Goal: Task Accomplishment & Management: Complete application form

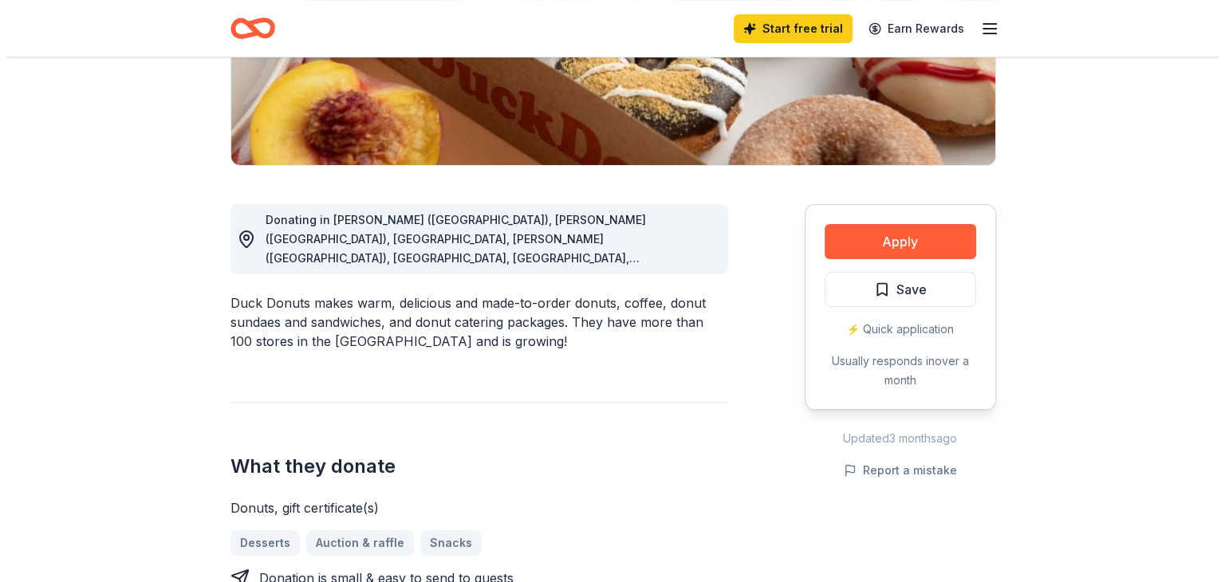
scroll to position [399, 0]
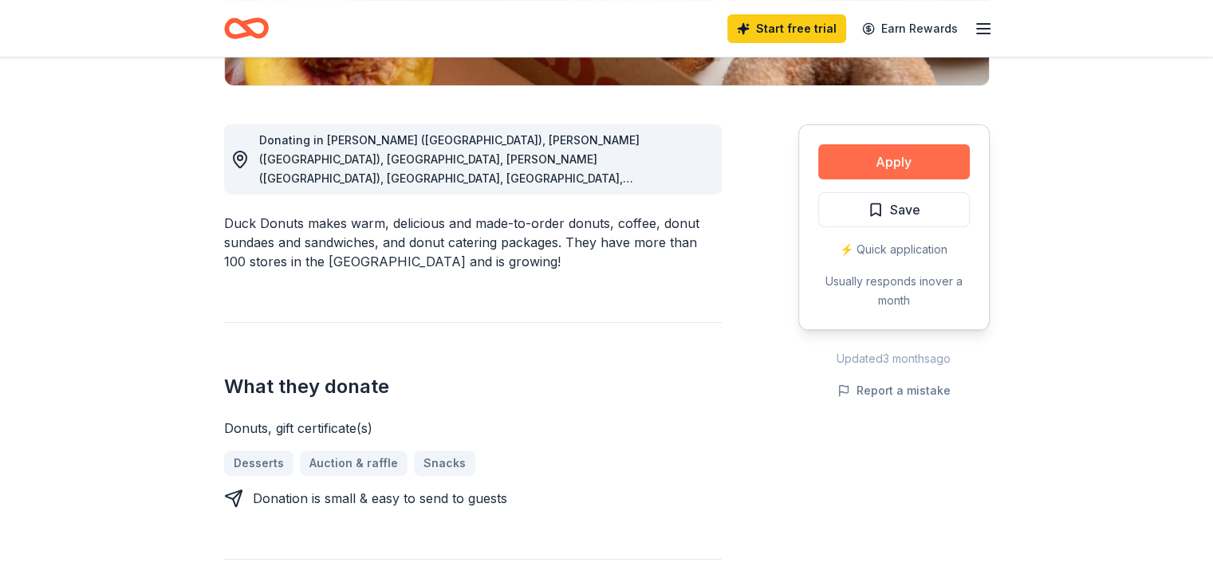
click at [881, 160] on button "Apply" at bounding box center [894, 161] width 152 height 35
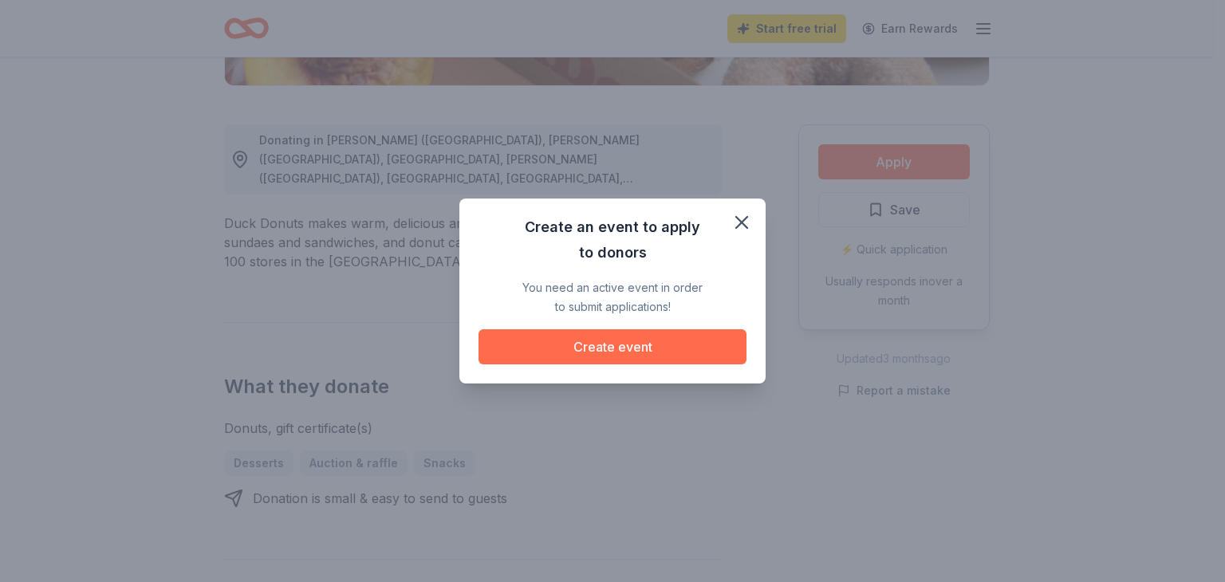
click at [602, 345] on button "Create event" at bounding box center [613, 346] width 268 height 35
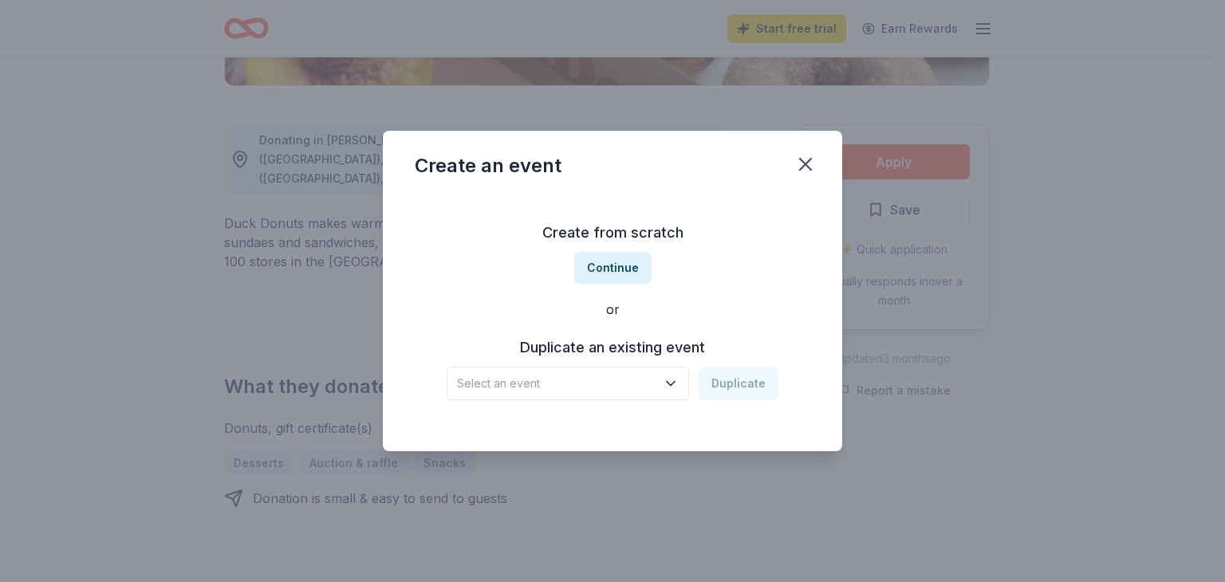
click at [673, 380] on icon "button" at bounding box center [671, 384] width 16 height 16
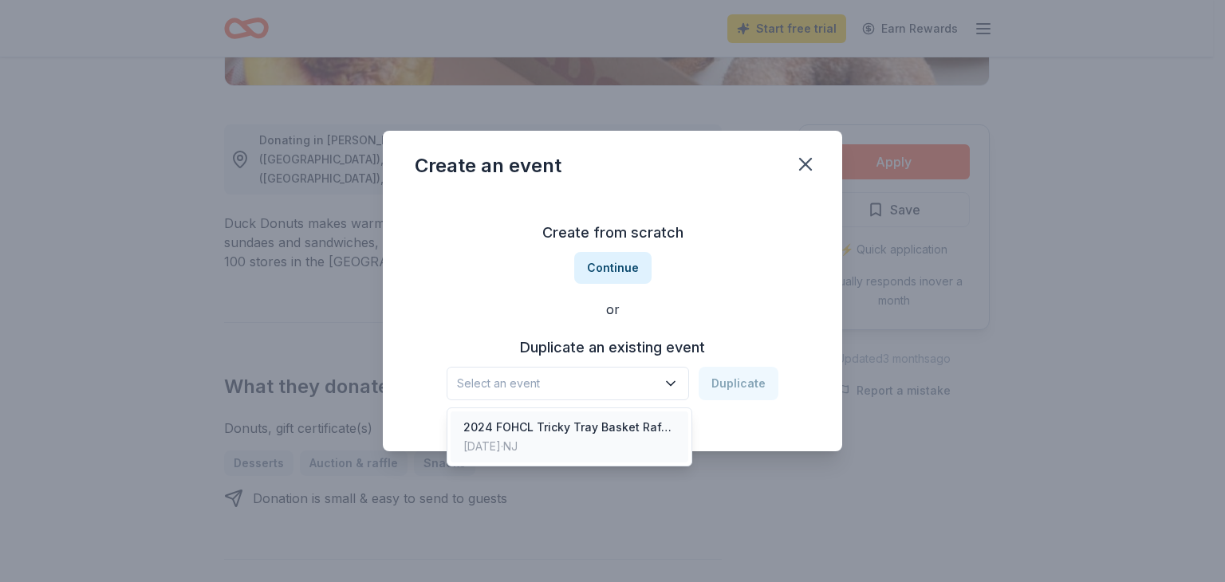
click at [631, 427] on div "2024 FOHCL Tricky Tray Basket Raffle" at bounding box center [569, 427] width 212 height 19
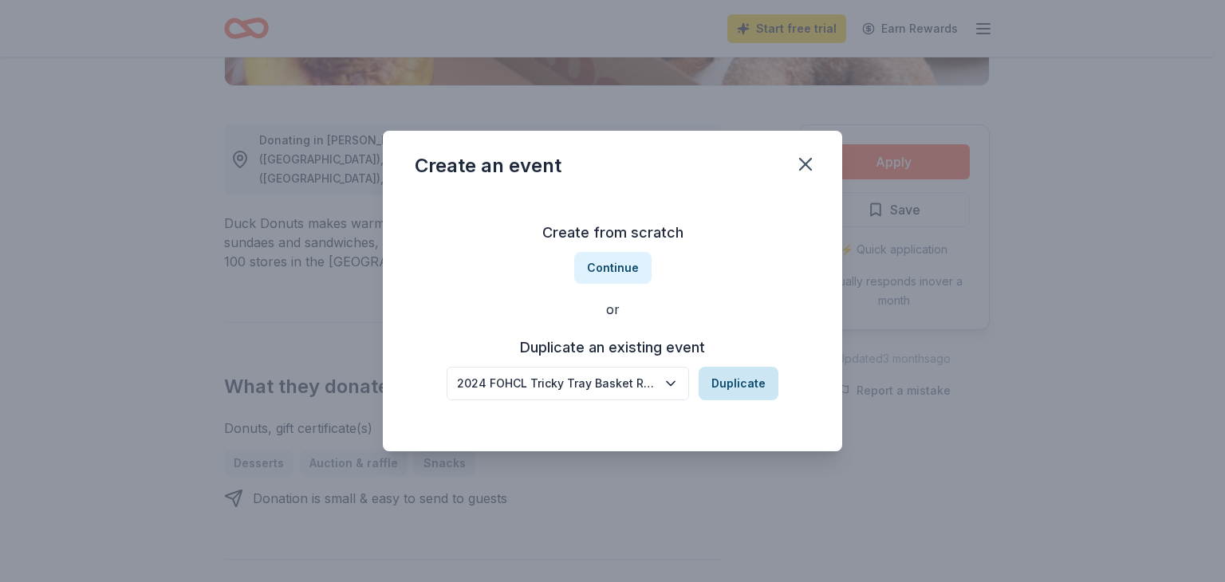
click at [734, 387] on button "Duplicate" at bounding box center [739, 384] width 80 height 34
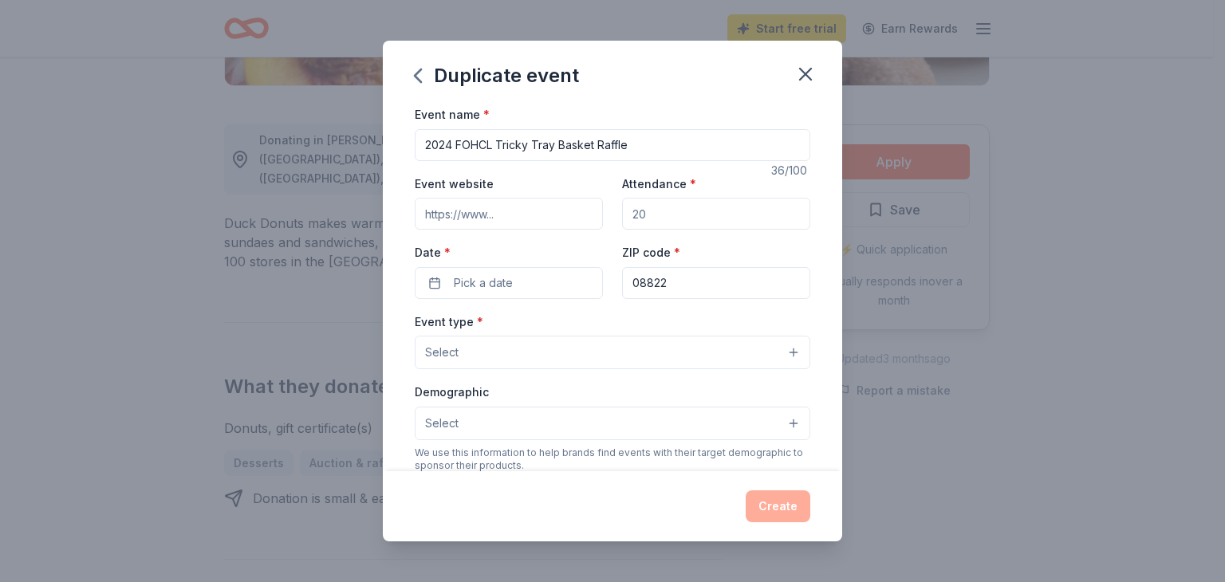
click at [452, 144] on input "2024 FOHCL Tricky Tray Basket Raffle" at bounding box center [613, 145] width 396 height 32
type input "2025 FOHCL Tricky Tray Basket Raffle"
drag, startPoint x: 625, startPoint y: 209, endPoint x: 649, endPoint y: 212, distance: 24.1
click at [649, 212] on input "Attendance *" at bounding box center [716, 214] width 188 height 32
drag, startPoint x: 625, startPoint y: 214, endPoint x: 645, endPoint y: 215, distance: 19.2
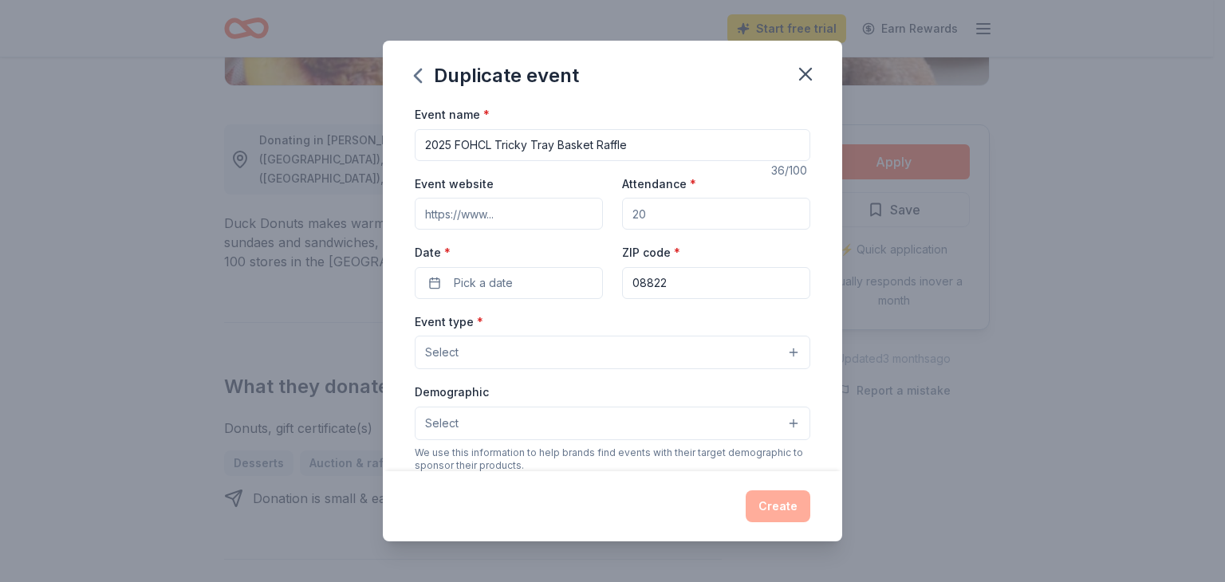
click at [645, 215] on input "Attendance *" at bounding box center [716, 214] width 188 height 32
type input "75"
click at [477, 277] on span "Pick a date" at bounding box center [483, 283] width 59 height 19
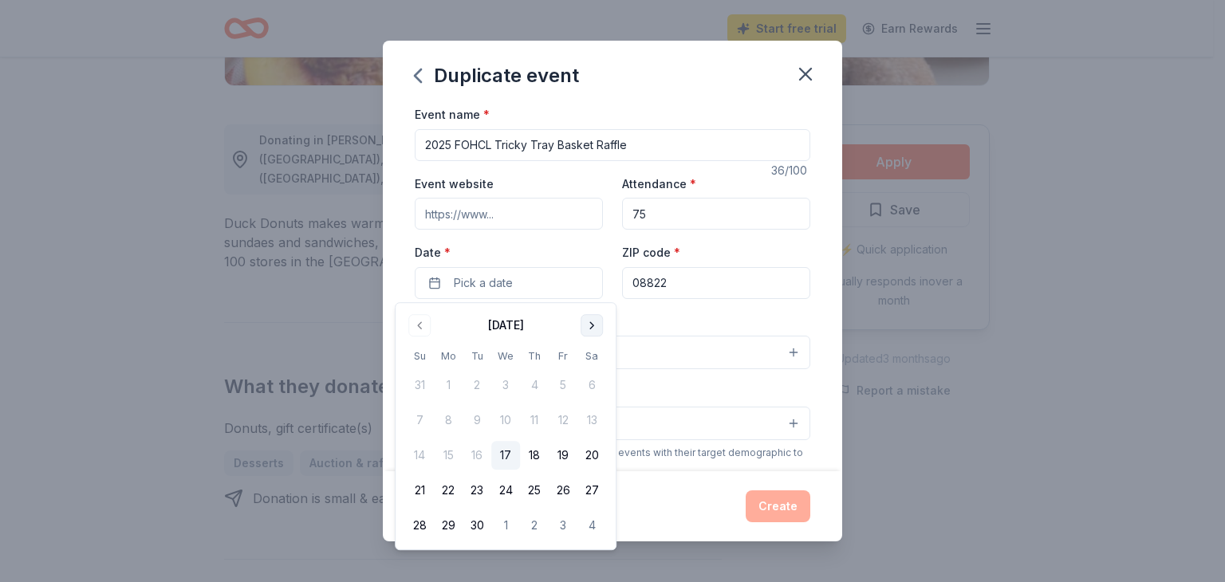
click at [590, 325] on button "Go to next month" at bounding box center [592, 325] width 22 height 22
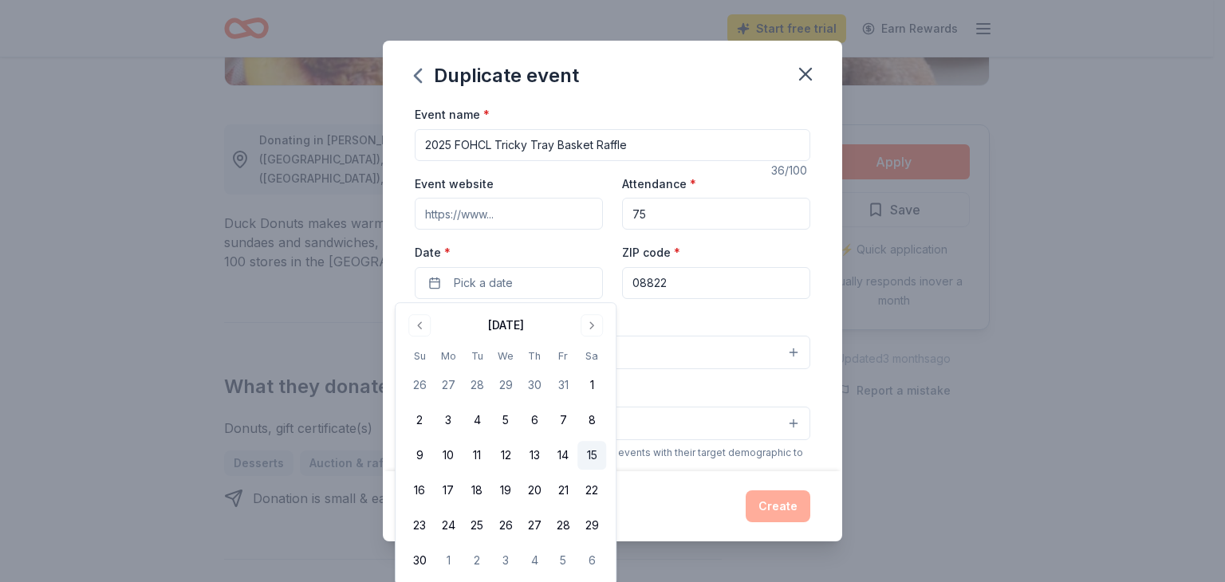
click at [594, 456] on button "15" at bounding box center [592, 455] width 29 height 29
click at [475, 211] on input "Event website" at bounding box center [509, 214] width 188 height 32
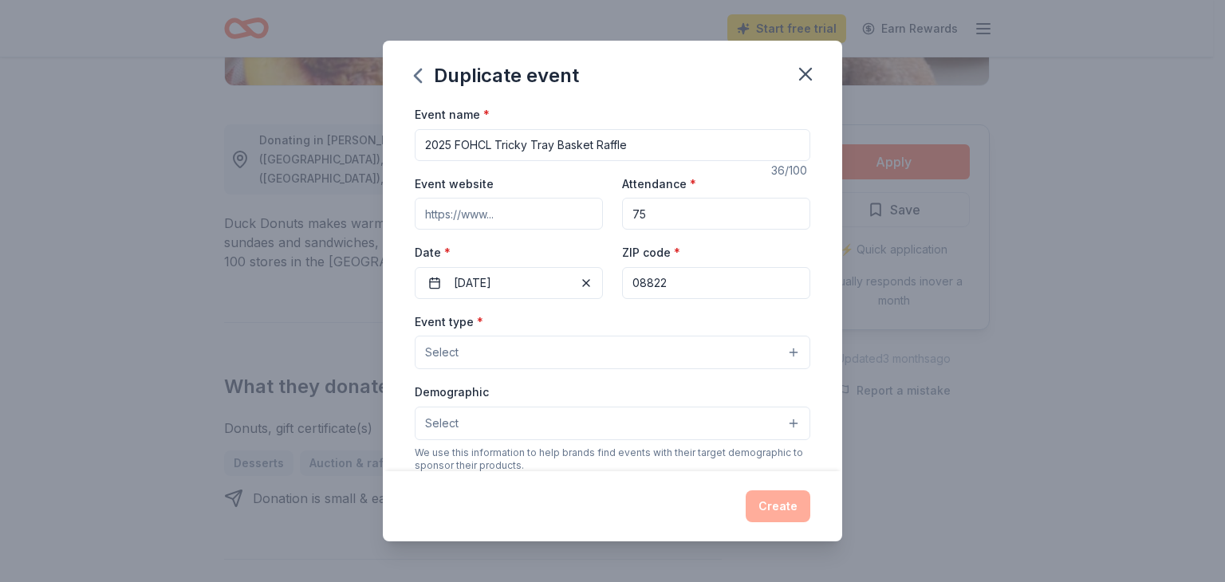
type input "[URL][DOMAIN_NAME]"
drag, startPoint x: 423, startPoint y: 214, endPoint x: 642, endPoint y: 210, distance: 219.4
click at [642, 210] on div "Event website https://hclibrary.us/friends/about Attendance * 75 Date * 11/15/2…" at bounding box center [613, 236] width 396 height 125
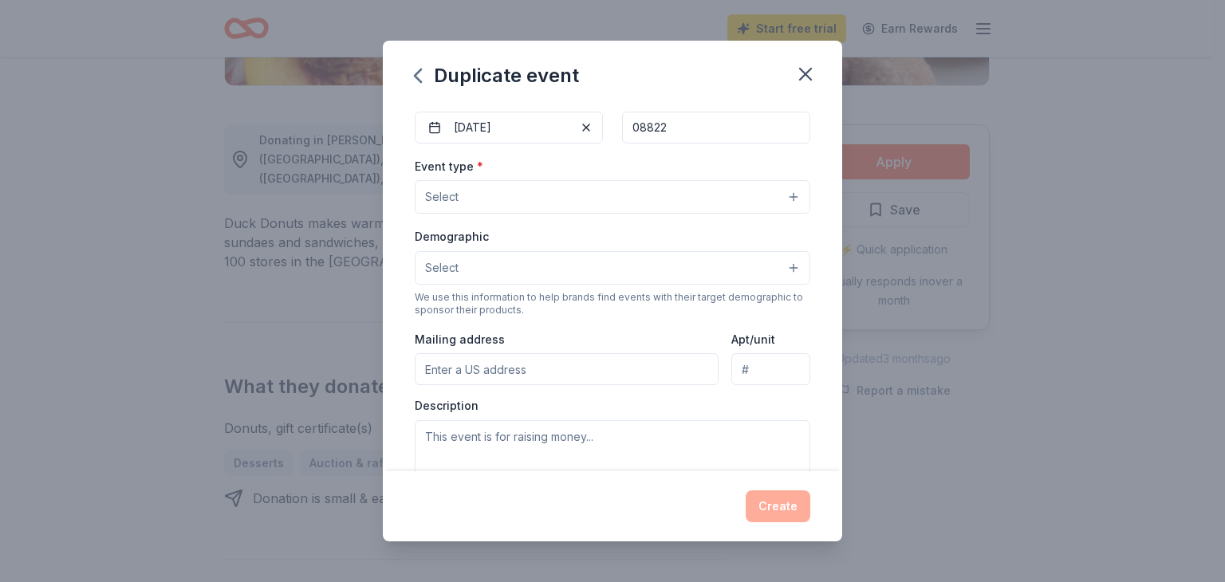
scroll to position [160, 0]
click at [485, 198] on button "Select" at bounding box center [613, 193] width 396 height 34
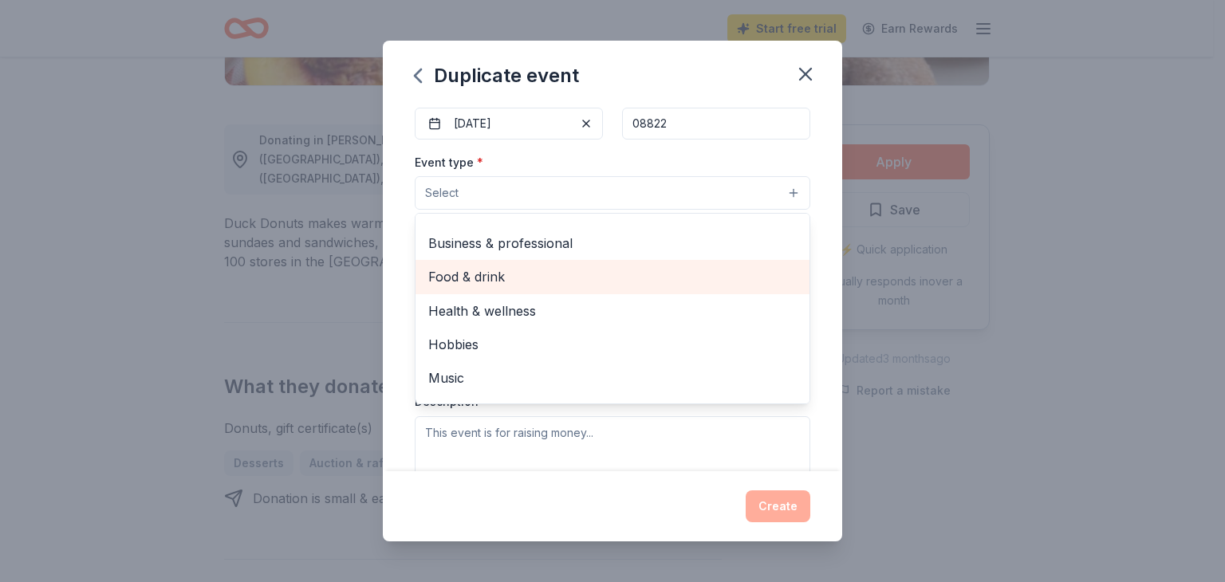
scroll to position [0, 0]
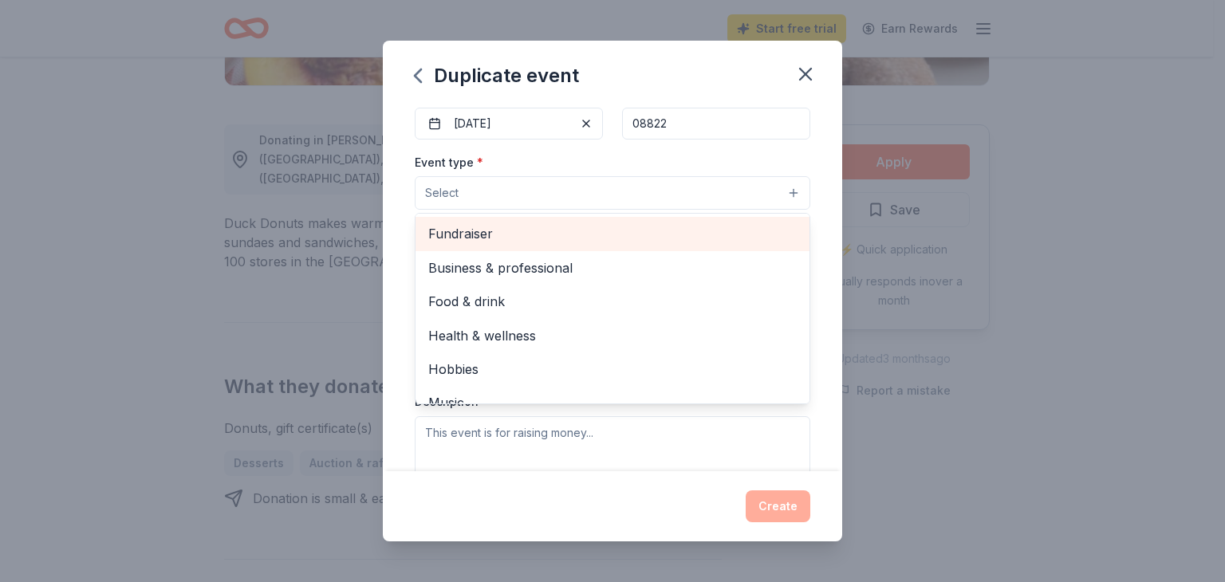
click at [484, 225] on span "Fundraiser" at bounding box center [612, 233] width 369 height 21
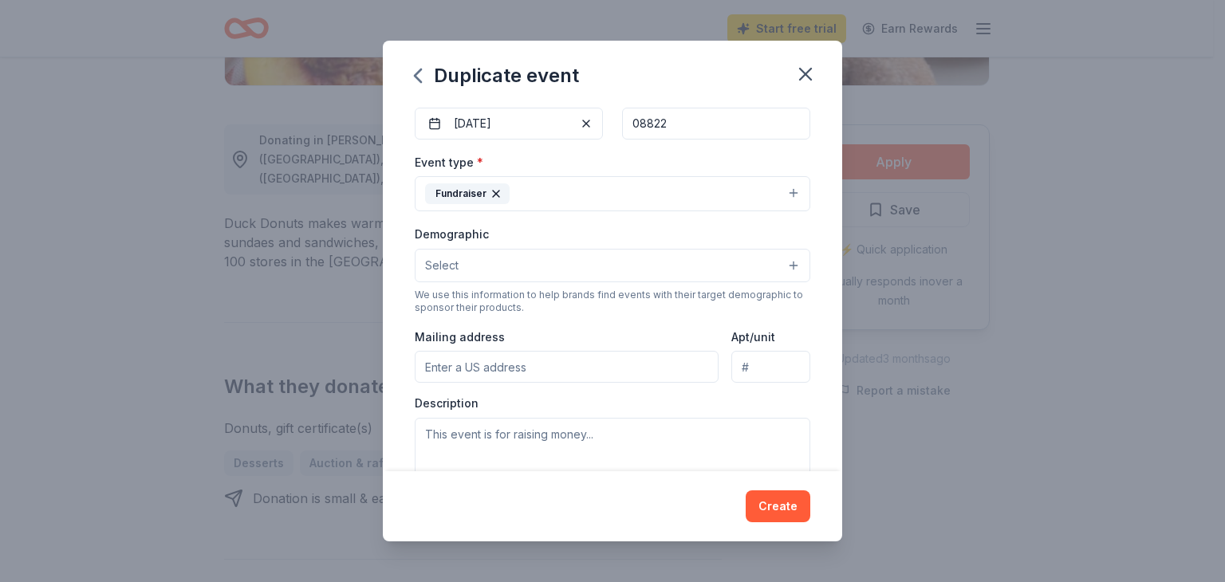
click at [570, 196] on button "Fundraiser" at bounding box center [613, 193] width 396 height 35
click at [487, 260] on button "Select" at bounding box center [613, 266] width 396 height 34
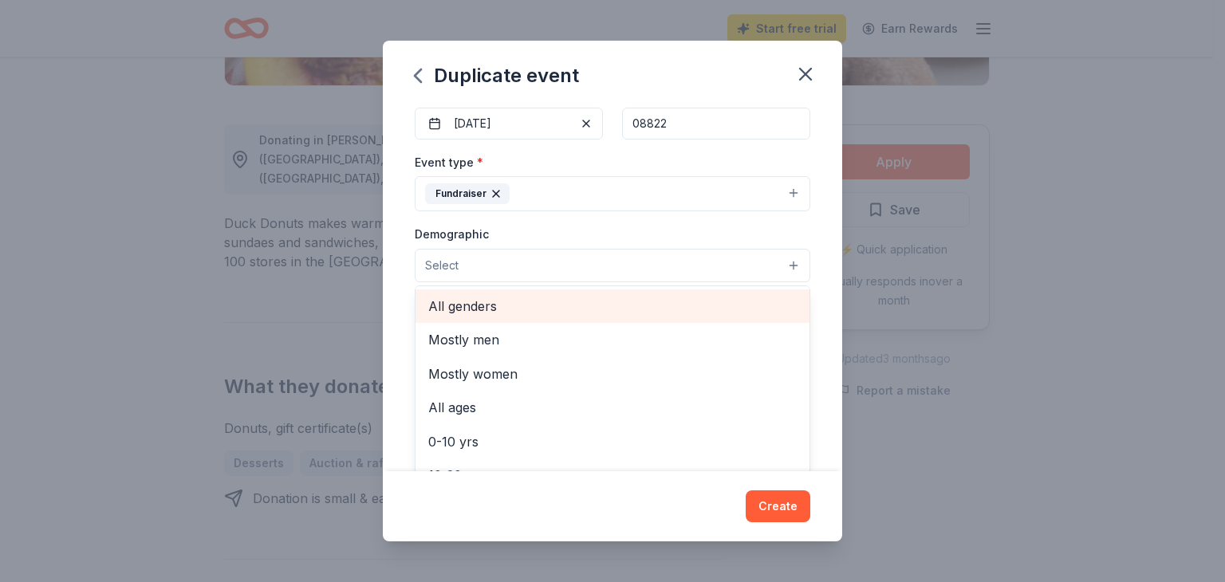
click at [492, 304] on span "All genders" at bounding box center [612, 306] width 369 height 21
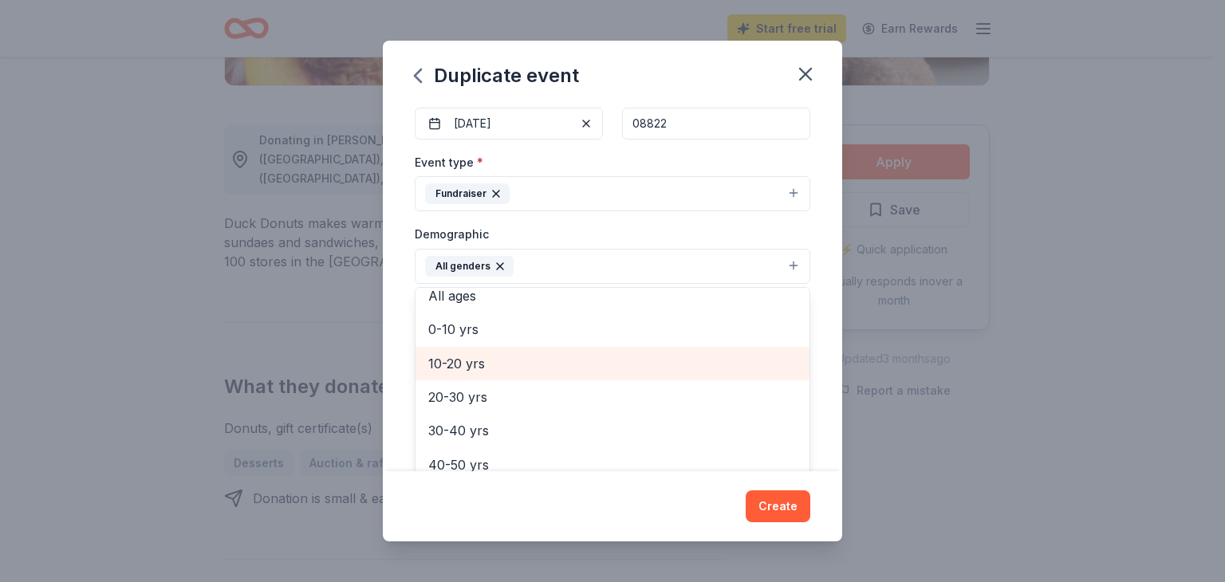
scroll to position [160, 0]
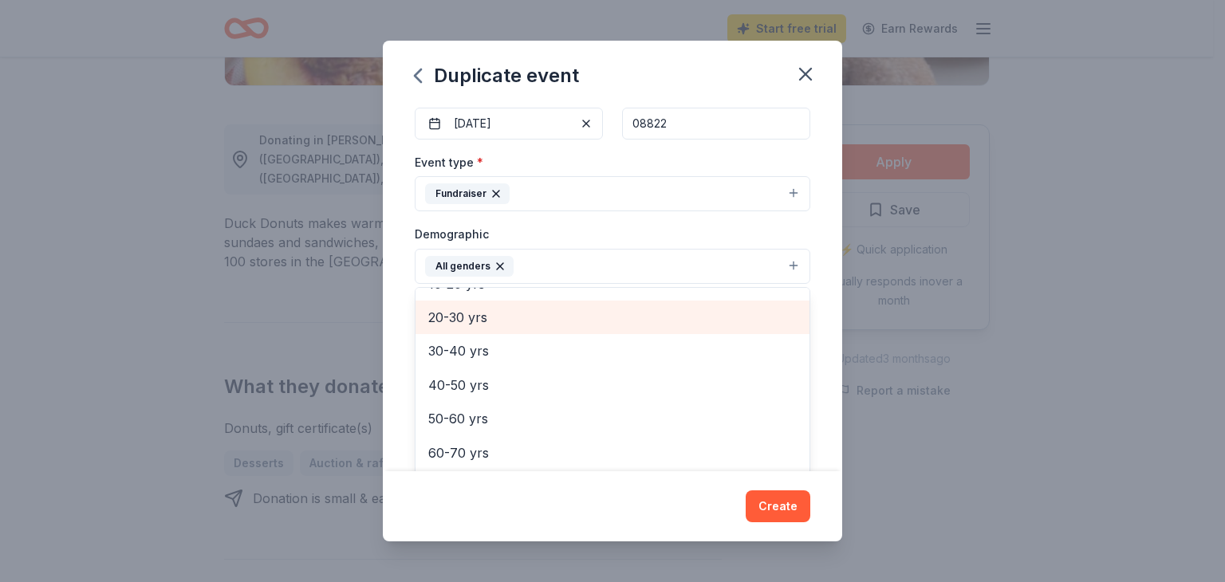
click at [484, 317] on span "20-30 yrs" at bounding box center [612, 317] width 369 height 21
click at [466, 320] on span "30-40 yrs" at bounding box center [612, 317] width 369 height 21
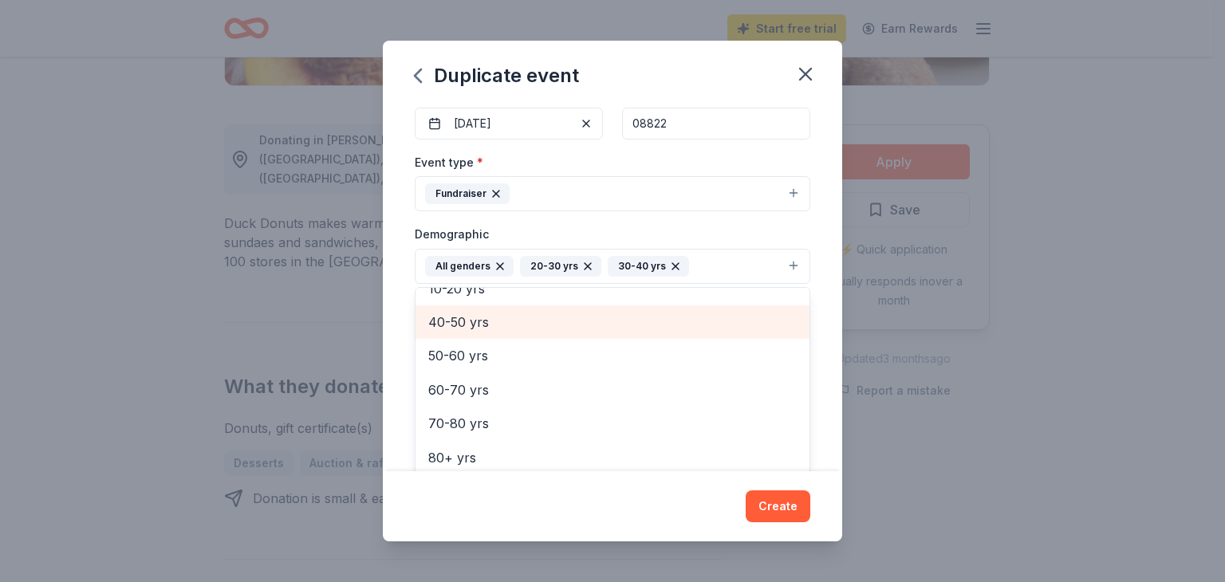
scroll to position [154, 0]
click at [459, 323] on span "40-50 yrs" at bounding box center [612, 323] width 369 height 21
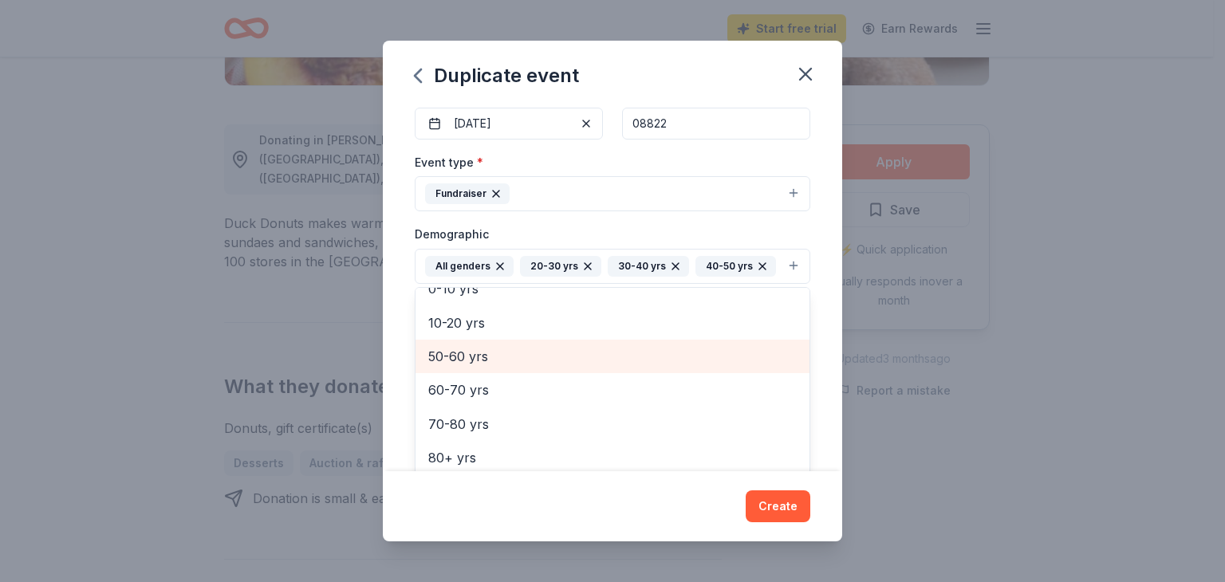
click at [456, 354] on span "50-60 yrs" at bounding box center [612, 356] width 369 height 21
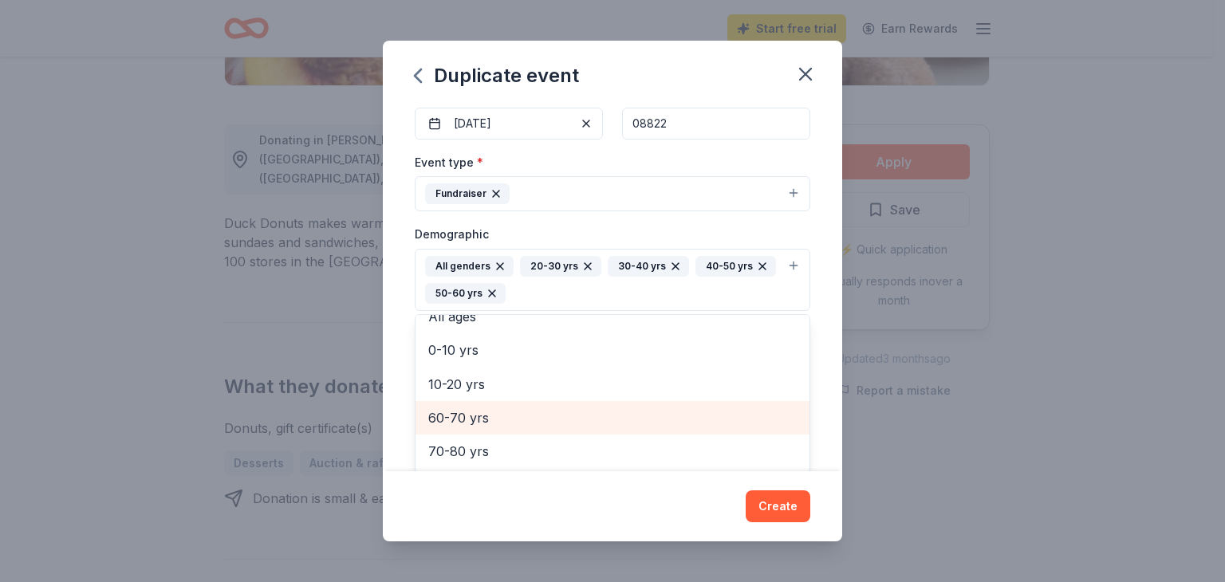
click at [467, 414] on span "60-70 yrs" at bounding box center [612, 418] width 369 height 21
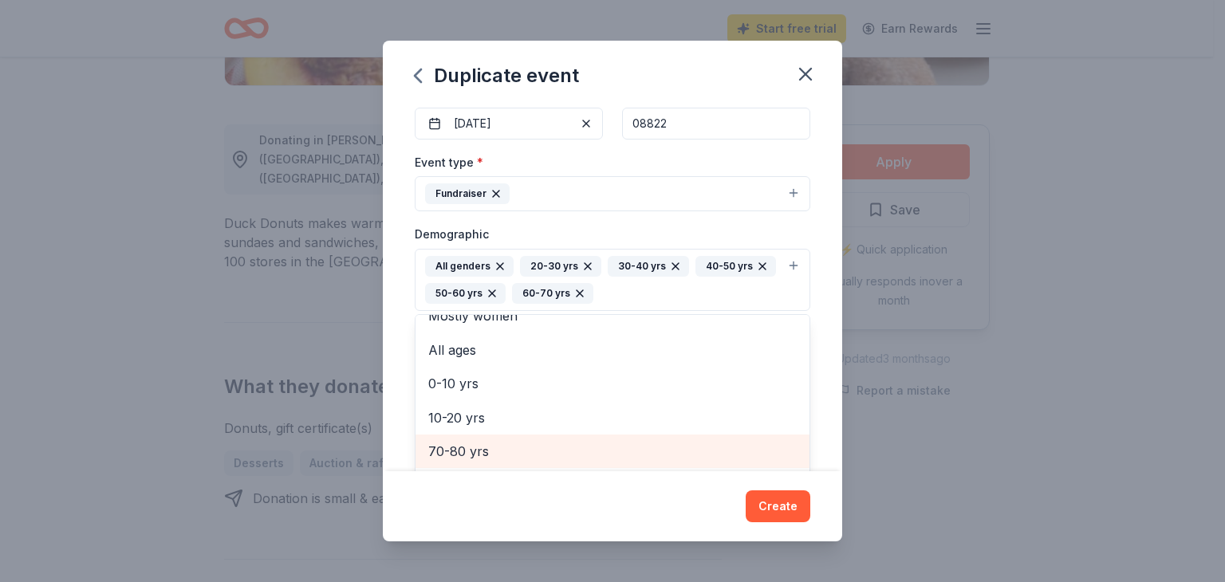
click at [454, 451] on span "70-80 yrs" at bounding box center [612, 451] width 369 height 21
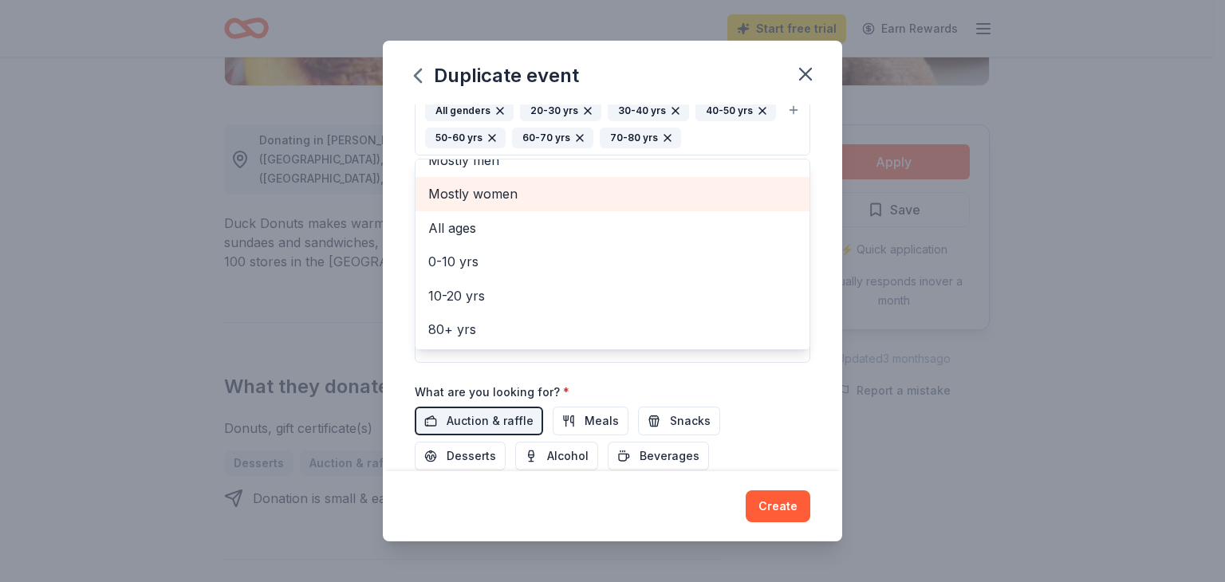
scroll to position [399, 0]
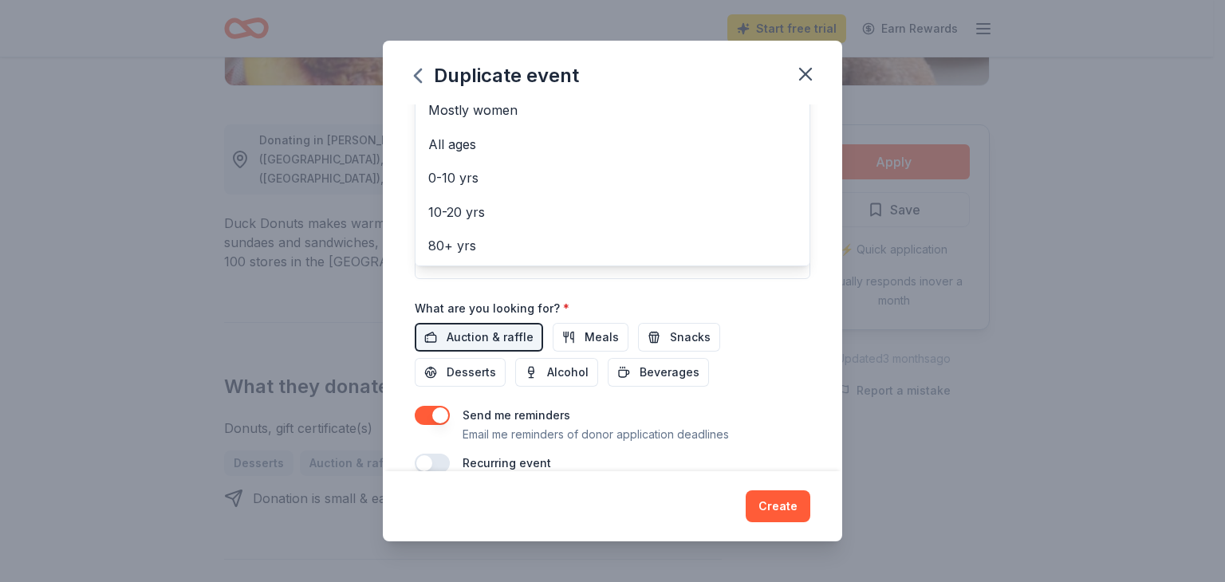
click at [775, 503] on div "Duplicate event Event name * 2025 FOHCL Tricky Tray Basket Raffle 36 /100 Event…" at bounding box center [612, 291] width 459 height 501
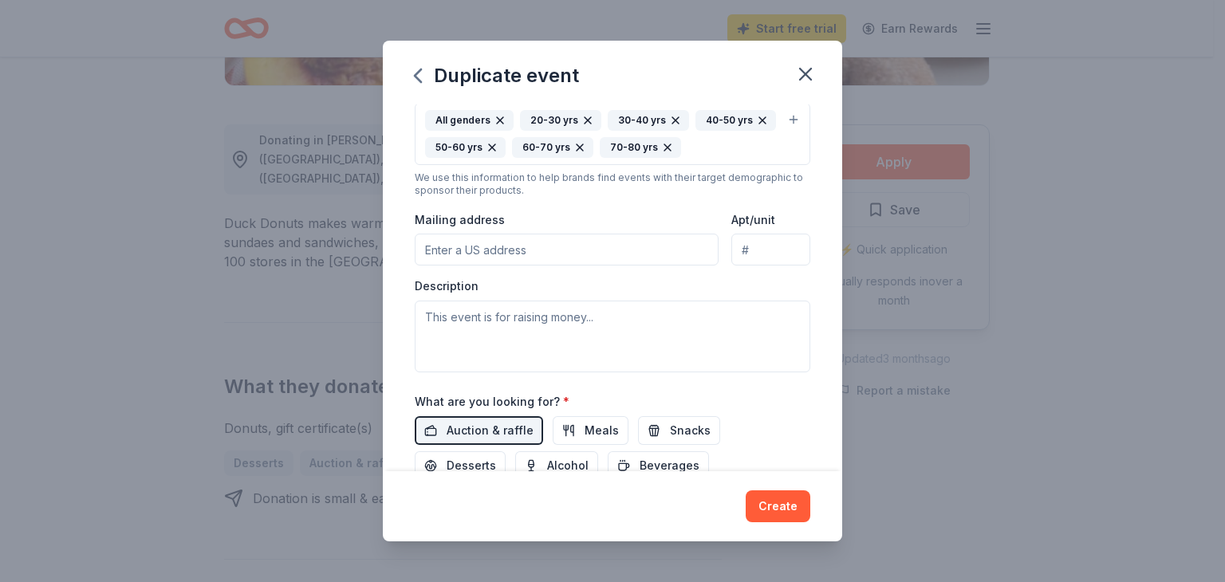
scroll to position [310, 0]
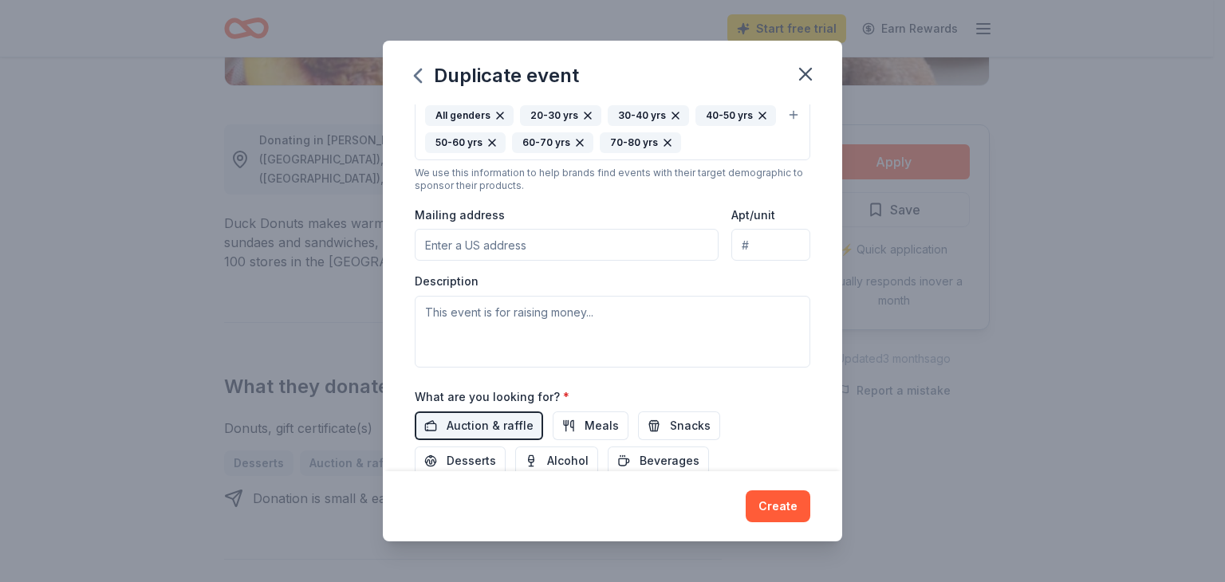
click at [458, 237] on input "Mailing address" at bounding box center [567, 245] width 304 height 32
drag, startPoint x: 509, startPoint y: 240, endPoint x: 420, endPoint y: 240, distance: 89.3
click at [420, 240] on input "10 Buchanan Way" at bounding box center [567, 245] width 304 height 32
paste input "314 State Route 12, Building 3, Flemington, NJ 08822"
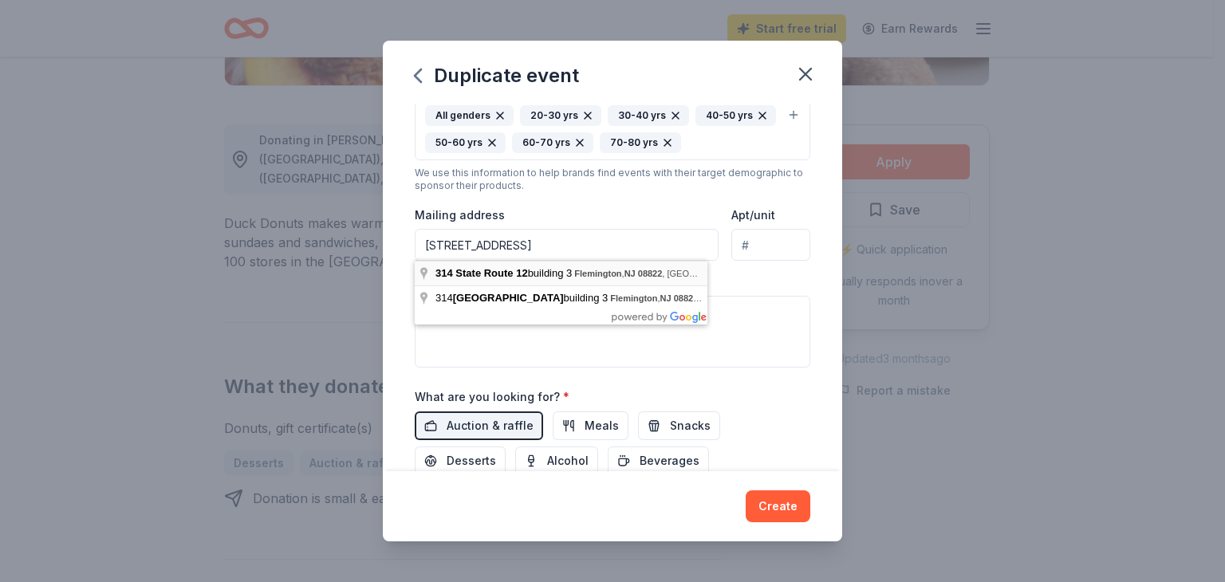
scroll to position [0, 0]
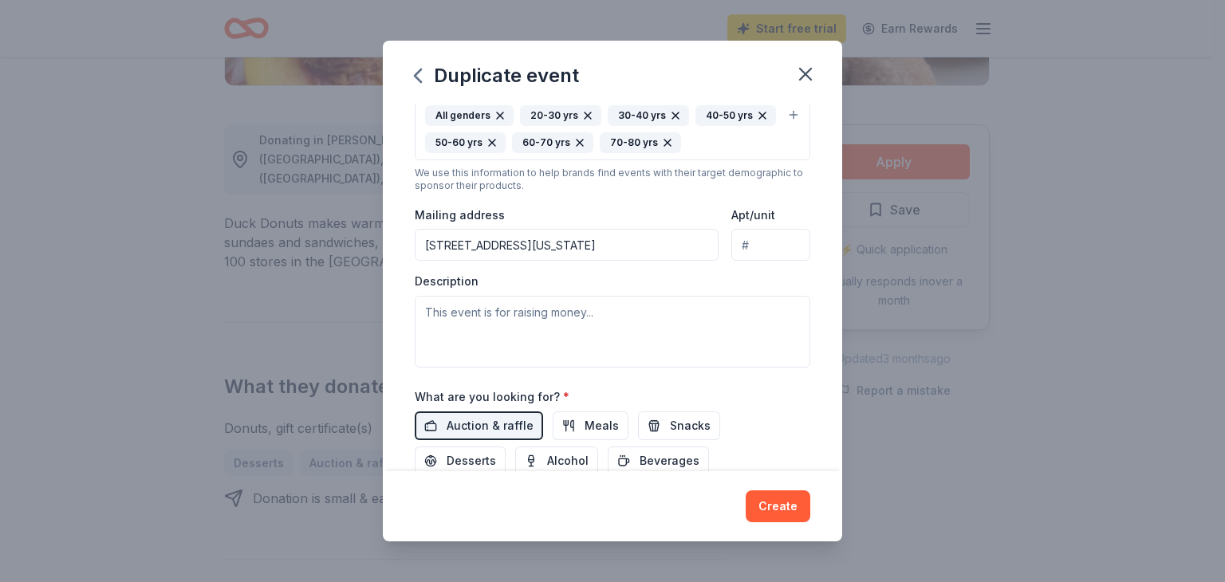
click at [661, 239] on input "314 New Jersey 12, Flemington, NJ, 08822" at bounding box center [567, 245] width 304 height 32
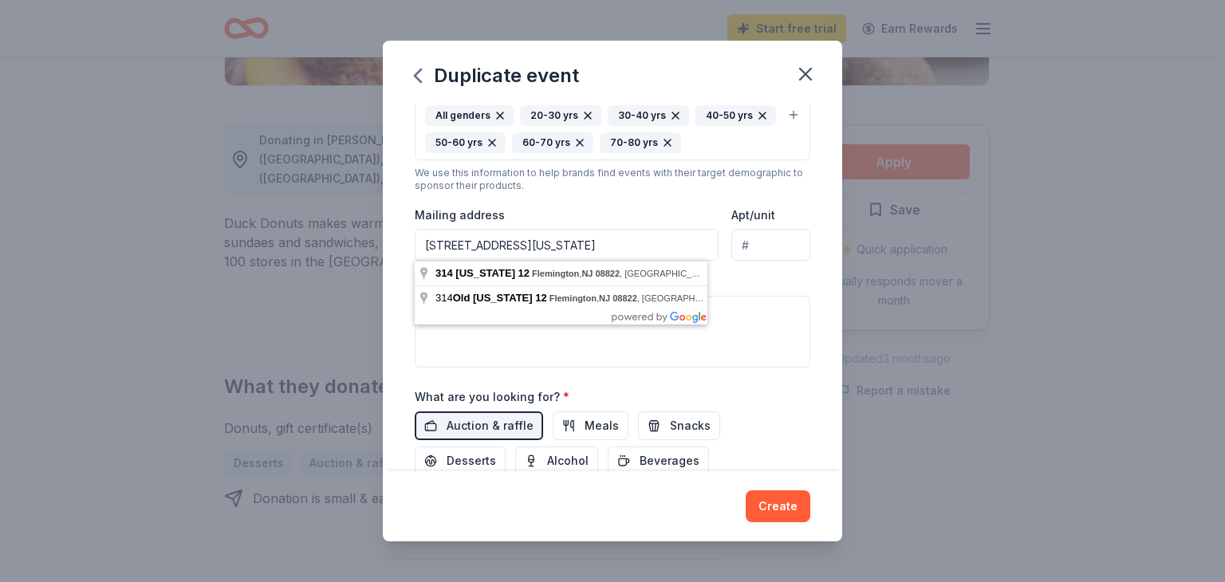
drag, startPoint x: 654, startPoint y: 246, endPoint x: 413, endPoint y: 248, distance: 240.9
click at [413, 248] on div "Event name * 2025 FOHCL Tricky Tray Basket Raffle 36 /100 Event website https:/…" at bounding box center [612, 288] width 459 height 367
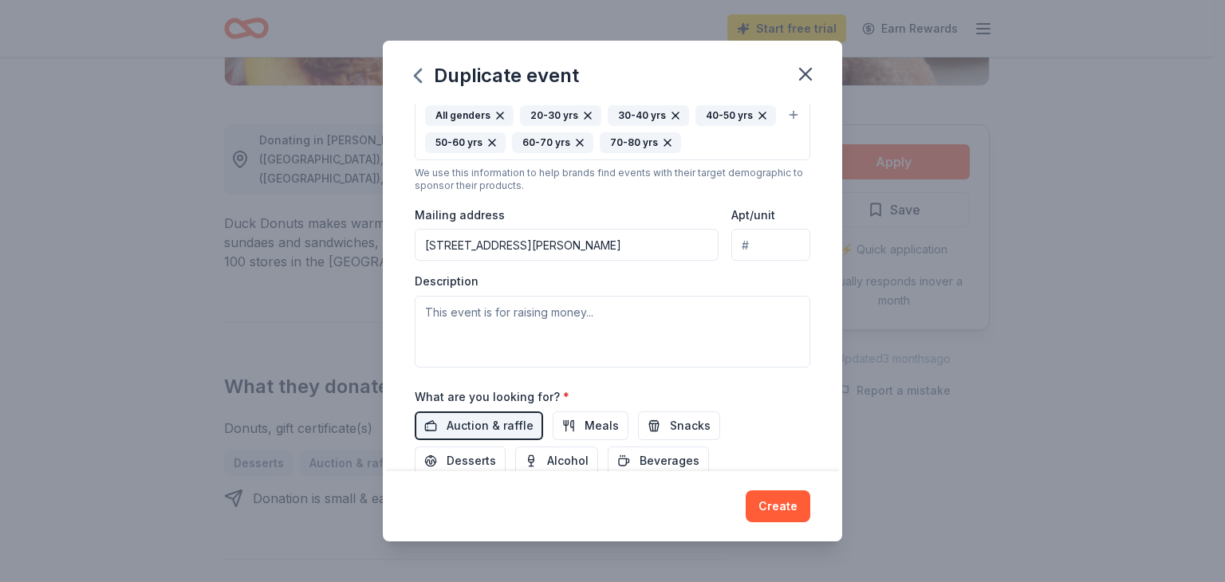
type input "10 Buchanan Way, Flemington, NJ, 08822"
click at [425, 308] on textarea at bounding box center [613, 332] width 396 height 72
paste textarea "Friends of the Hunterdon County Library (FOHCL), an all-volunteer group, suppor…"
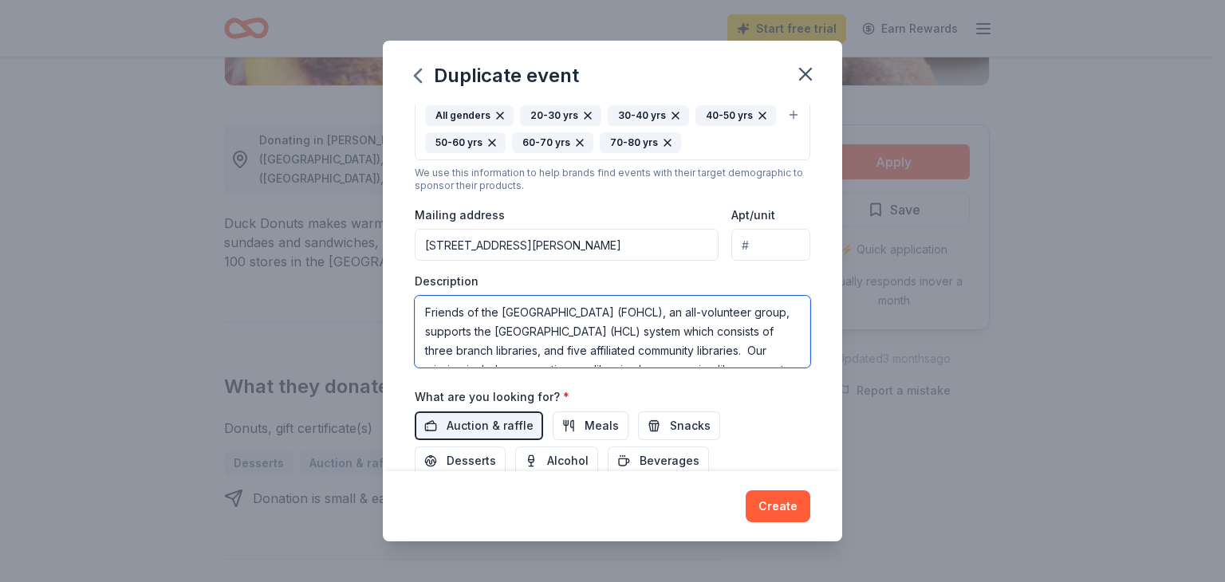
click at [427, 310] on textarea "Friends of the Hunterdon County Library (FOHCL), an all-volunteer group, suppor…" at bounding box center [613, 332] width 396 height 72
click at [613, 332] on textarea "This is a Tricky Tray basket raffle fundraiser for the Friends of the Hunterdon…" at bounding box center [613, 332] width 396 height 72
click at [507, 352] on textarea "This is a Tricky Tray basket raffle fundraiser for the Friends of the Hunterdon…" at bounding box center [613, 332] width 396 height 72
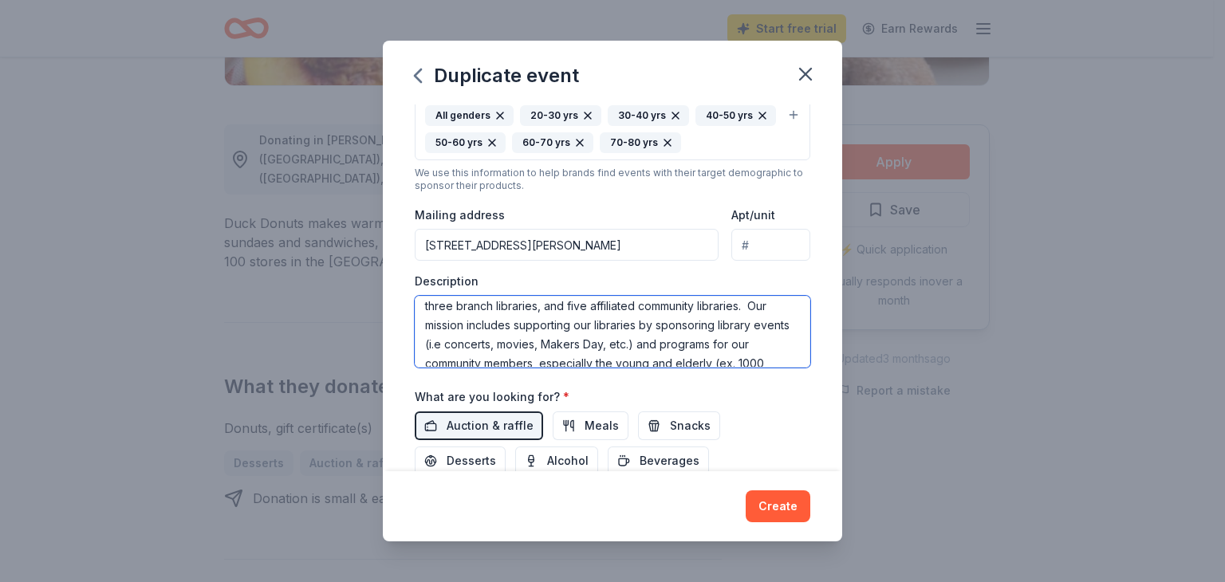
drag, startPoint x: 538, startPoint y: 323, endPoint x: 776, endPoint y: 326, distance: 238.5
click at [776, 326] on textarea "This is a Tricky Tray basket raffle fundraiser for the Friends of the Hunterdon…" at bounding box center [613, 332] width 396 height 72
drag, startPoint x: 621, startPoint y: 324, endPoint x: 637, endPoint y: 329, distance: 16.7
click at [637, 329] on textarea "This is a Tricky Tray basket raffle fundraiser for the Friends of the Hunterdon…" at bounding box center [613, 332] width 396 height 72
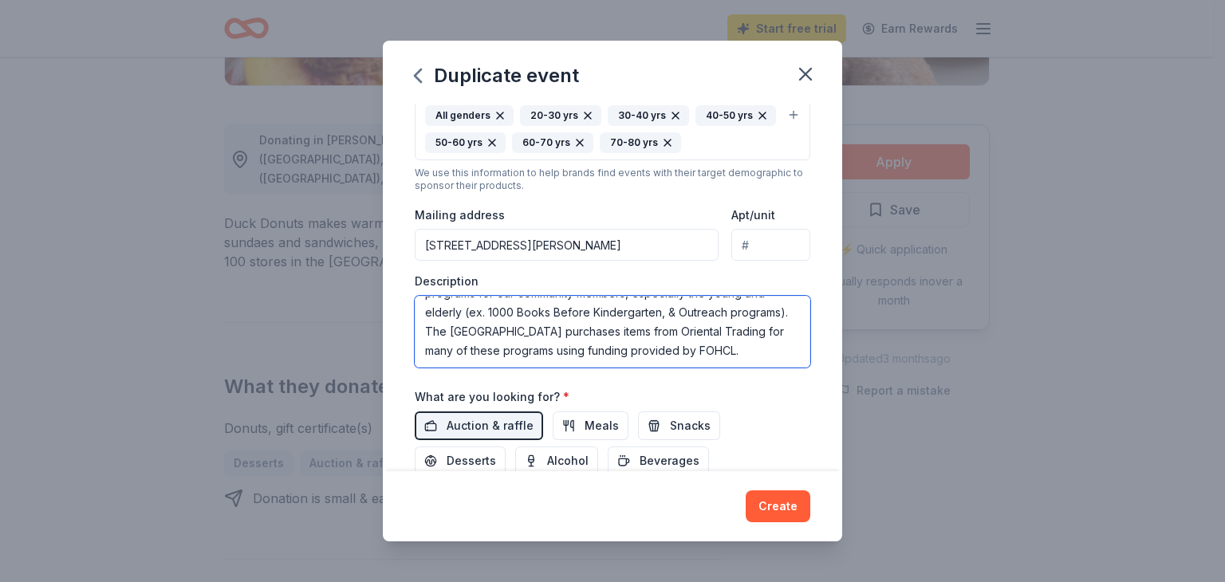
drag, startPoint x: 661, startPoint y: 310, endPoint x: 691, endPoint y: 349, distance: 49.6
click at [691, 349] on textarea "This is a Tricky Tray basket raffle fundraiser for the Friends of the Hunterdon…" at bounding box center [613, 332] width 396 height 72
paste textarea "Funds raised will be used to support ongoing library programming, Makerspace an…"
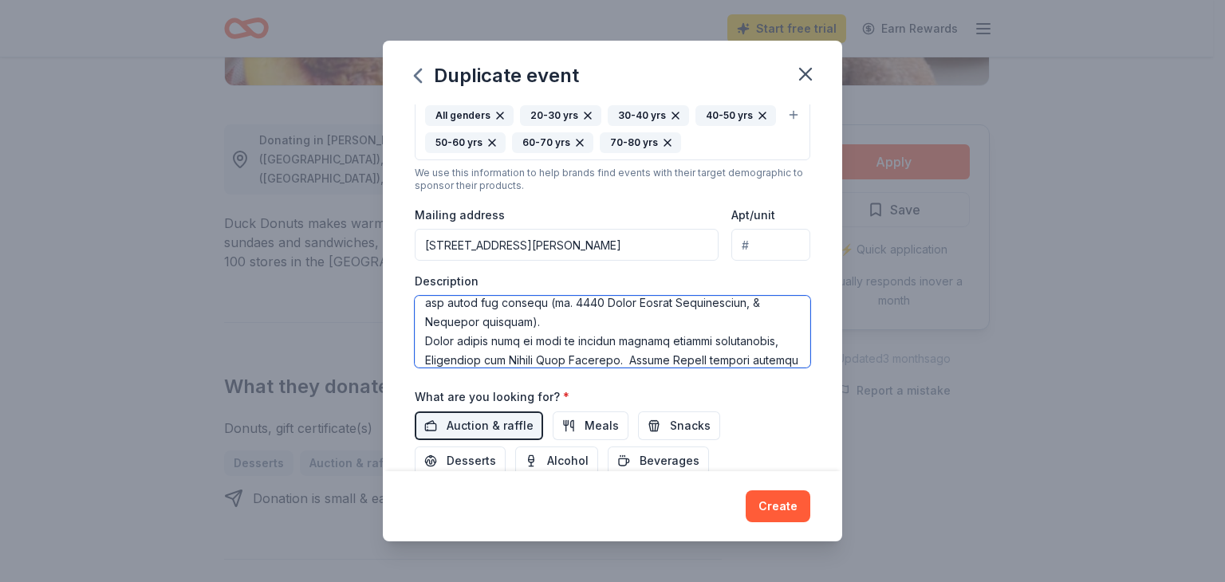
click at [664, 320] on textarea at bounding box center [613, 332] width 396 height 72
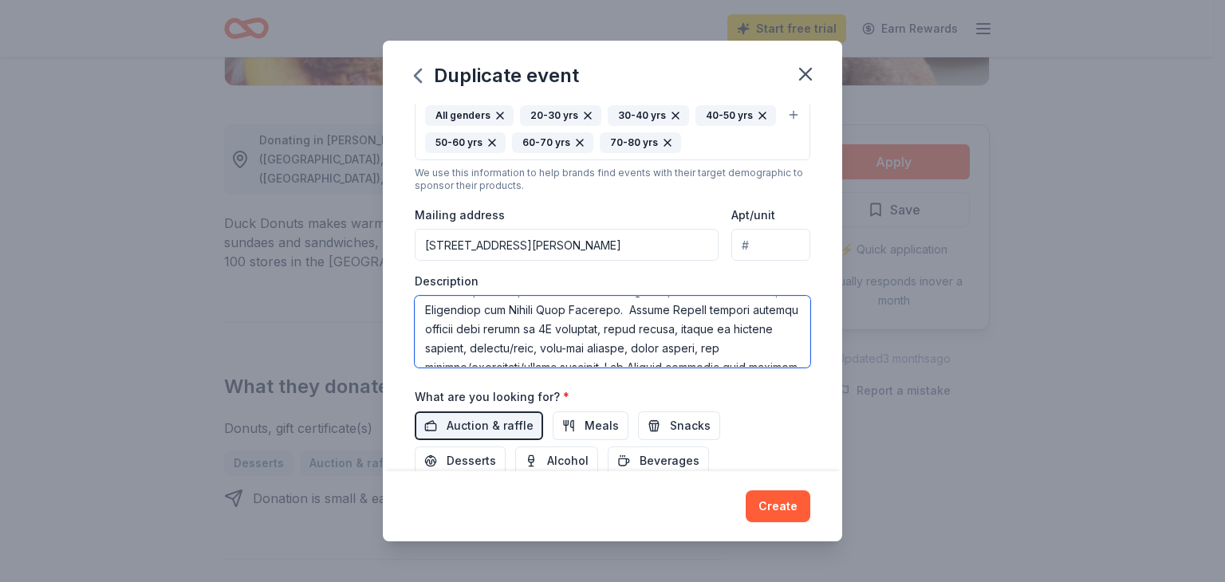
scroll to position [207, 0]
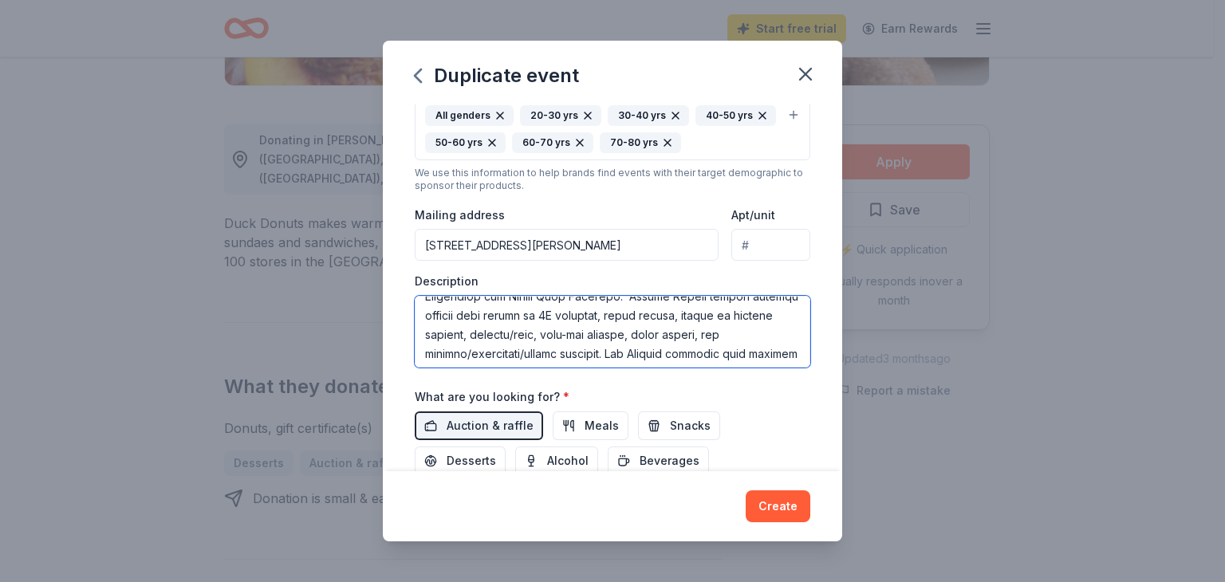
drag, startPoint x: 691, startPoint y: 352, endPoint x: 751, endPoint y: 349, distance: 59.9
click at [751, 349] on textarea at bounding box center [613, 332] width 396 height 72
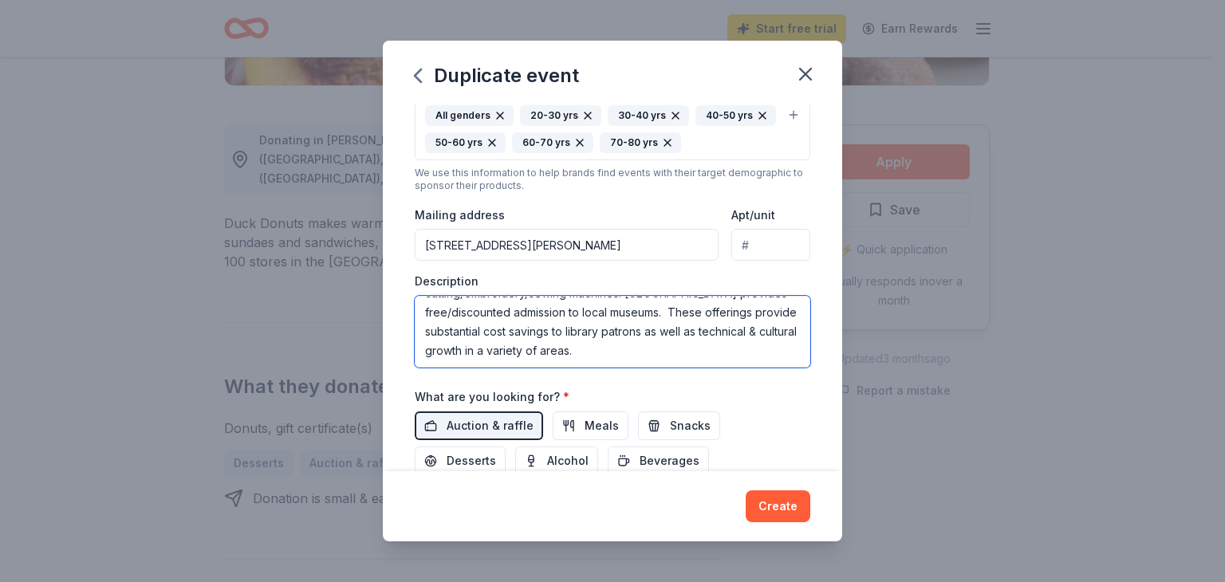
scroll to position [268, 0]
click at [720, 348] on textarea "This is a Tricky Tray basket raffle fundraiser for the Friends of the Hunterdon…" at bounding box center [613, 332] width 396 height 72
paste textarea "We are asking for your support by consideration of a donation. We appreciate an…"
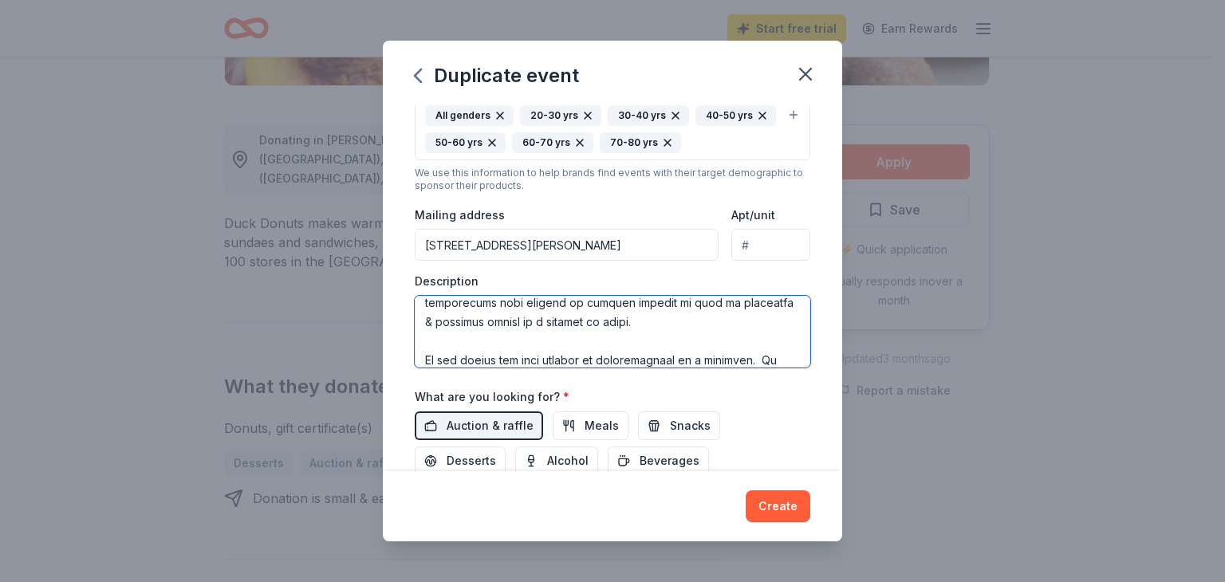
click at [742, 323] on textarea at bounding box center [613, 332] width 396 height 72
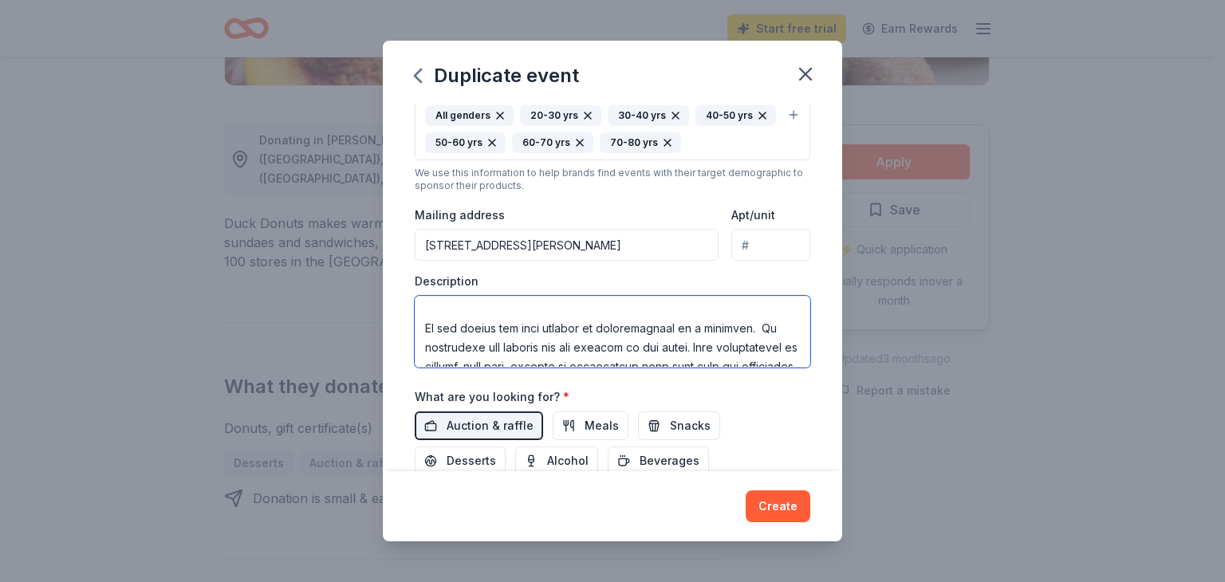
scroll to position [361, 0]
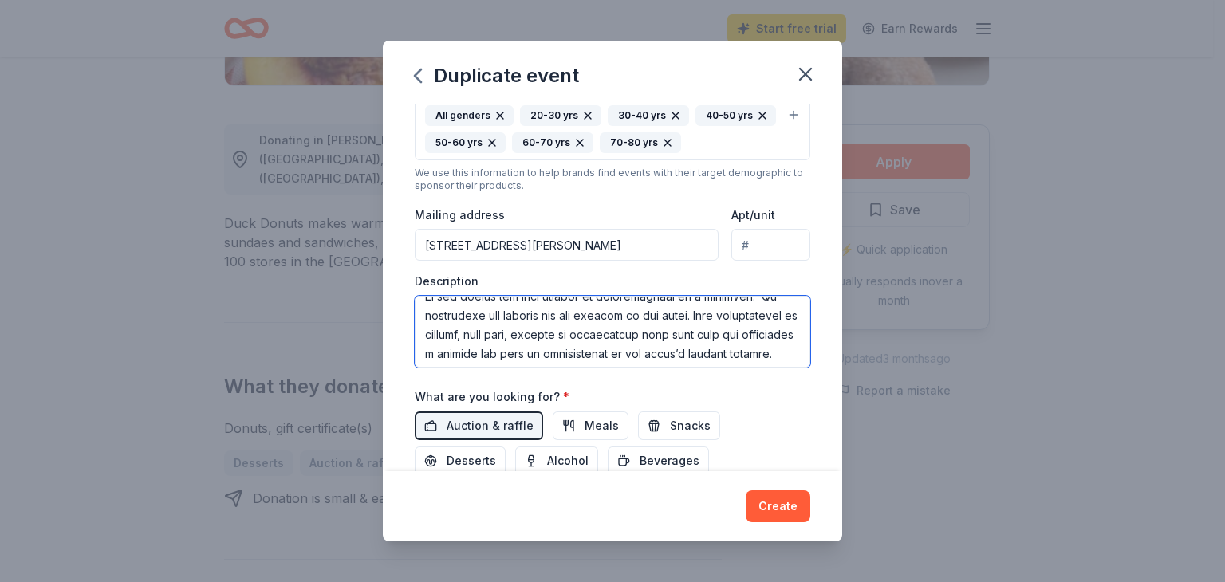
drag, startPoint x: 504, startPoint y: 333, endPoint x: 544, endPoint y: 334, distance: 39.9
click at [544, 334] on textarea at bounding box center [613, 332] width 396 height 72
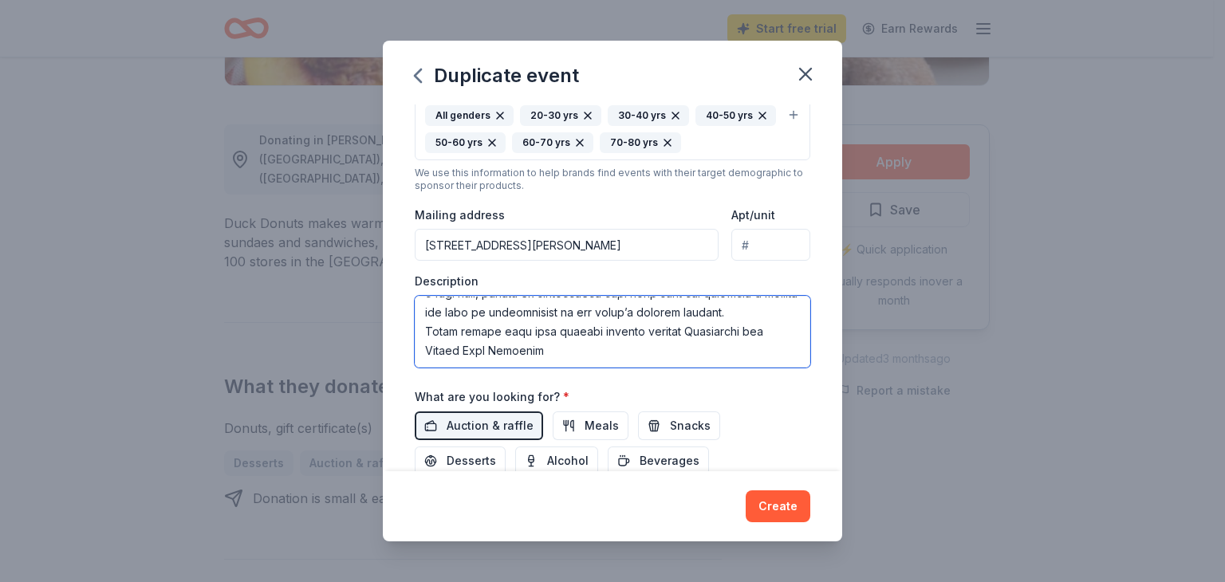
scroll to position [440, 0]
drag, startPoint x: 421, startPoint y: 309, endPoint x: 654, endPoint y: 325, distance: 233.5
click at [654, 325] on textarea at bounding box center [613, 332] width 396 height 72
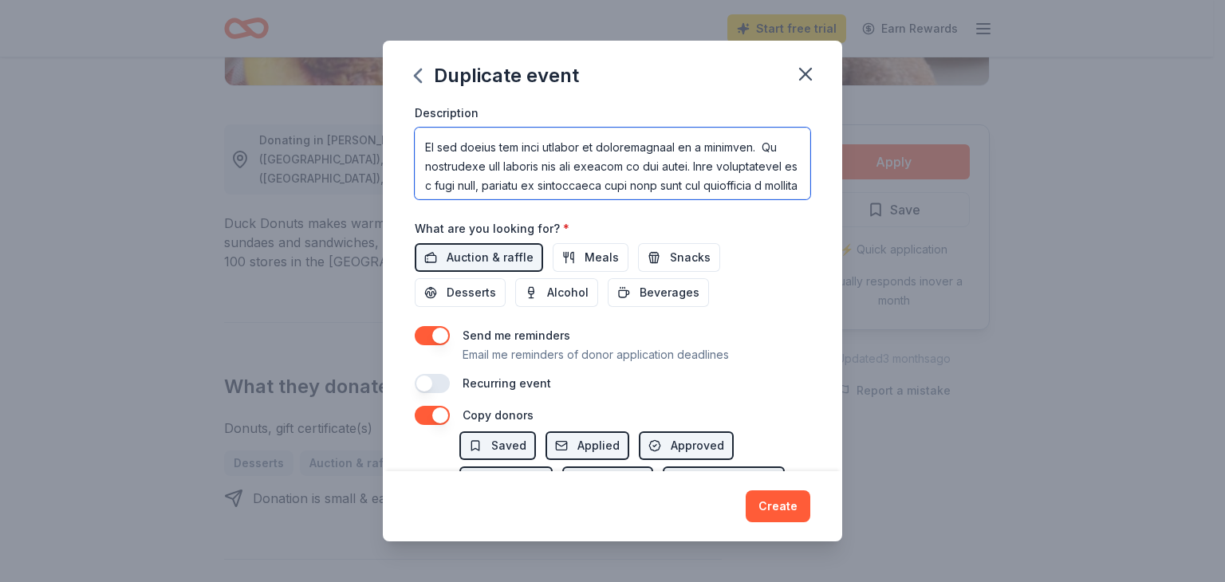
scroll to position [351, 0]
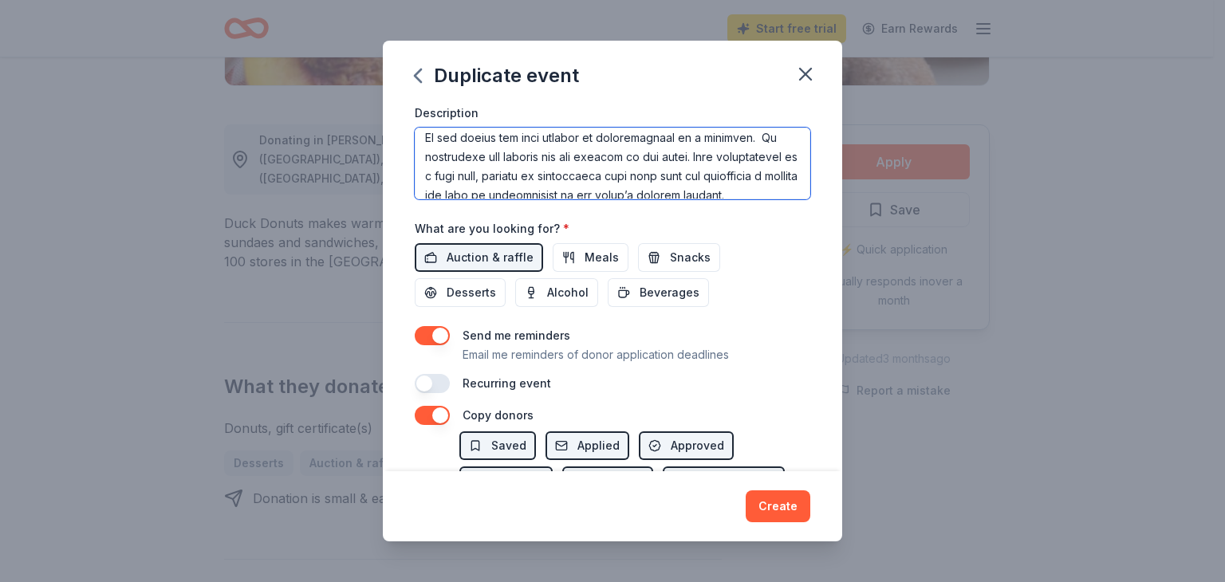
click at [565, 177] on textarea at bounding box center [613, 164] width 396 height 72
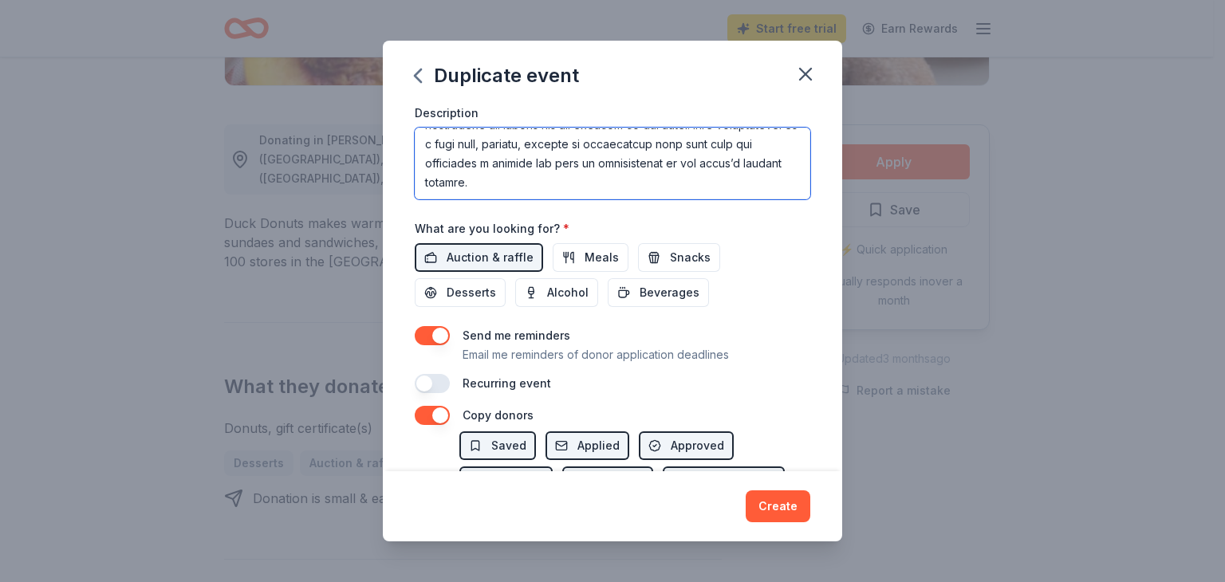
type textarea "This is a Tricky Tray basket raffle fundraiser for the Friends of the Hunterdon…"
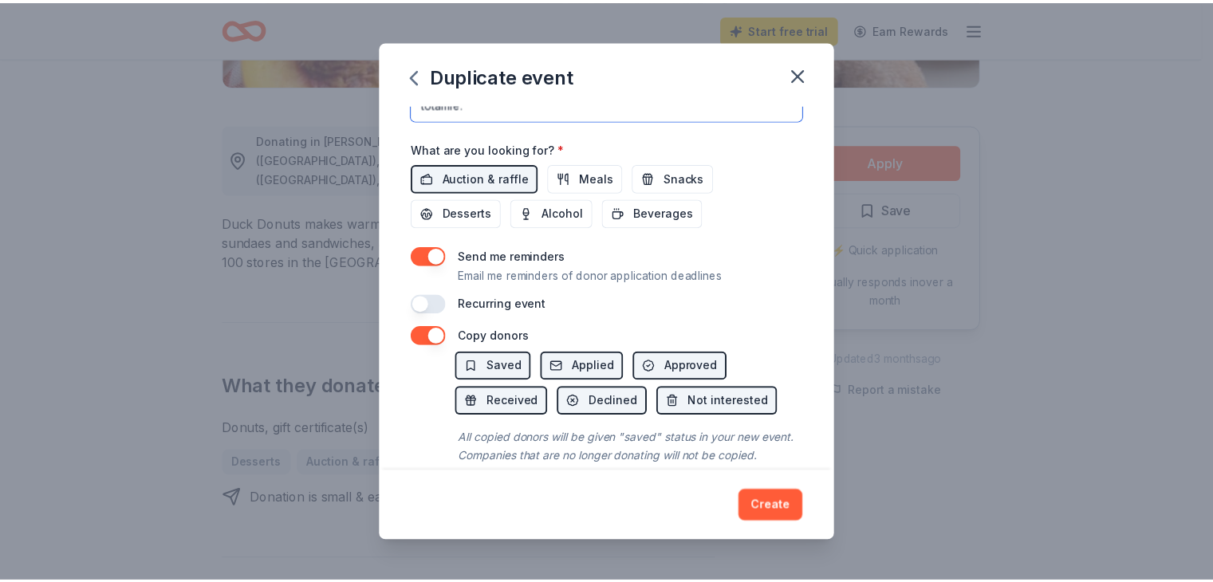
scroll to position [600, 0]
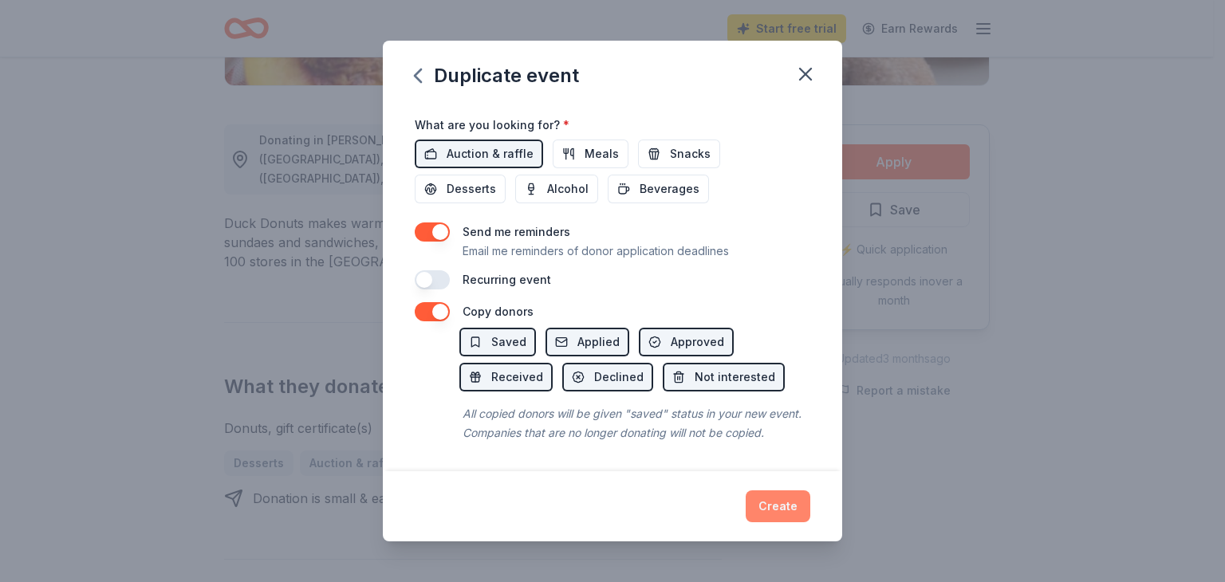
click at [783, 507] on button "Create" at bounding box center [778, 507] width 65 height 32
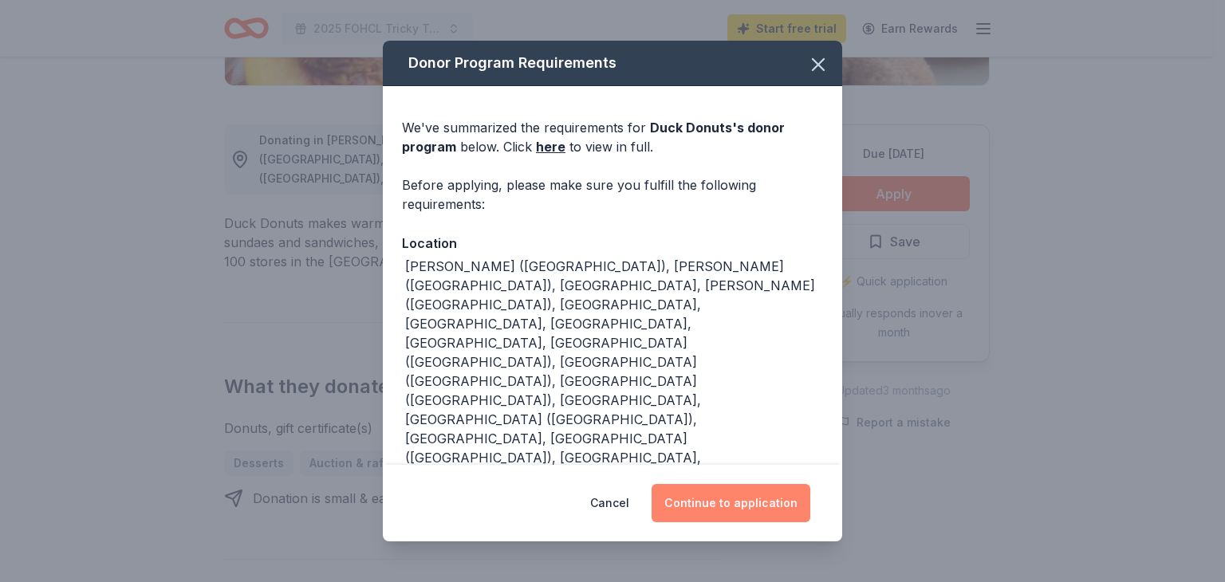
click at [716, 490] on button "Continue to application" at bounding box center [731, 503] width 159 height 38
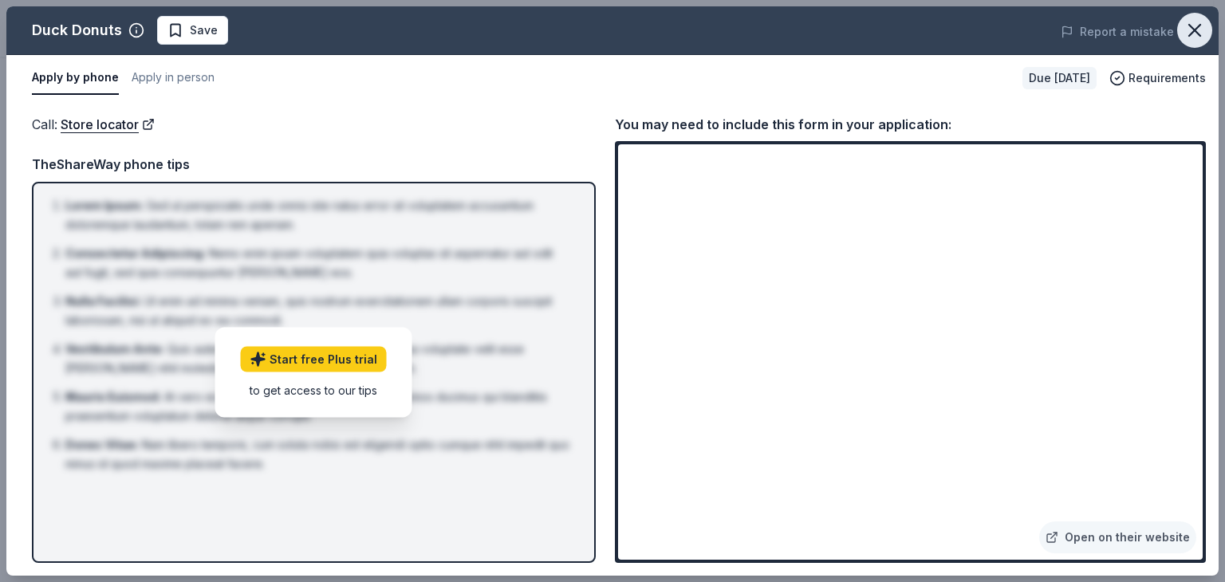
click at [1201, 30] on icon "button" at bounding box center [1195, 30] width 22 height 22
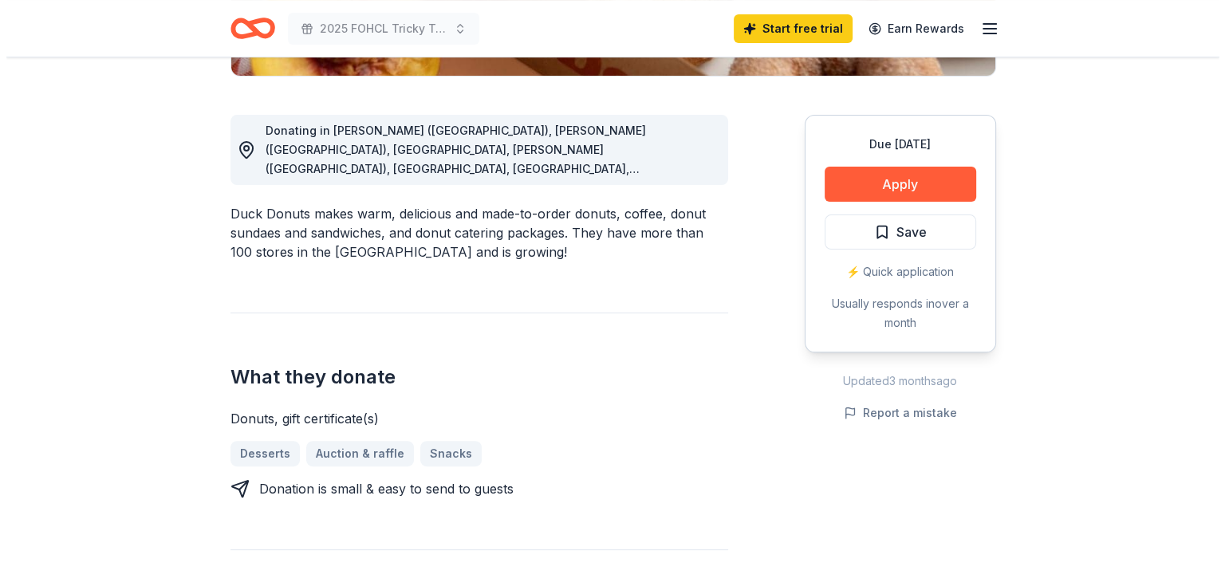
scroll to position [399, 0]
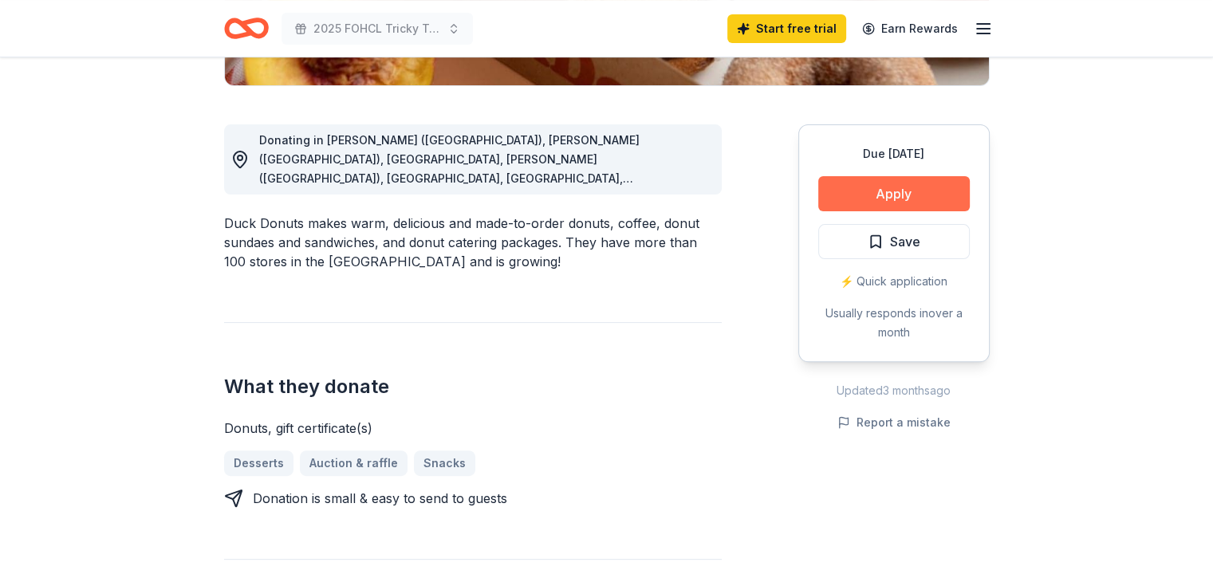
click at [884, 191] on button "Apply" at bounding box center [894, 193] width 152 height 35
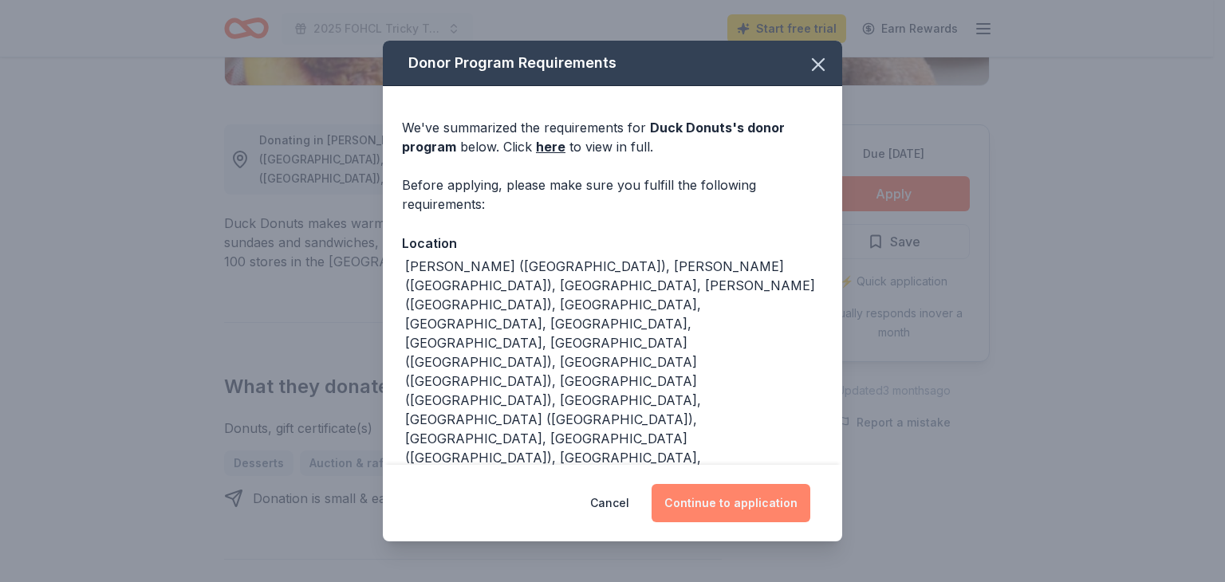
click at [758, 492] on button "Continue to application" at bounding box center [731, 503] width 159 height 38
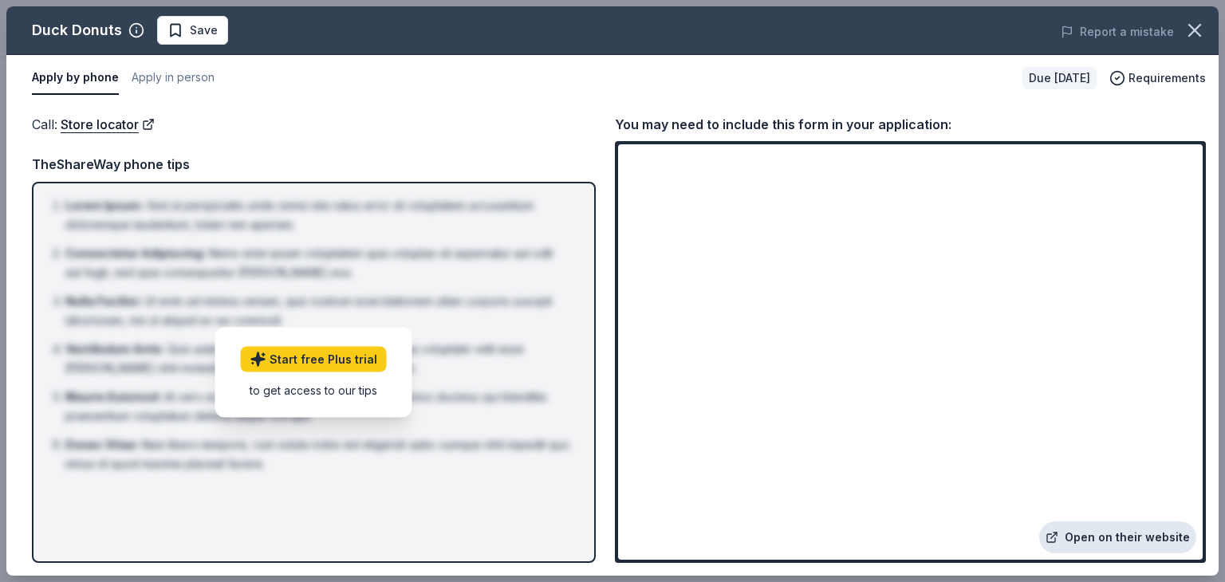
click at [1130, 534] on link "Open on their website" at bounding box center [1117, 538] width 157 height 32
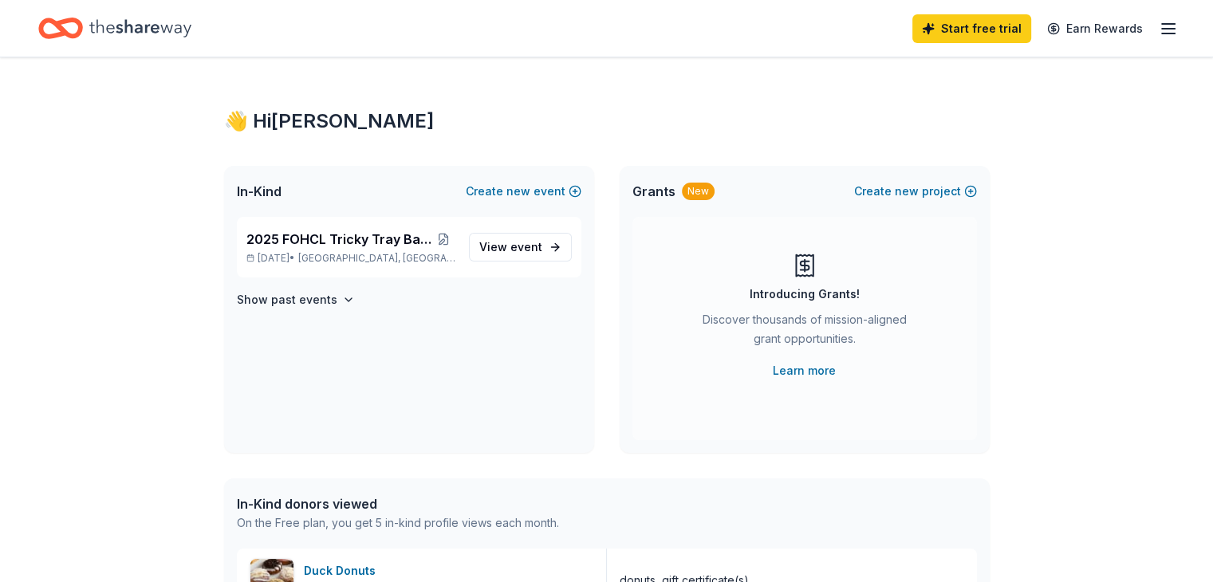
click at [1162, 29] on line "button" at bounding box center [1168, 29] width 13 height 0
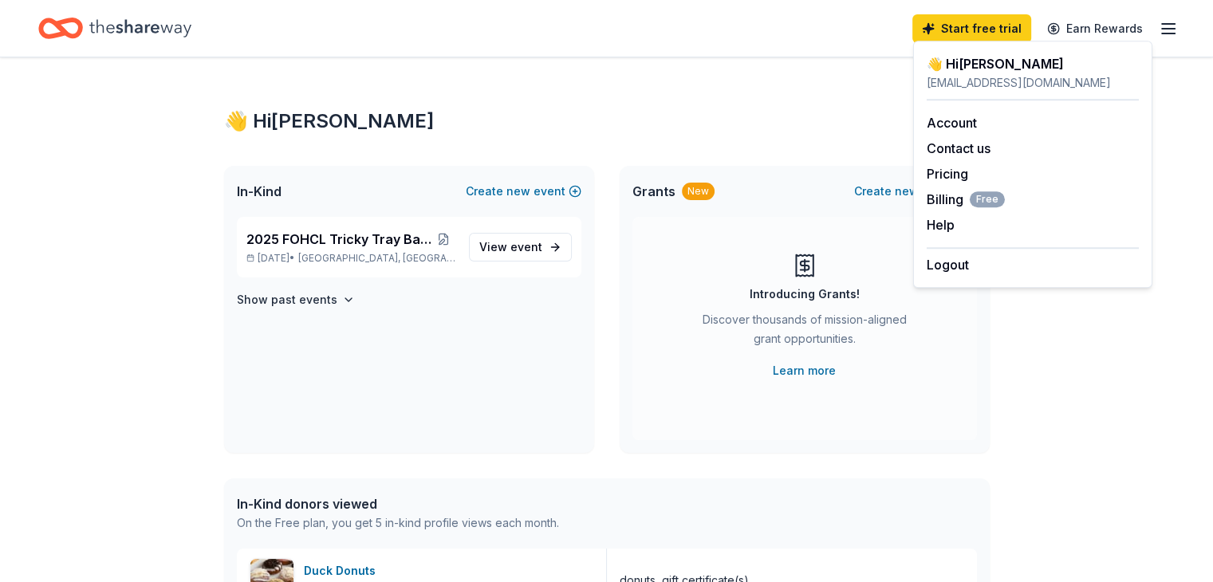
click at [1162, 29] on line "button" at bounding box center [1168, 29] width 13 height 0
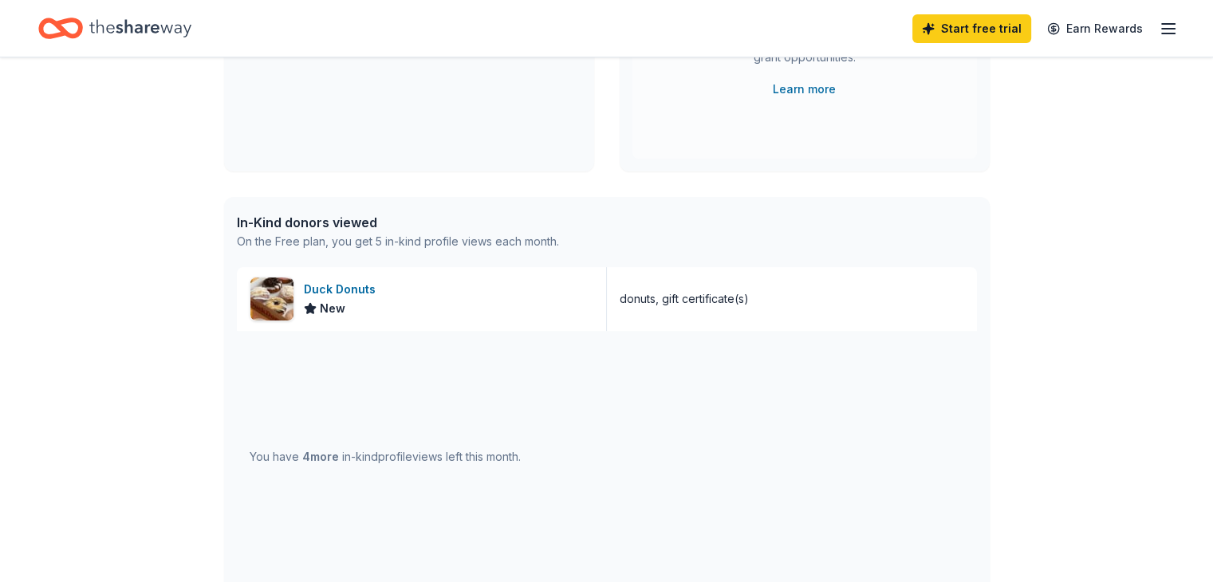
scroll to position [319, 0]
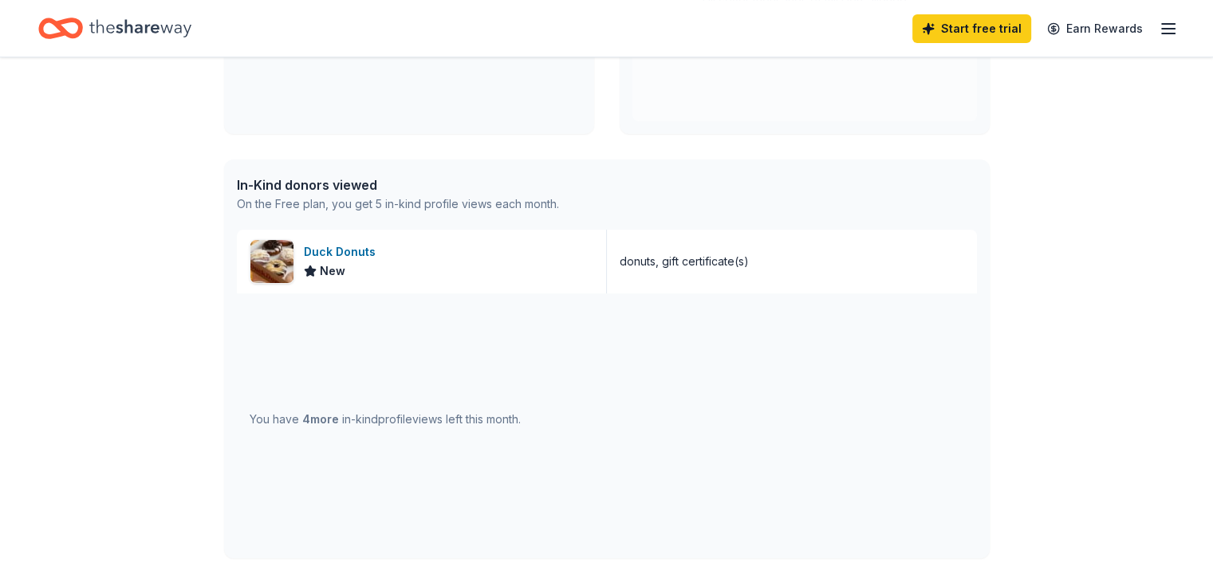
click at [337, 182] on div "In-Kind donors viewed" at bounding box center [398, 185] width 322 height 19
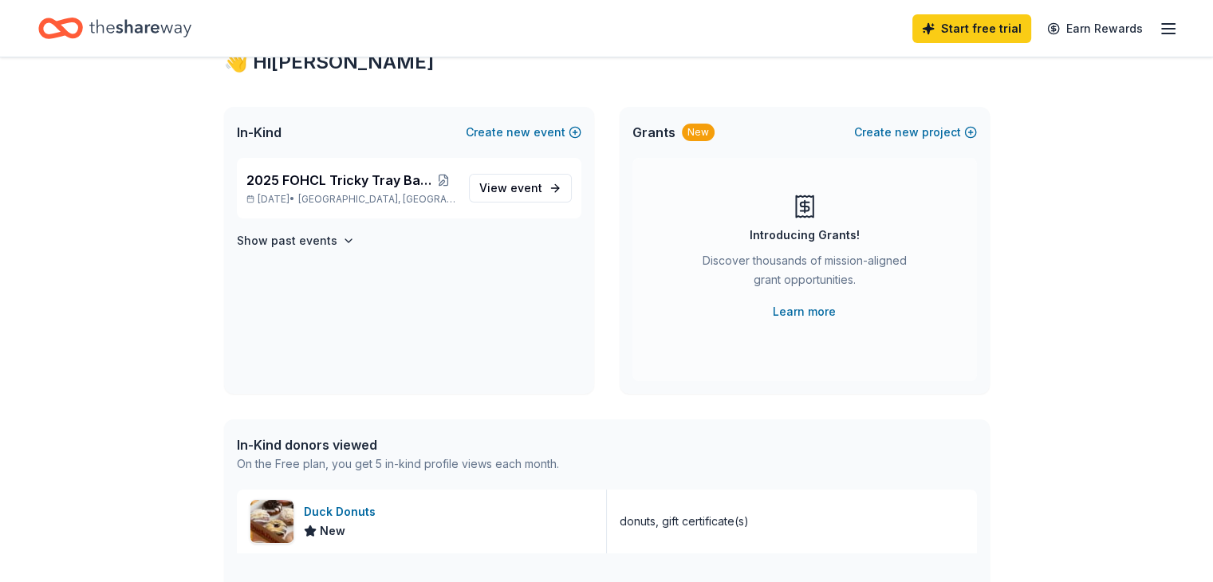
scroll to position [0, 0]
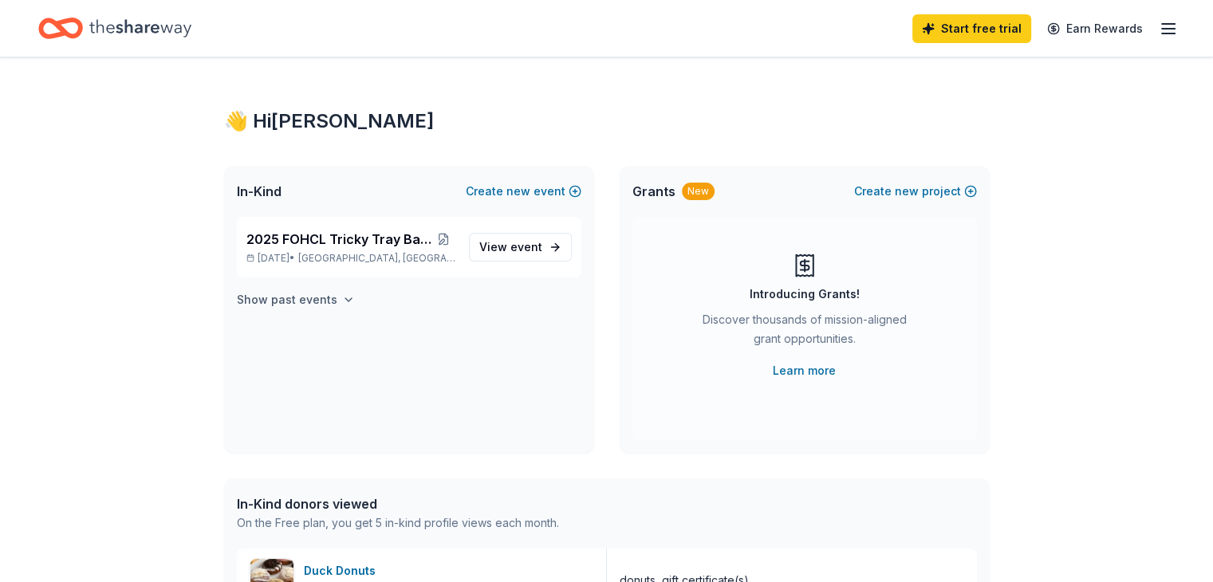
click at [342, 301] on icon "button" at bounding box center [348, 300] width 13 height 13
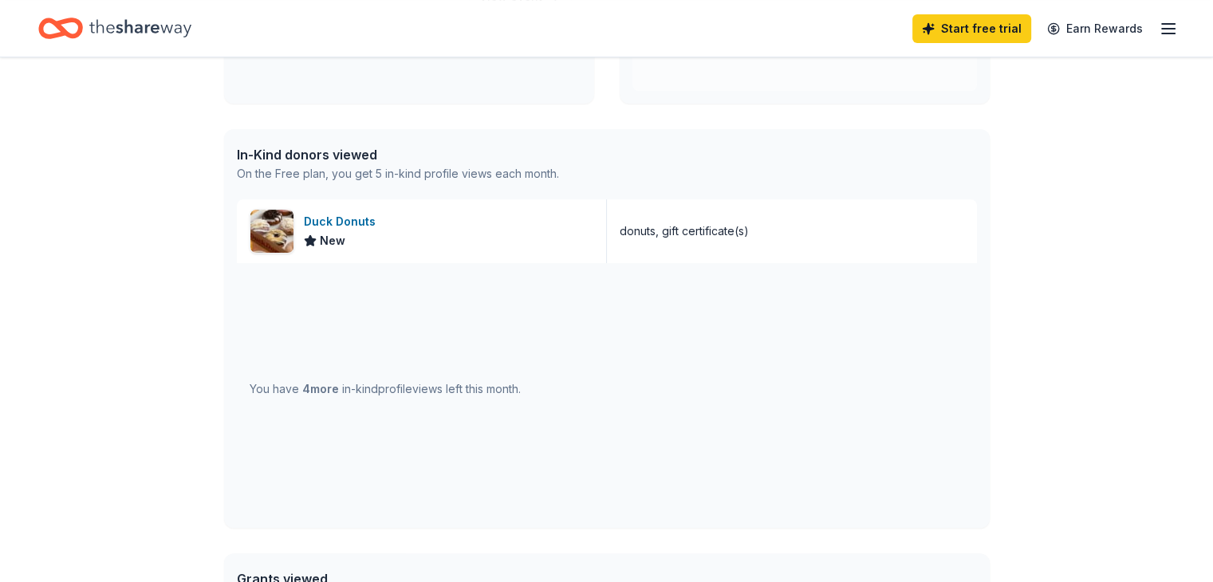
scroll to position [399, 0]
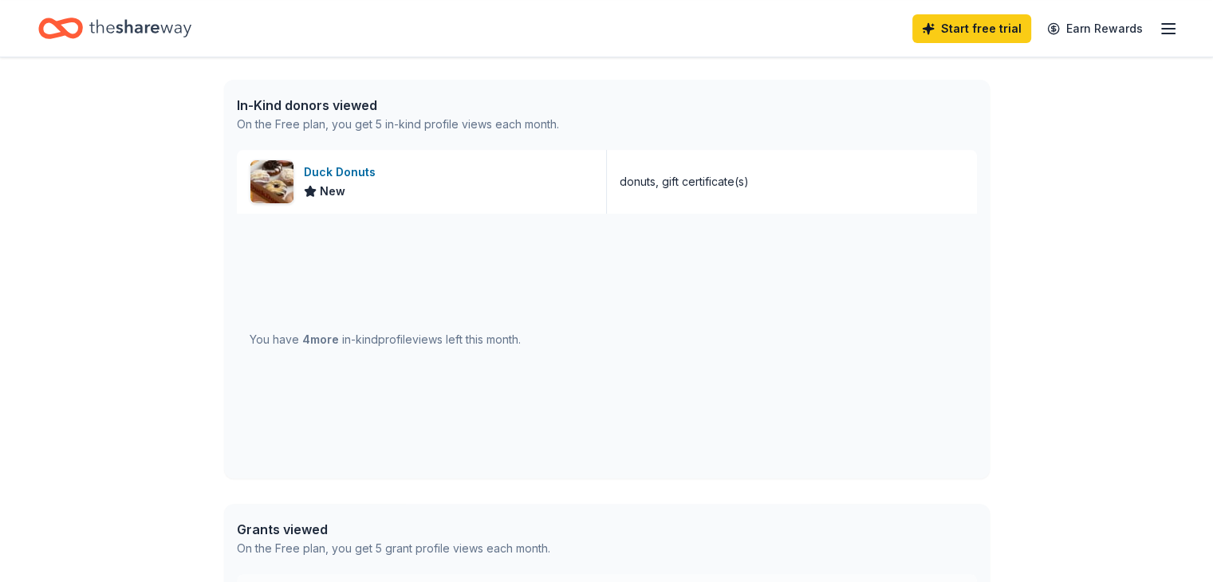
click at [1159, 26] on icon "button" at bounding box center [1168, 28] width 19 height 19
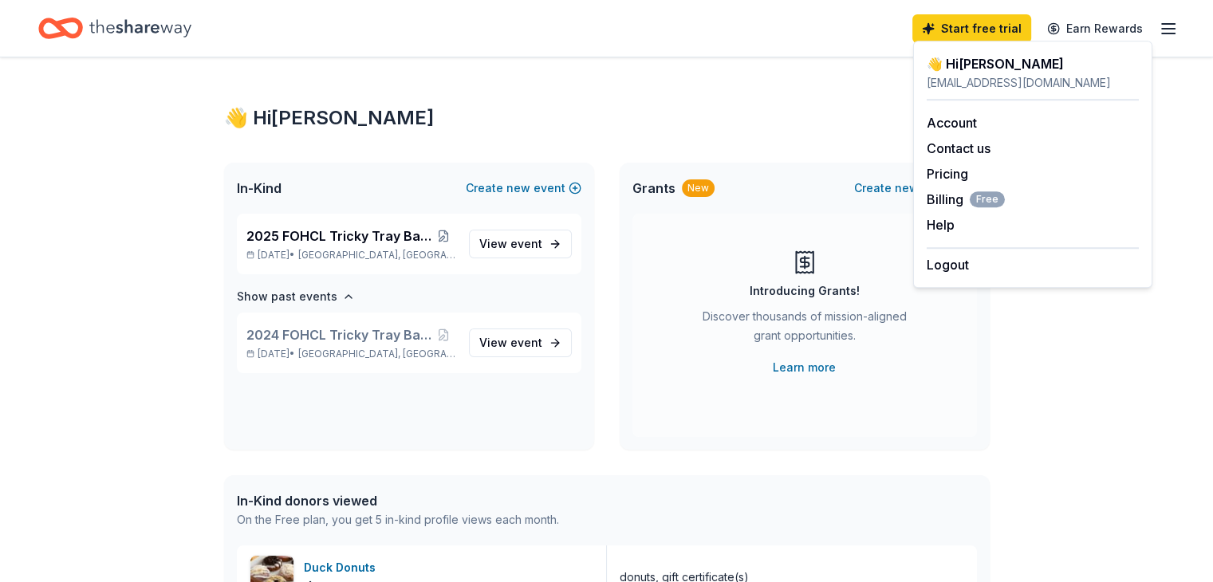
scroll to position [0, 0]
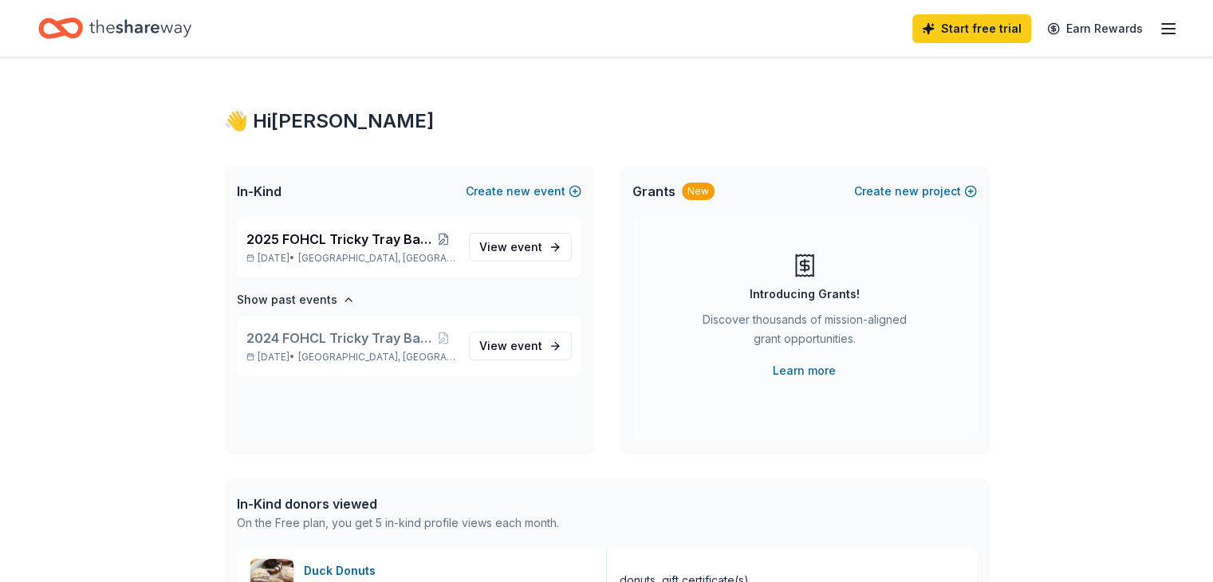
click at [264, 195] on span "In-Kind" at bounding box center [259, 191] width 45 height 19
click at [1159, 25] on icon "button" at bounding box center [1168, 28] width 19 height 19
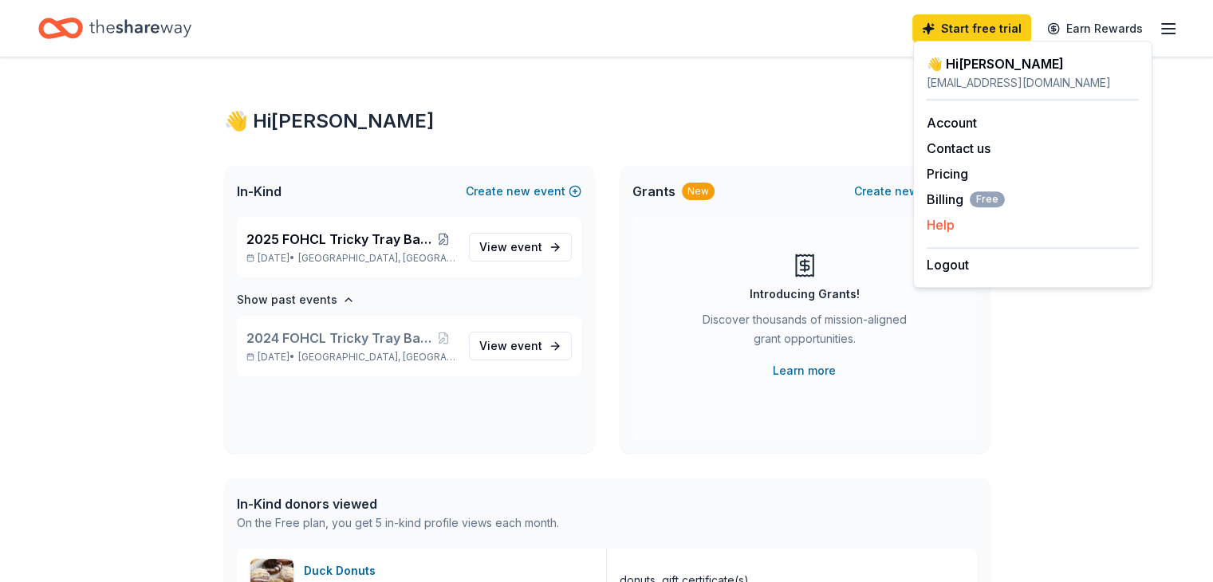
click at [937, 223] on button "Help" at bounding box center [941, 224] width 28 height 19
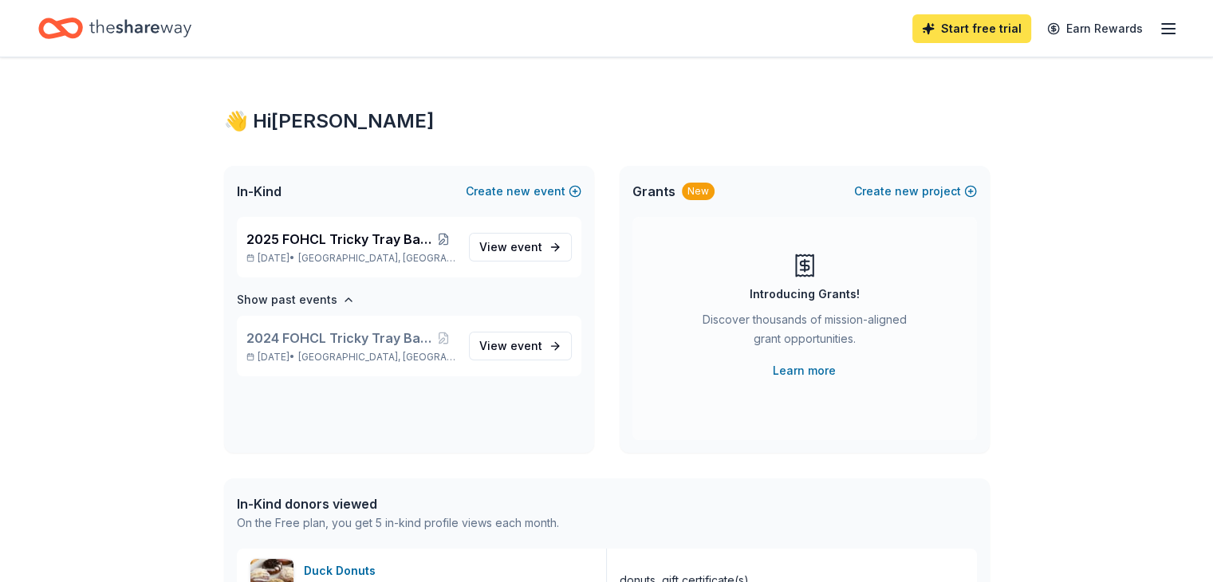
click at [957, 28] on link "Start free trial" at bounding box center [972, 28] width 119 height 29
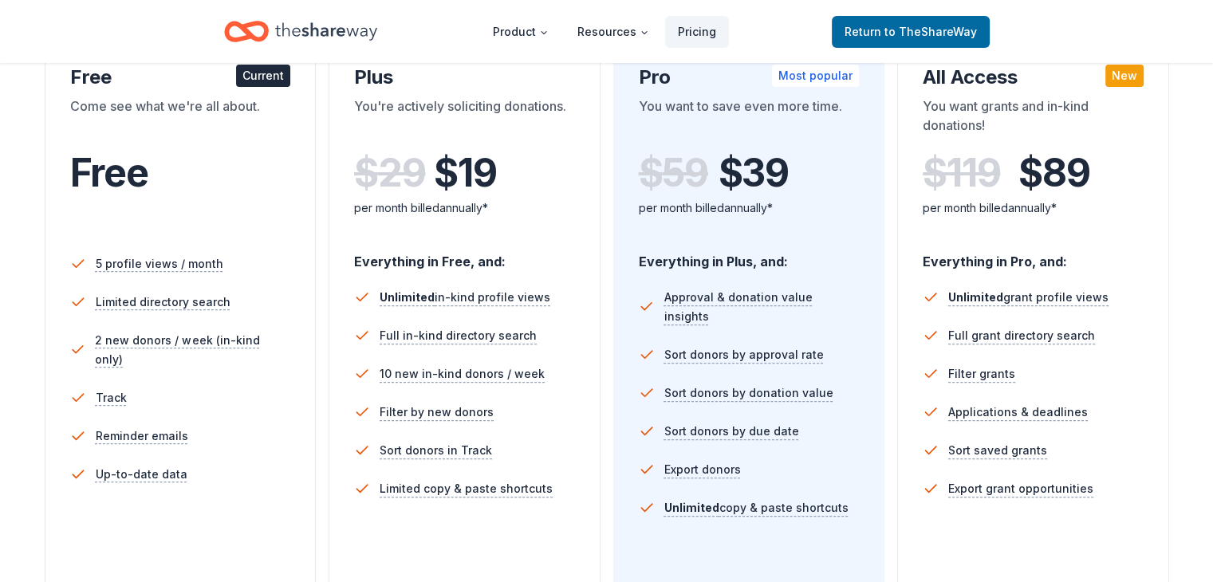
scroll to position [319, 0]
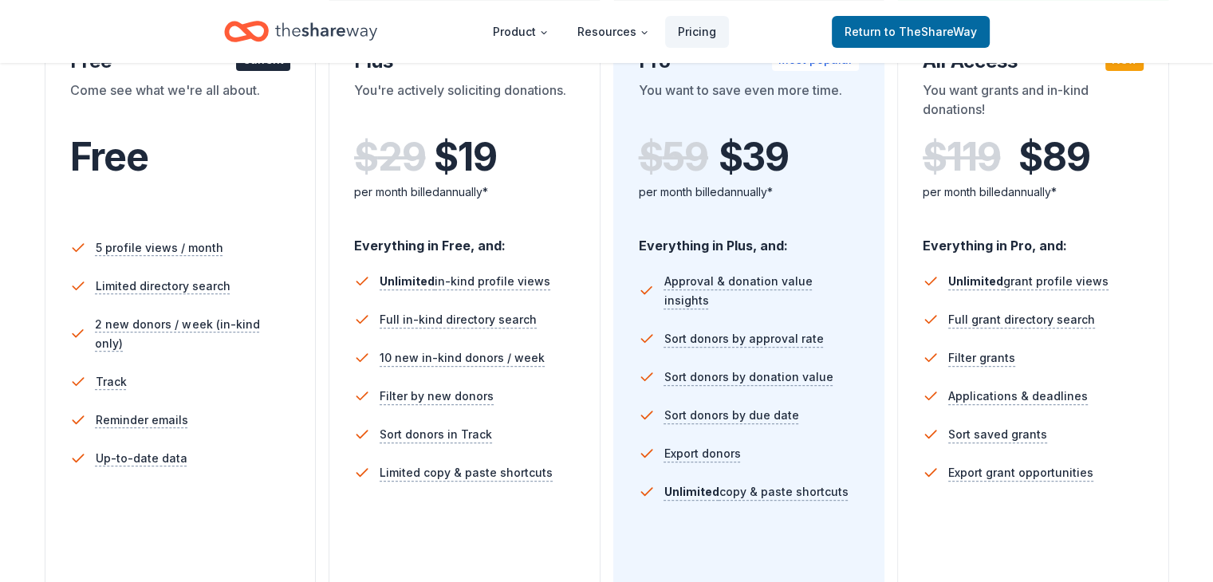
click at [120, 163] on span "Free" at bounding box center [109, 156] width 78 height 47
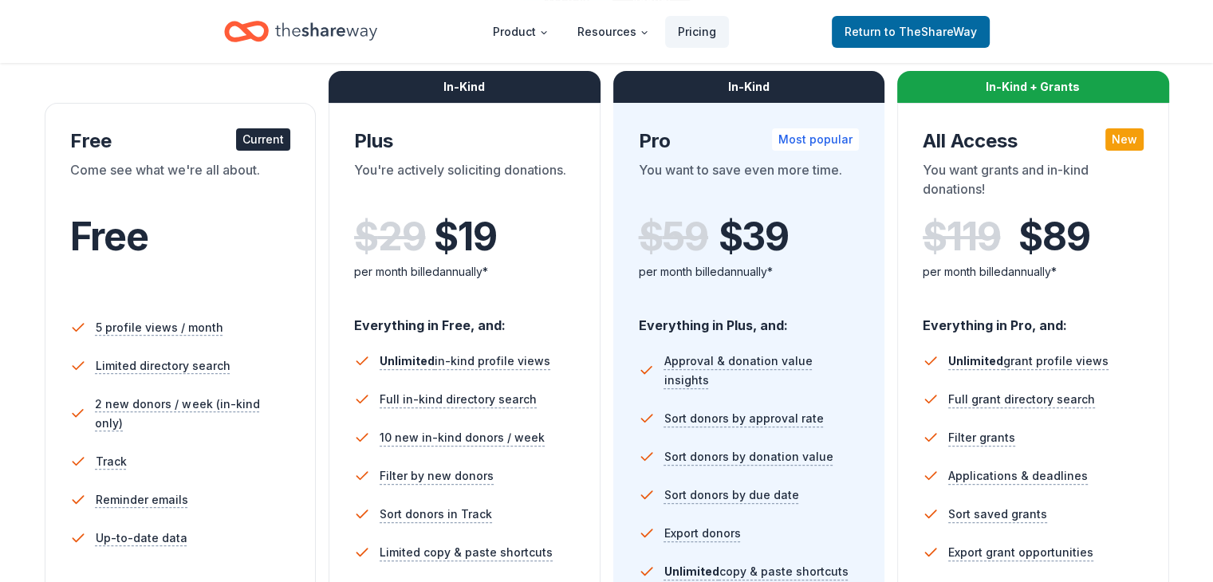
scroll to position [0, 0]
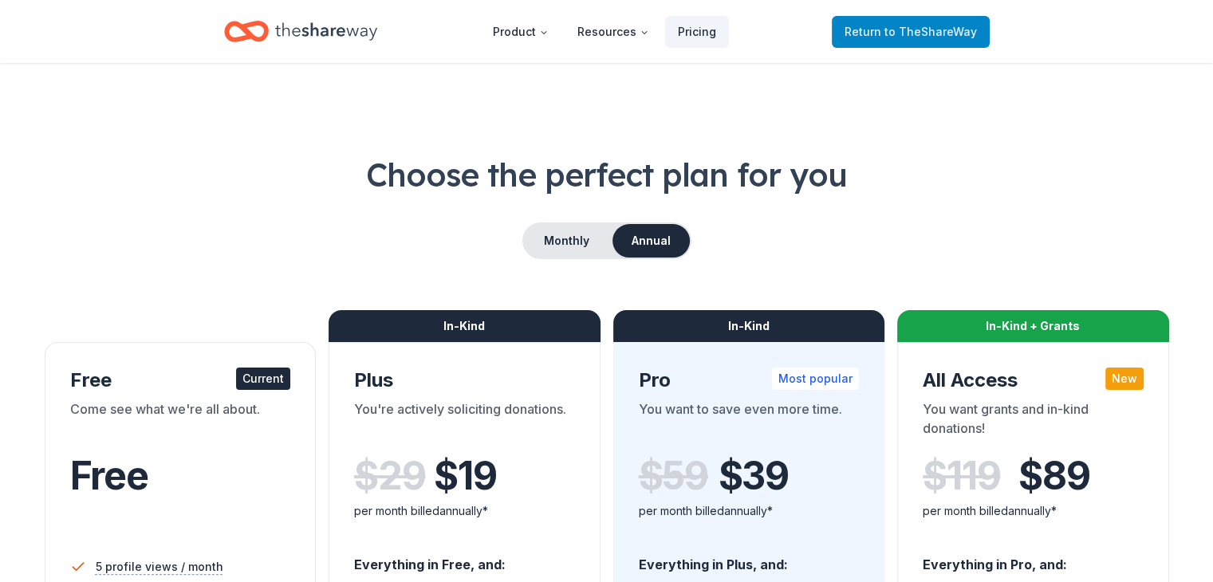
click at [925, 21] on link "Return to TheShareWay" at bounding box center [911, 32] width 158 height 32
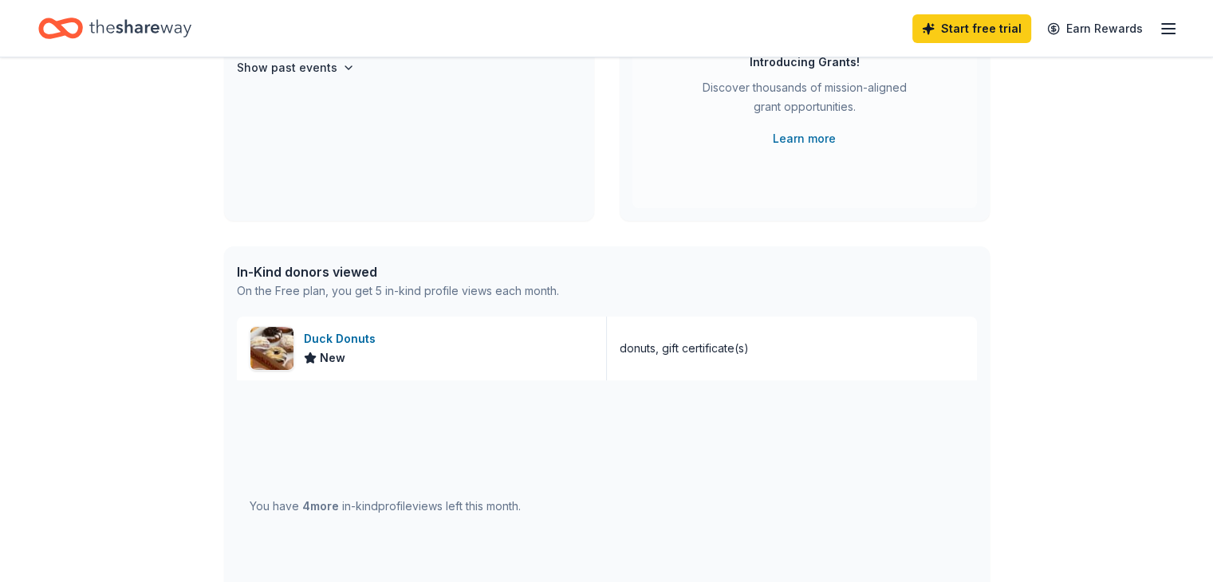
scroll to position [319, 0]
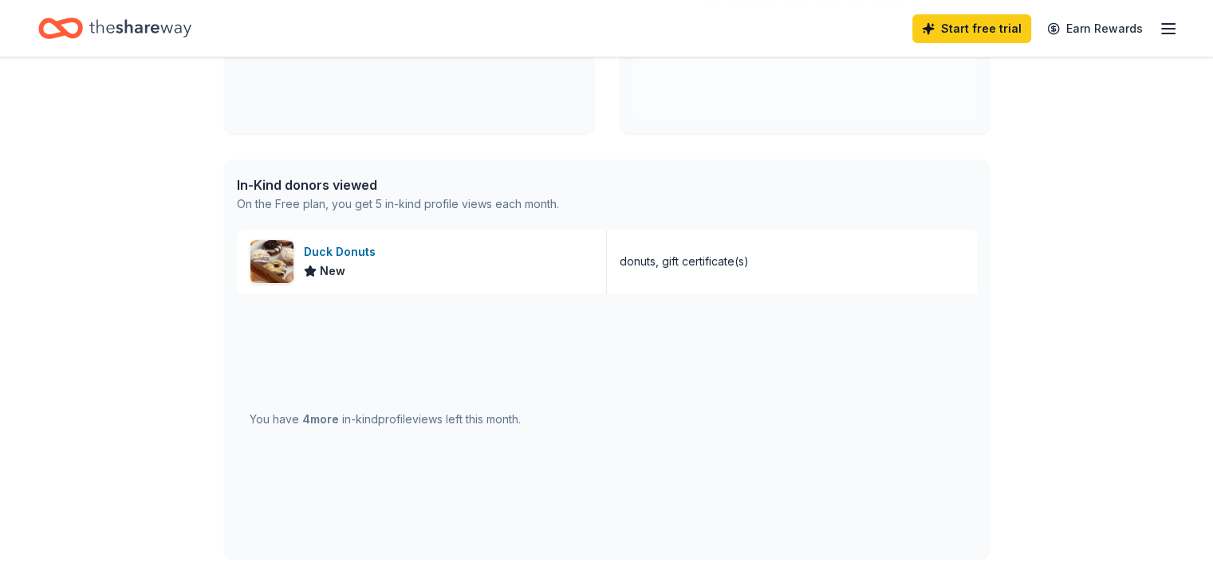
click at [321, 419] on span "4 more" at bounding box center [320, 419] width 37 height 14
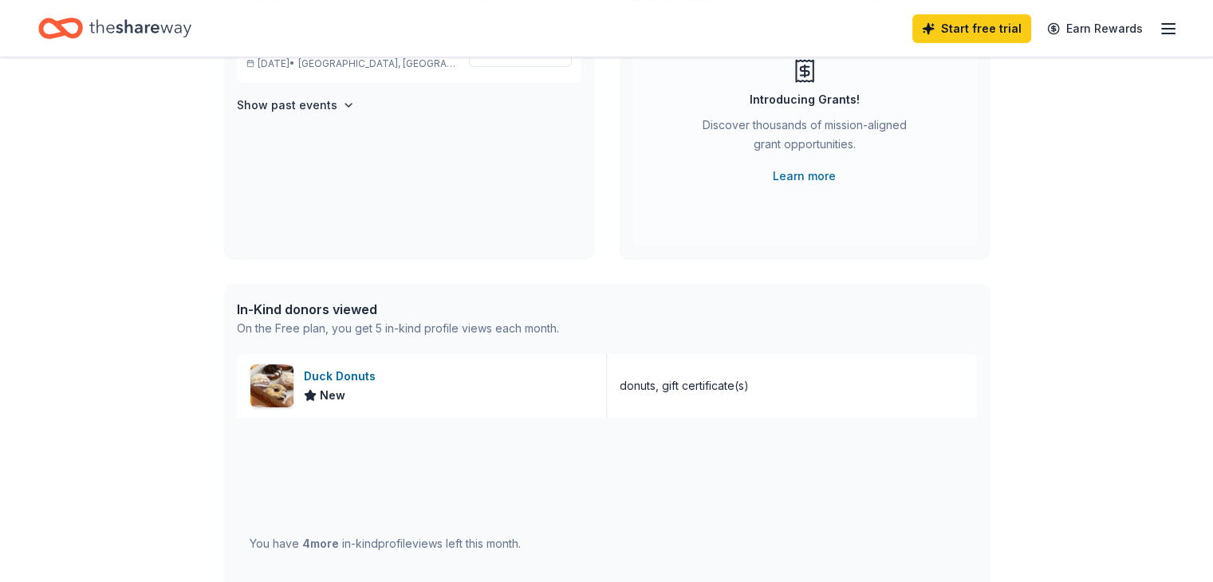
scroll to position [0, 0]
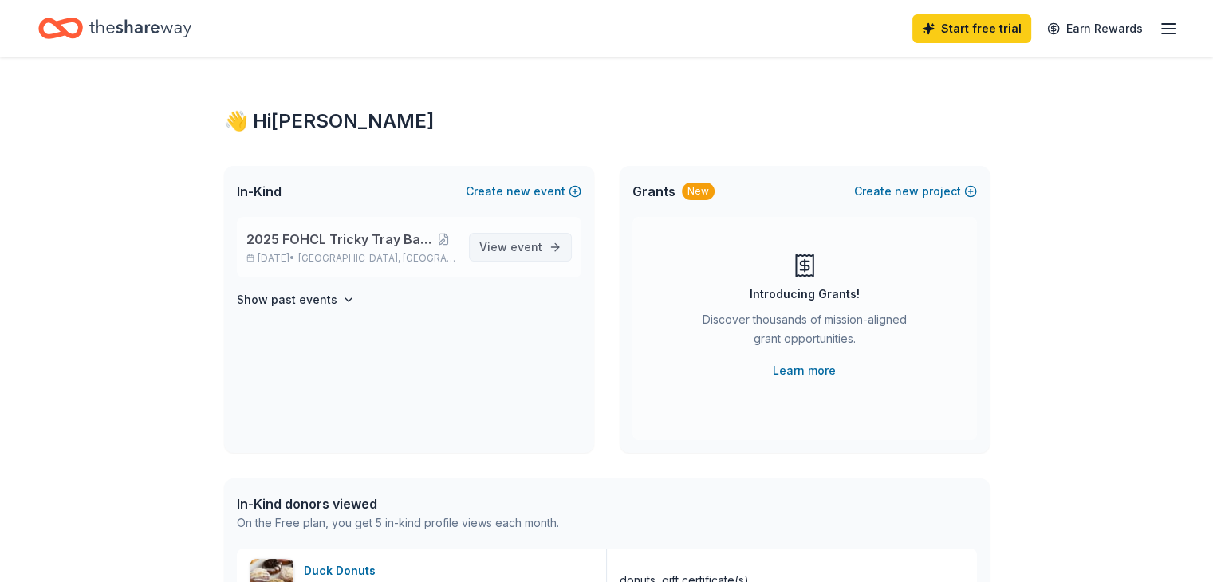
click at [527, 243] on span "event" at bounding box center [527, 247] width 32 height 14
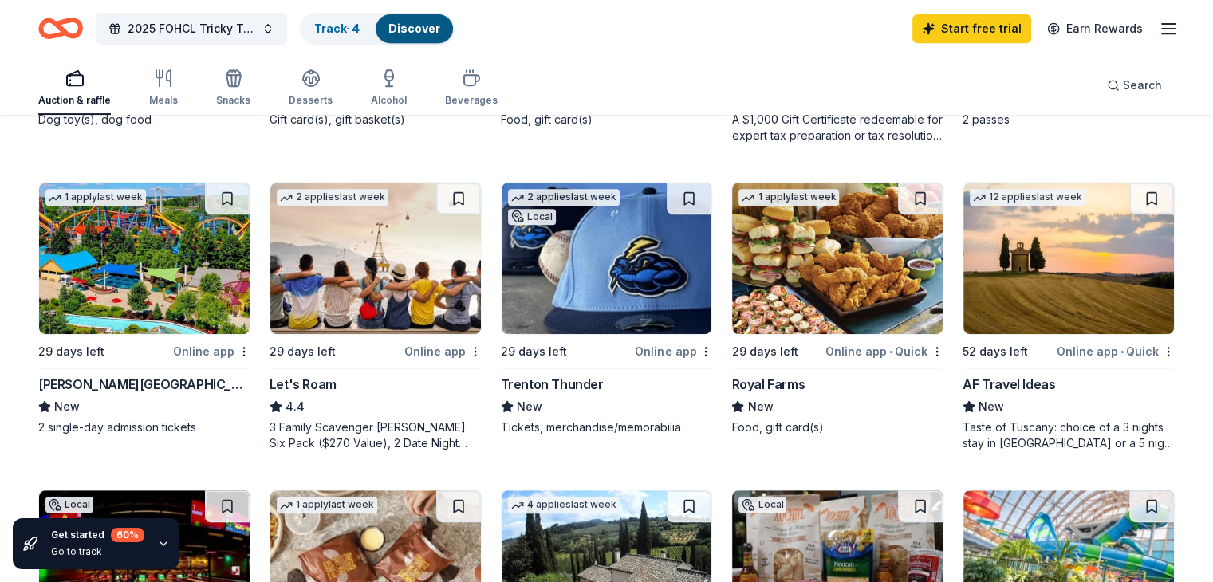
scroll to position [718, 0]
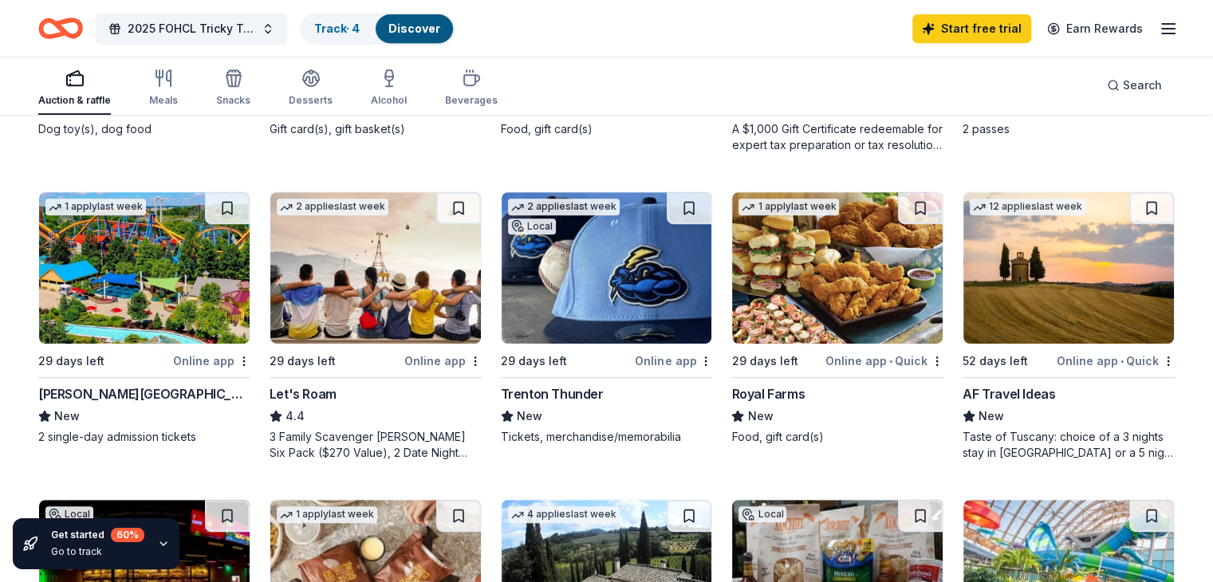
click at [365, 302] on img at bounding box center [375, 268] width 211 height 152
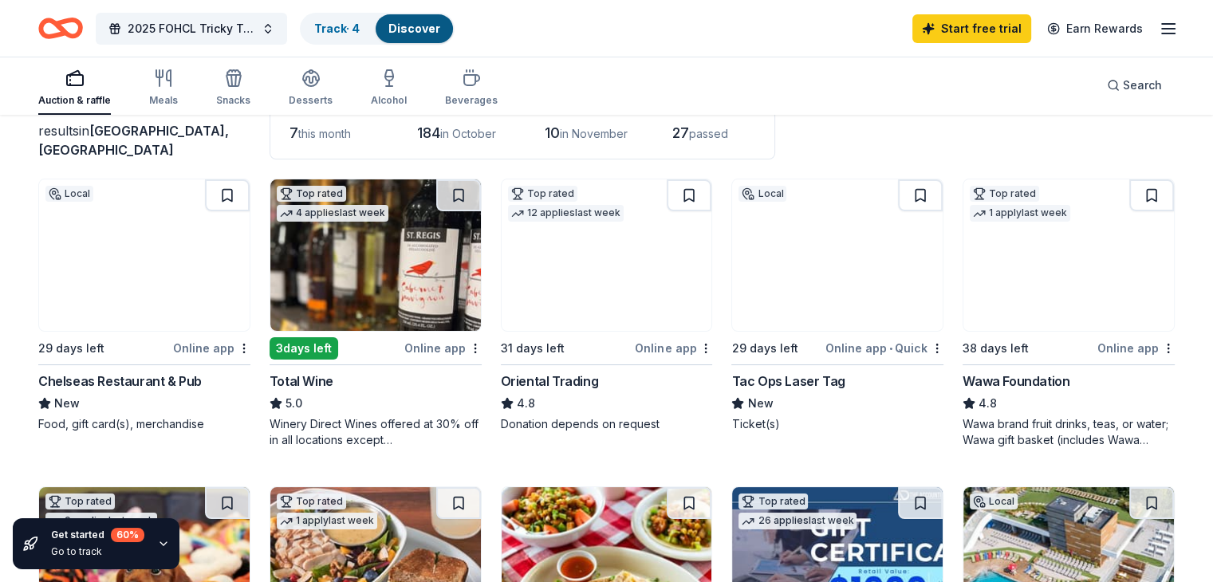
scroll to position [80, 0]
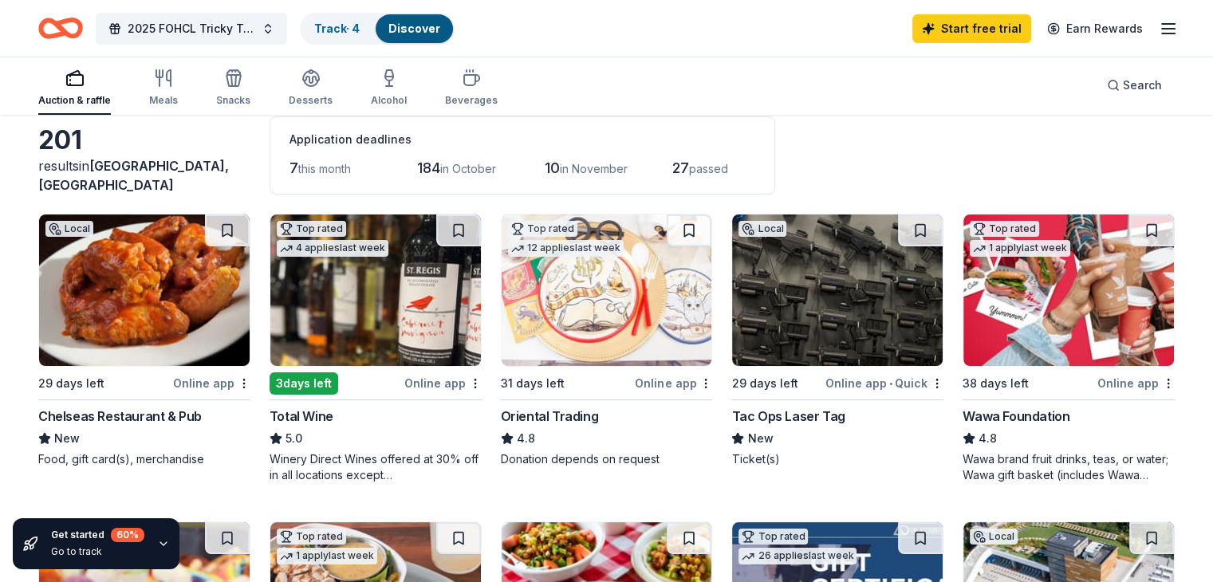
click at [138, 285] on img at bounding box center [144, 291] width 211 height 152
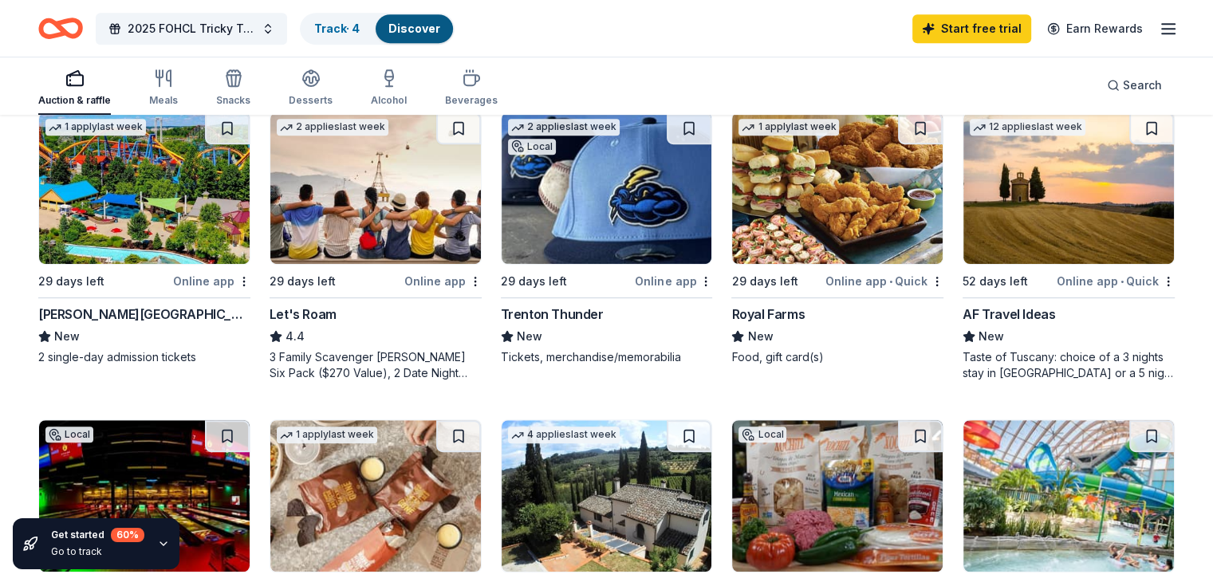
scroll to position [718, 0]
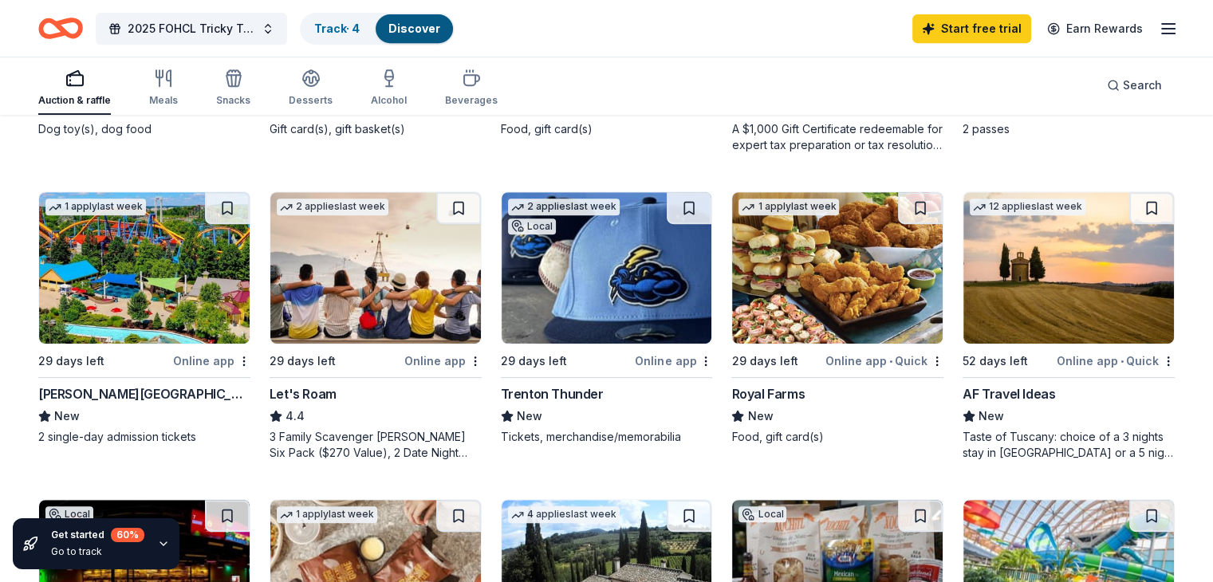
click at [182, 274] on img at bounding box center [144, 268] width 211 height 152
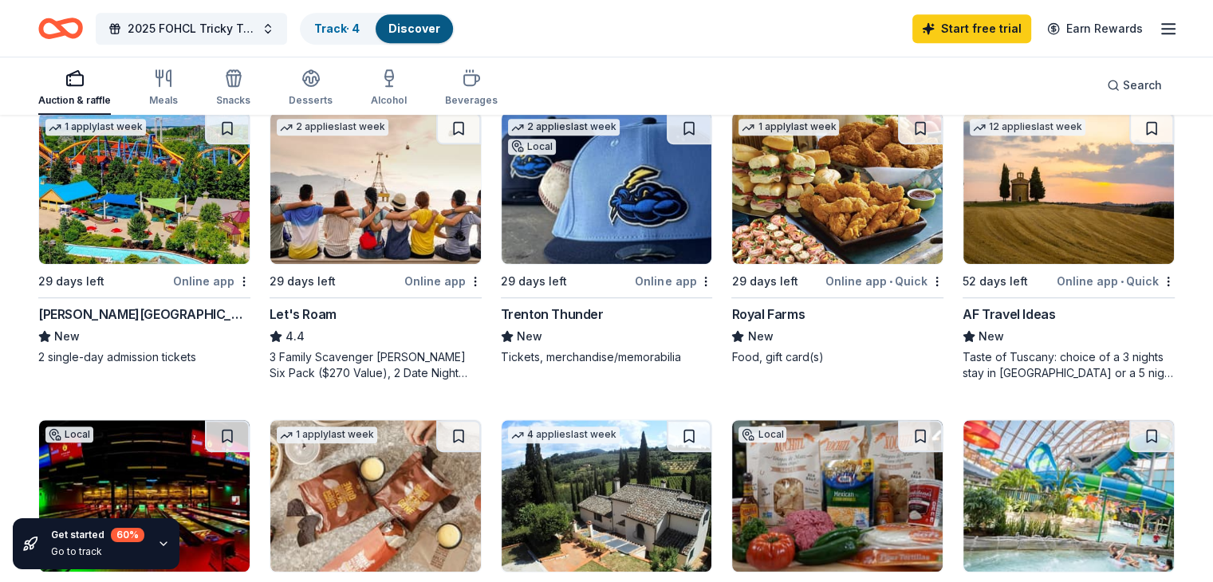
scroll to position [878, 0]
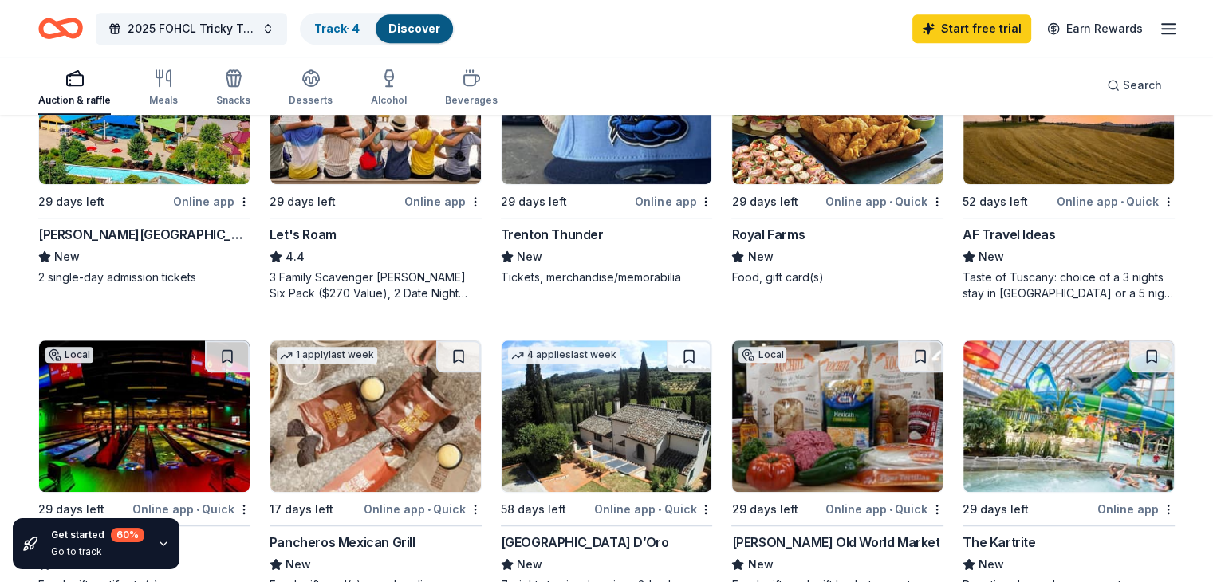
click at [581, 136] on img at bounding box center [607, 109] width 211 height 152
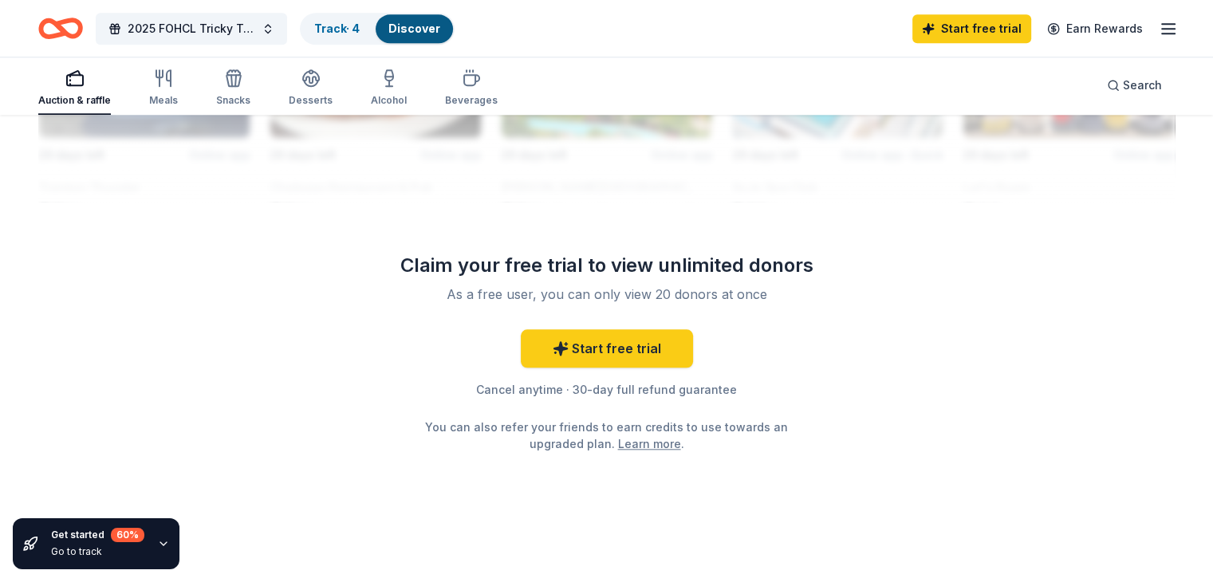
scroll to position [1581, 0]
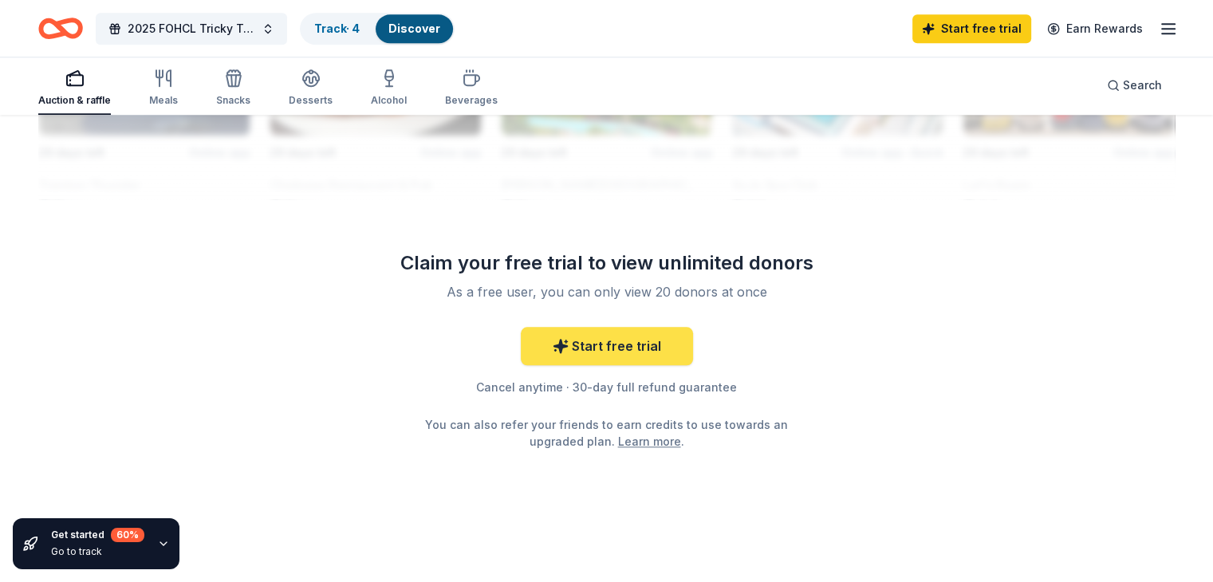
click at [609, 345] on link "Start free trial" at bounding box center [607, 346] width 172 height 38
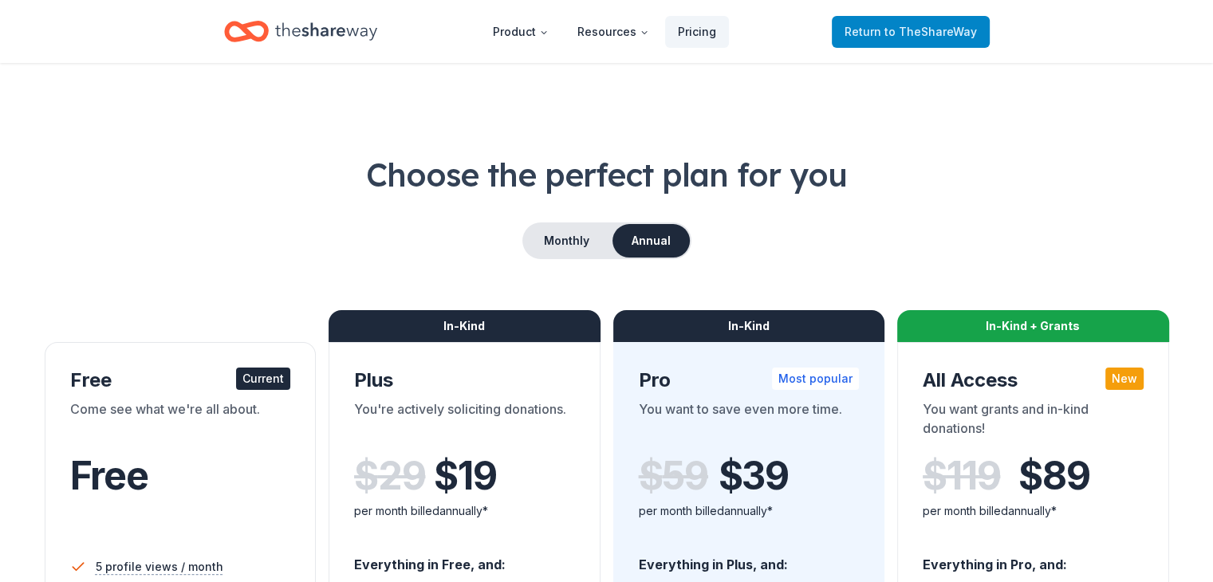
click at [900, 26] on span "to TheShareWay" at bounding box center [931, 32] width 93 height 14
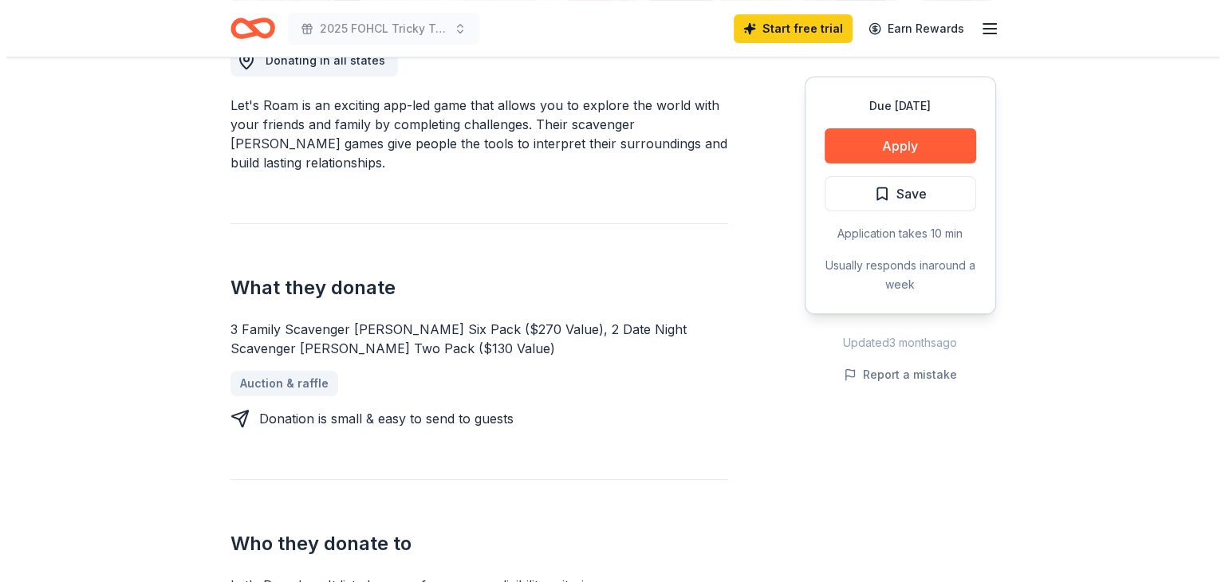
scroll to position [479, 0]
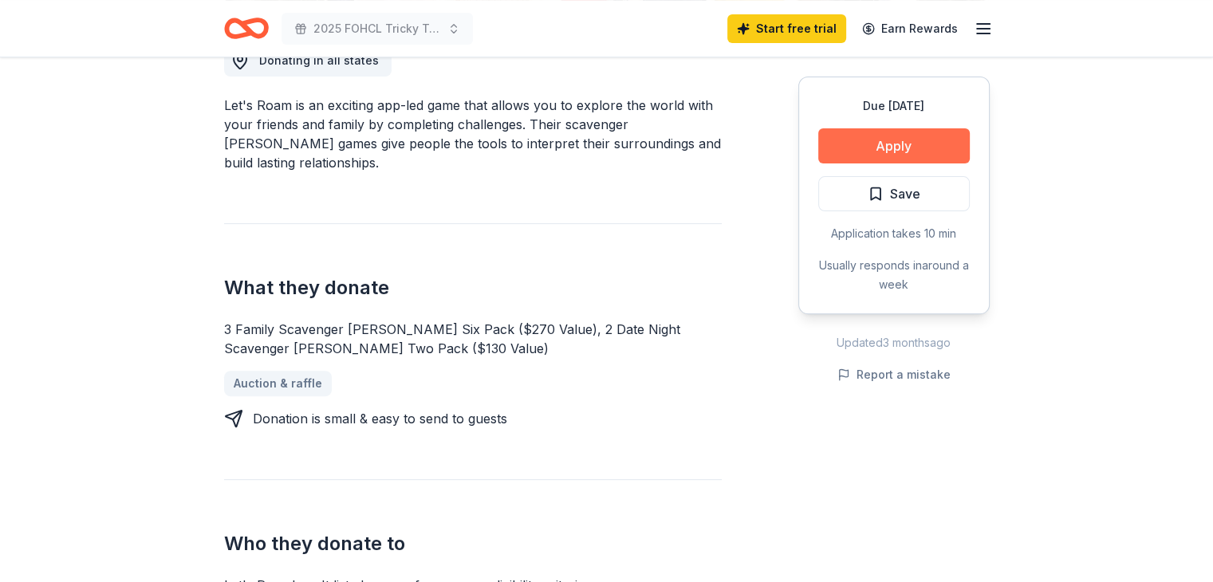
click at [898, 141] on button "Apply" at bounding box center [894, 145] width 152 height 35
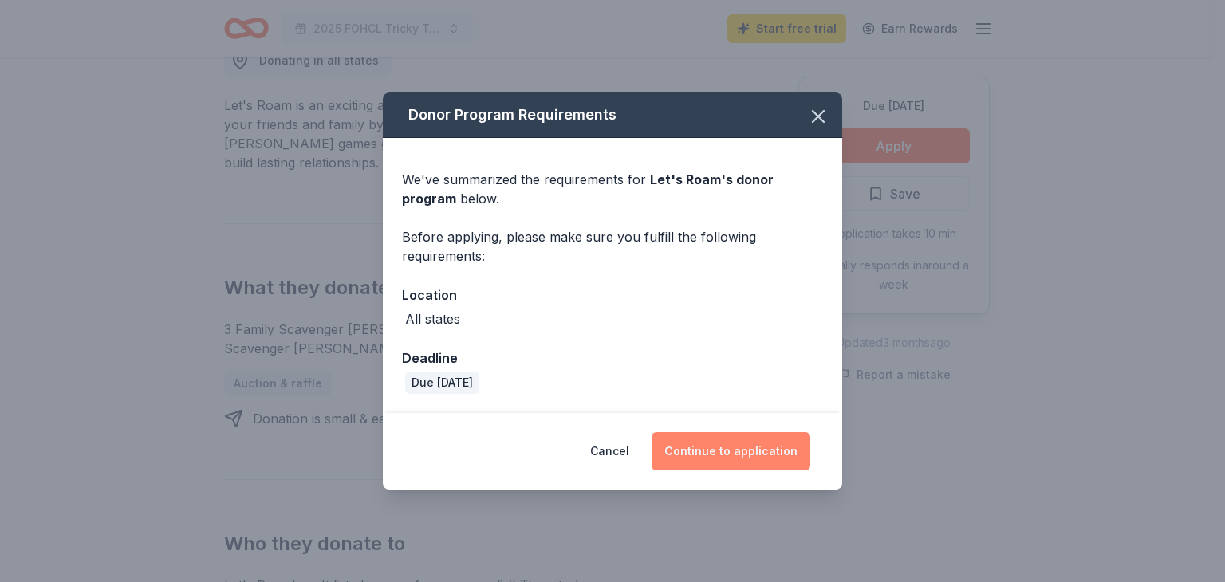
click at [724, 447] on button "Continue to application" at bounding box center [731, 451] width 159 height 38
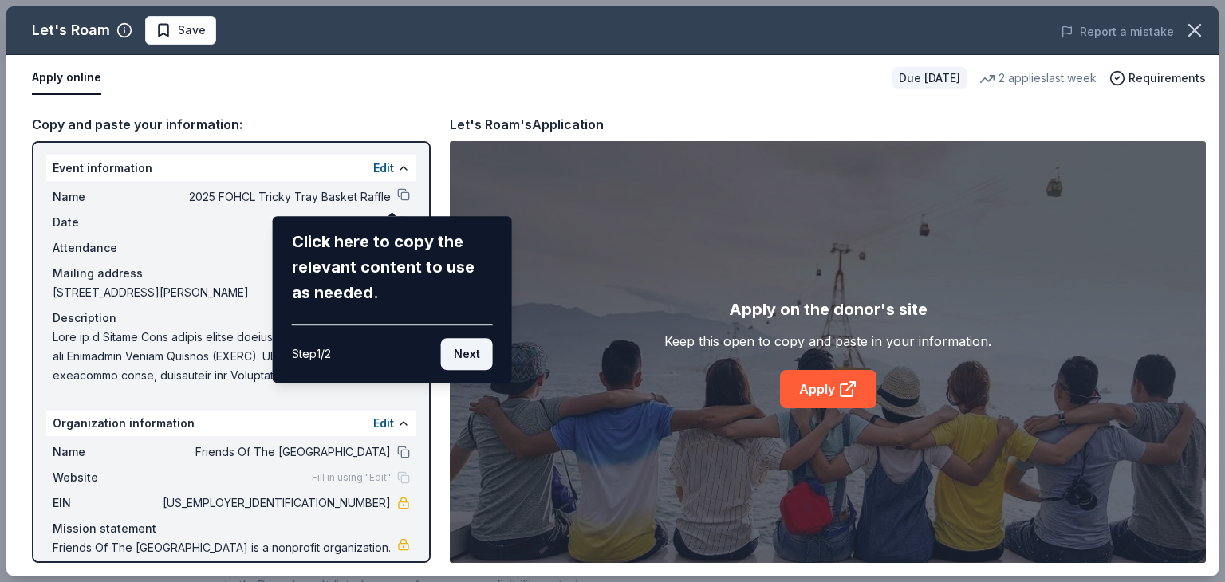
click at [471, 349] on button "Next" at bounding box center [467, 354] width 52 height 32
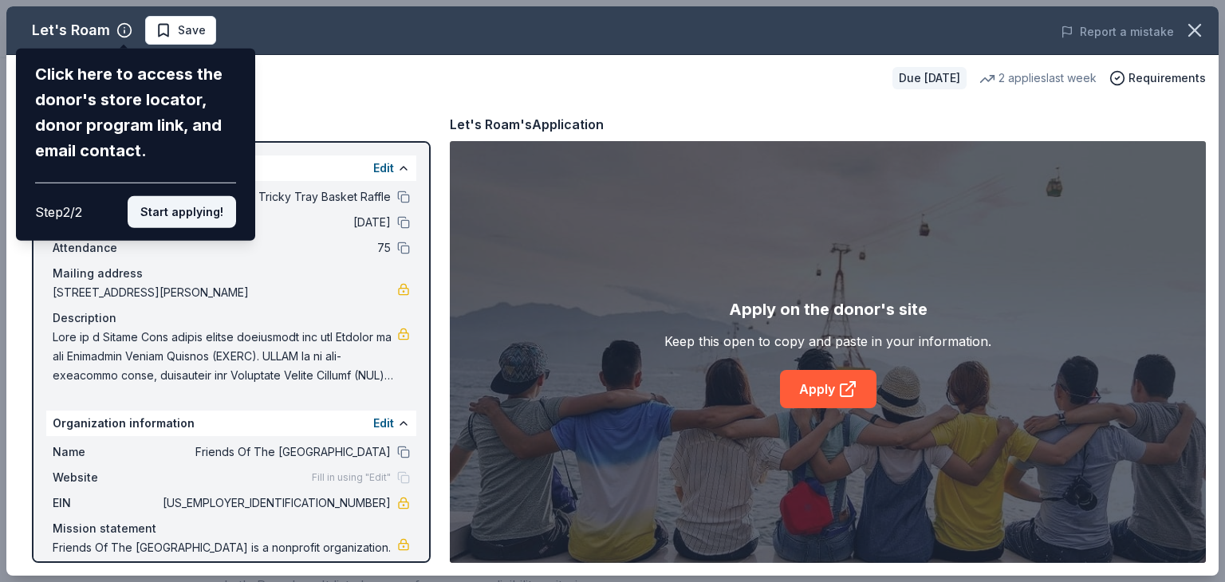
click at [182, 208] on button "Start applying!" at bounding box center [182, 212] width 108 height 32
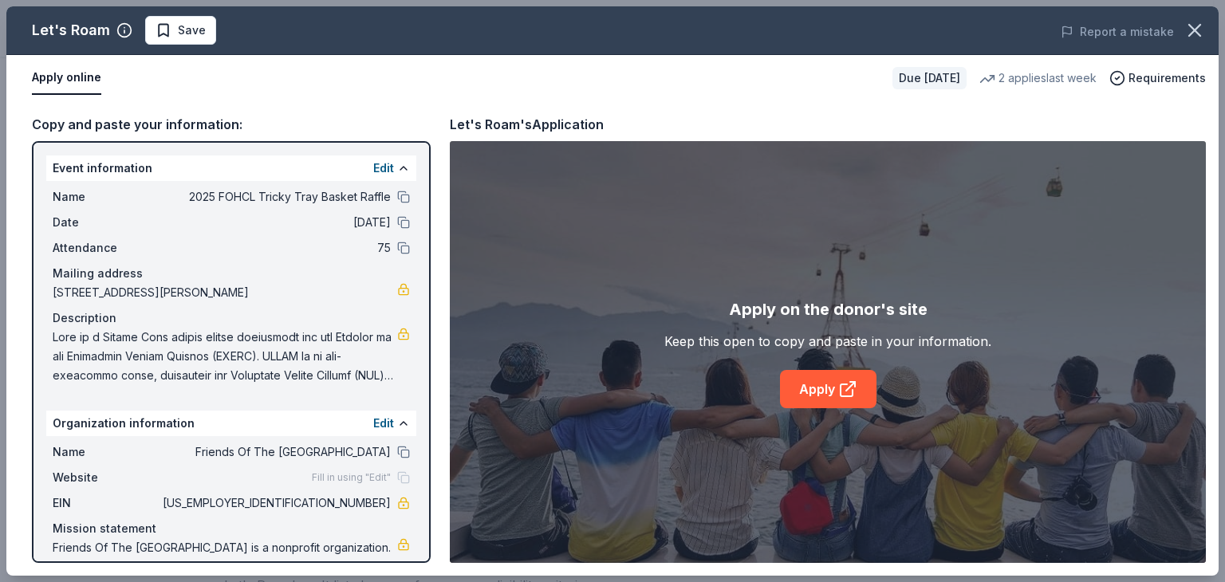
drag, startPoint x: 424, startPoint y: 388, endPoint x: 430, endPoint y: 448, distance: 61.0
click at [430, 448] on div "Let's Roam Save Report a mistake Apply online Due in 29 days 2 applies last wee…" at bounding box center [612, 291] width 1213 height 570
drag, startPoint x: 424, startPoint y: 483, endPoint x: 424, endPoint y: 503, distance: 20.8
click at [424, 503] on div "Let's Roam Save Report a mistake Apply online Due in 29 days 2 applies last wee…" at bounding box center [612, 291] width 1213 height 570
click at [422, 554] on div "Let's Roam Save Report a mistake Apply online Due in 29 days 2 applies last wee…" at bounding box center [612, 291] width 1213 height 570
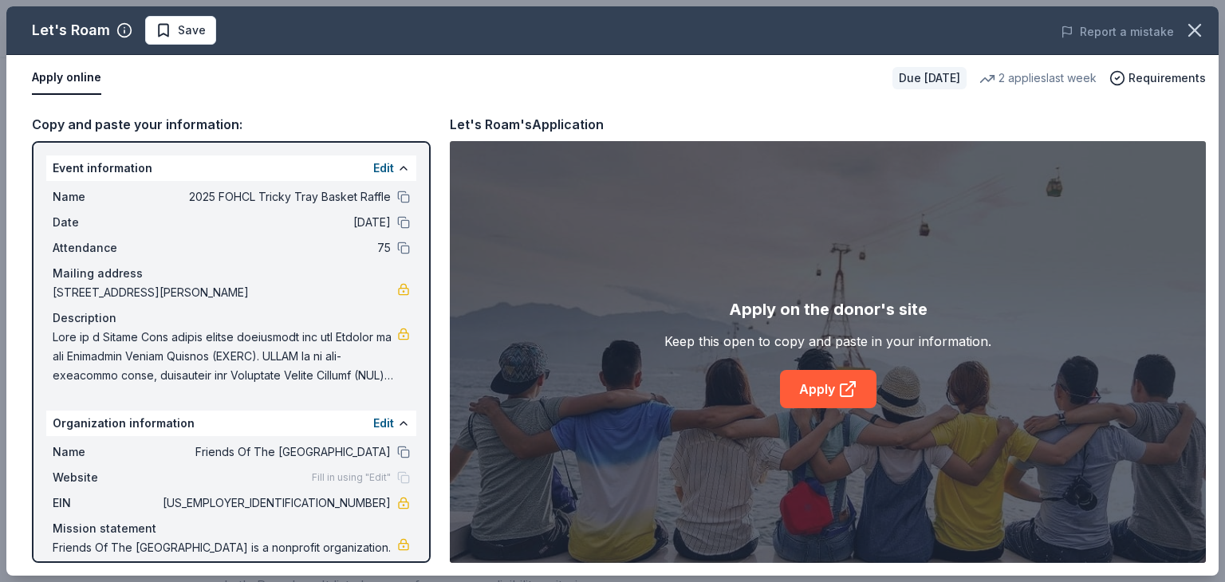
click at [421, 554] on div "Let's Roam Save Report a mistake Apply online Due in 29 days 2 applies last wee…" at bounding box center [612, 291] width 1213 height 570
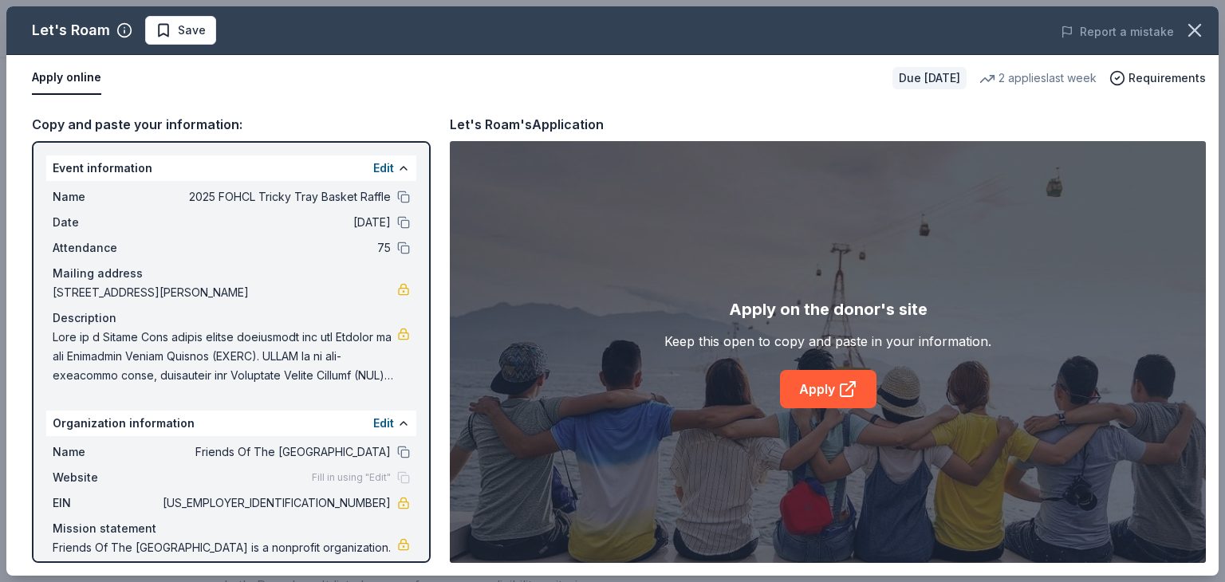
click at [421, 554] on div "Let's Roam Save Report a mistake Apply online Due in 29 days 2 applies last wee…" at bounding box center [612, 291] width 1213 height 570
click at [818, 390] on div "Let's Roam Save Report a mistake Apply online Due in 29 days 2 applies last wee…" at bounding box center [612, 291] width 1213 height 570
click at [843, 391] on div "Let's Roam Save Report a mistake Apply online Due in 29 days 2 applies last wee…" at bounding box center [612, 291] width 1213 height 570
click at [345, 100] on div "Let's Roam Save Report a mistake Apply online Due in 29 days 2 applies last wee…" at bounding box center [612, 291] width 1213 height 570
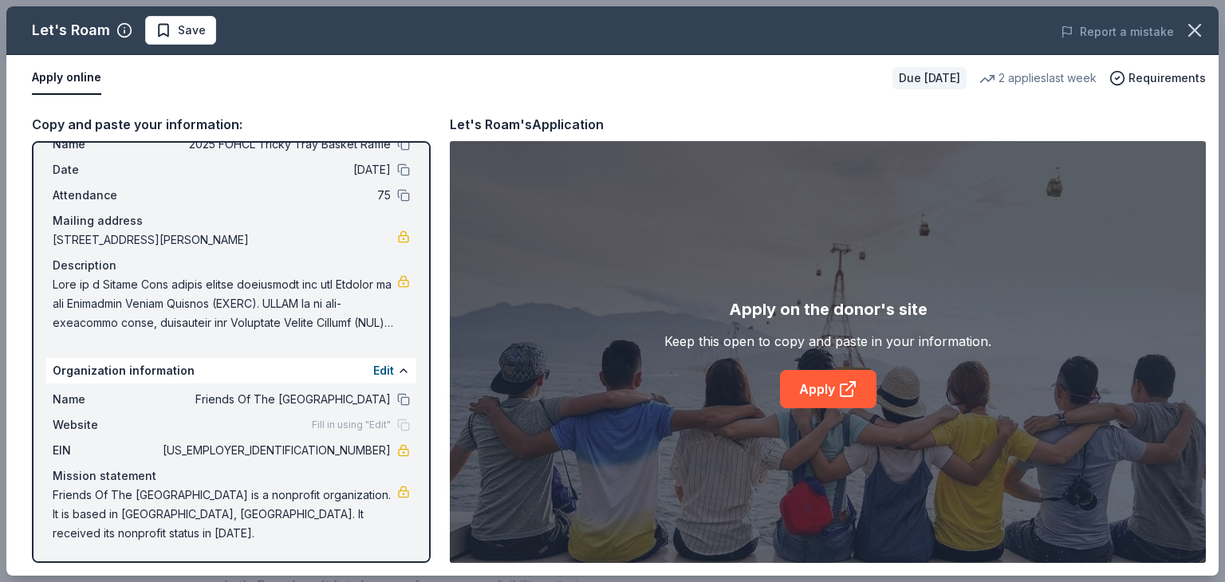
scroll to position [0, 0]
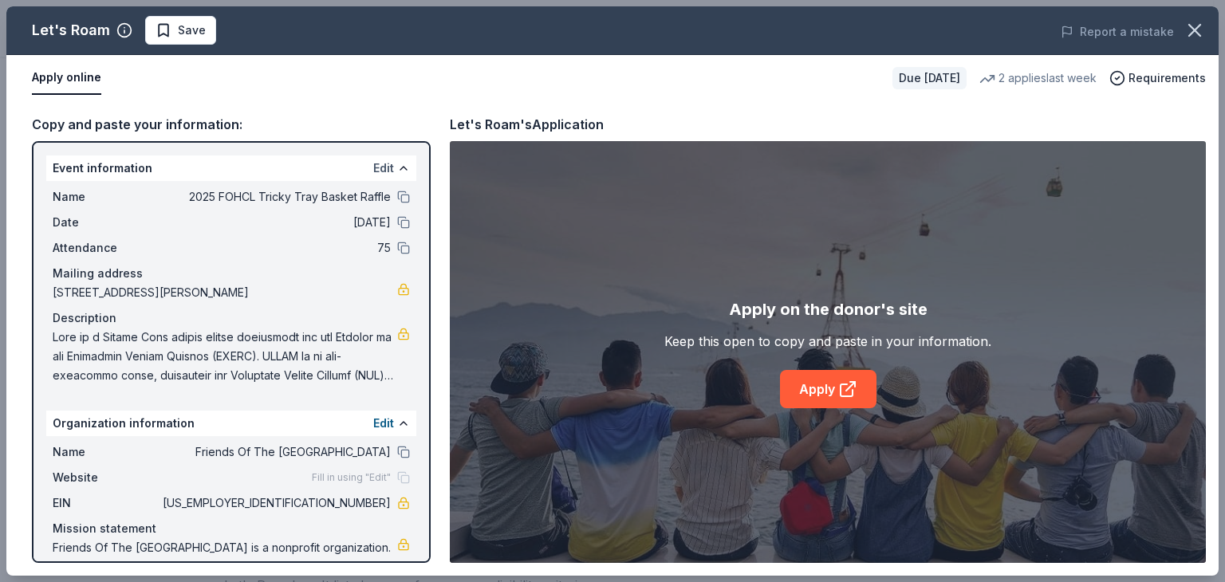
click at [375, 165] on button "Edit" at bounding box center [383, 168] width 21 height 19
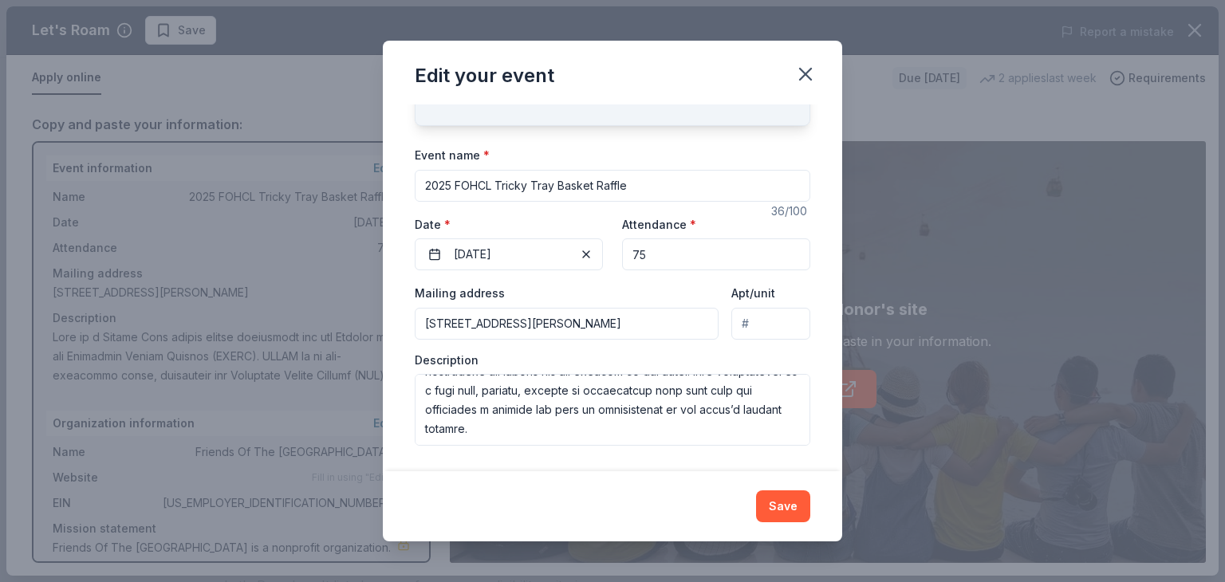
scroll to position [402, 0]
click at [788, 511] on button "Save" at bounding box center [783, 507] width 54 height 32
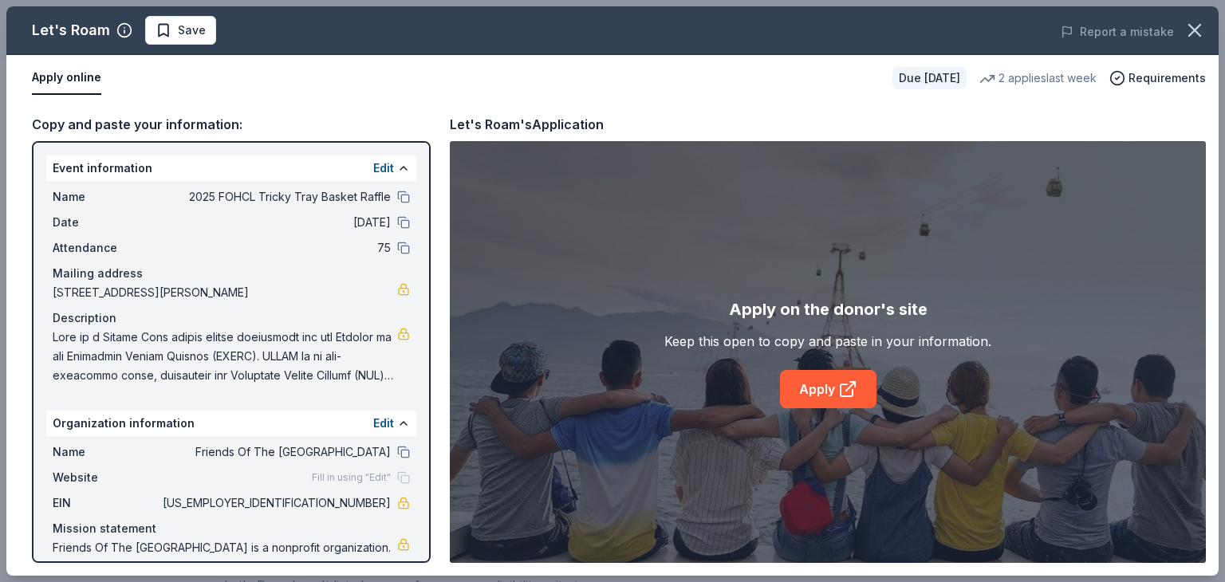
scroll to position [53, 0]
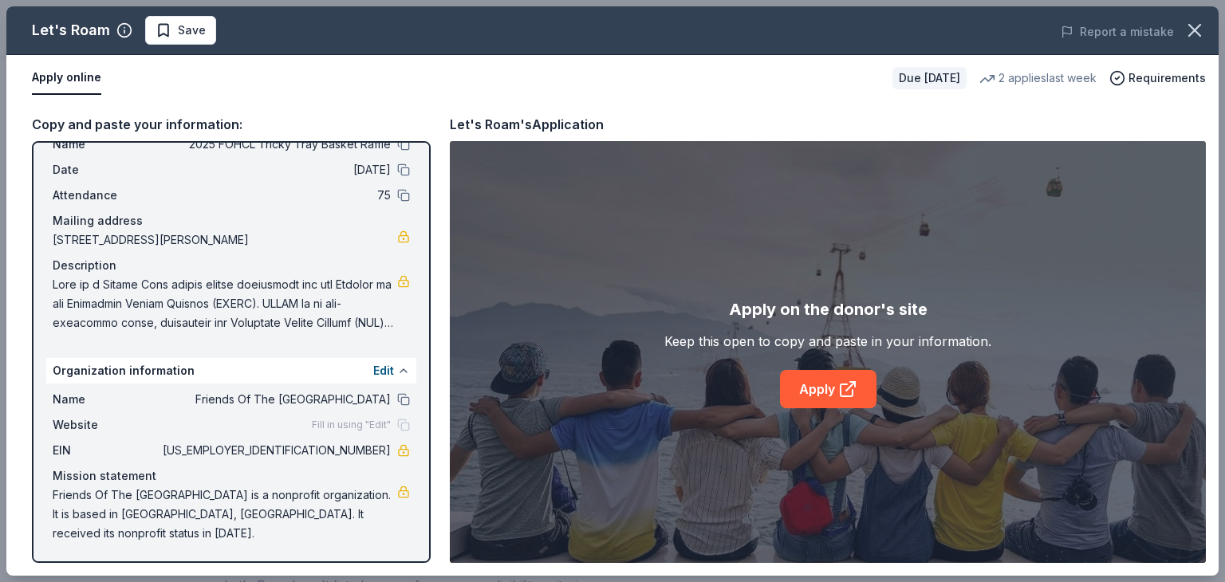
click at [397, 369] on button at bounding box center [403, 371] width 13 height 13
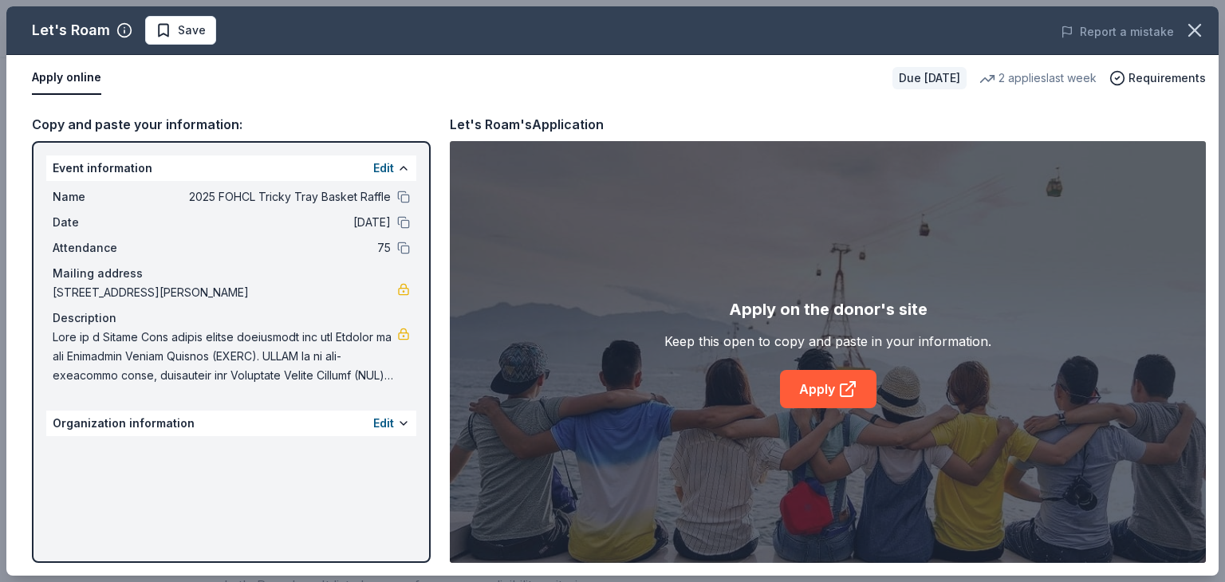
scroll to position [0, 0]
click at [398, 424] on button at bounding box center [403, 423] width 13 height 13
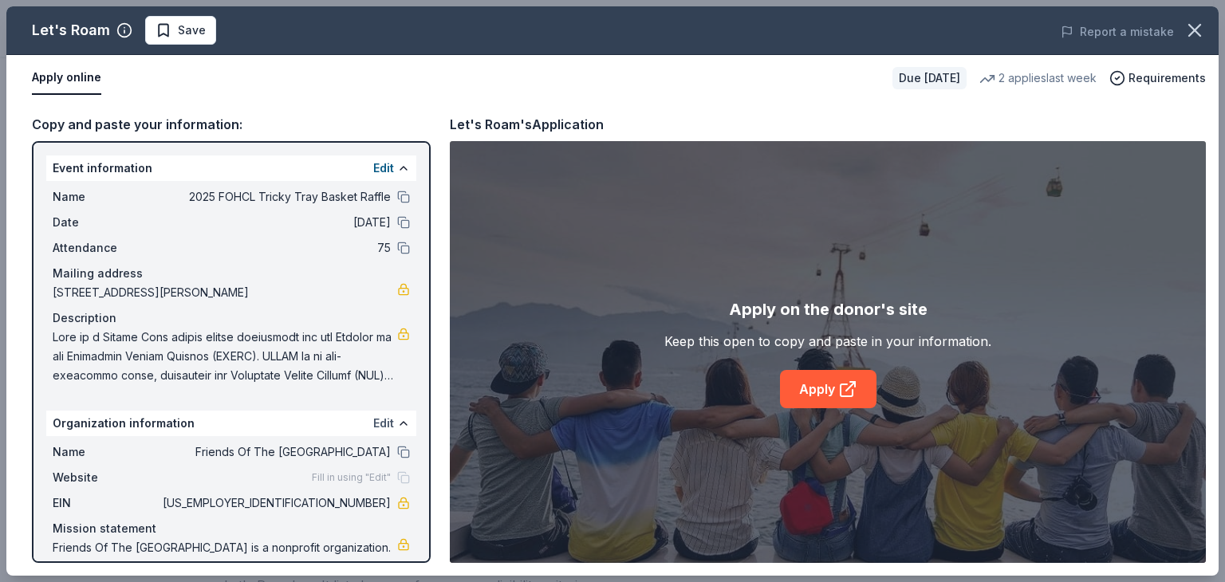
scroll to position [53, 0]
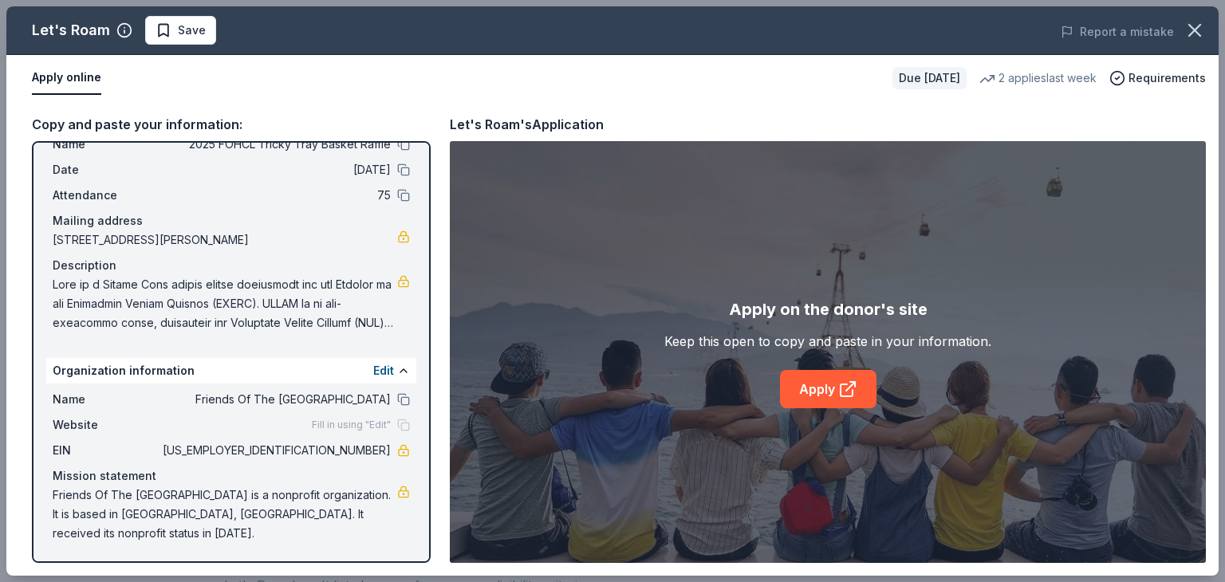
click at [361, 424] on span "Fill in using "Edit"" at bounding box center [351, 425] width 79 height 13
click at [377, 369] on button "Edit" at bounding box center [383, 370] width 21 height 19
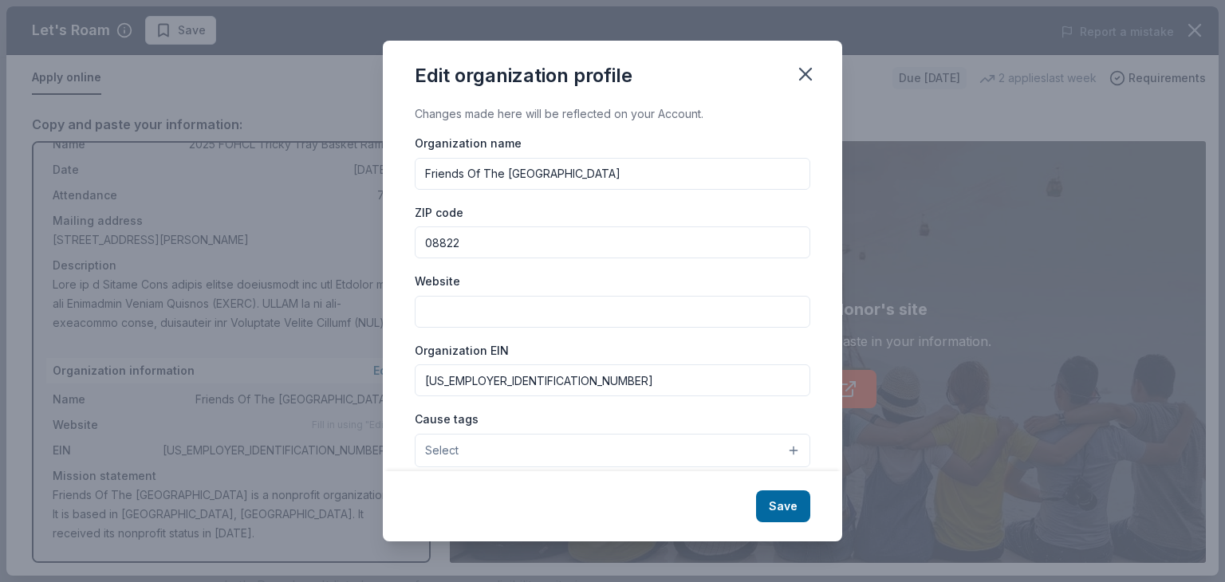
click at [424, 311] on input "Website" at bounding box center [613, 312] width 396 height 32
paste input "[URL][DOMAIN_NAME]"
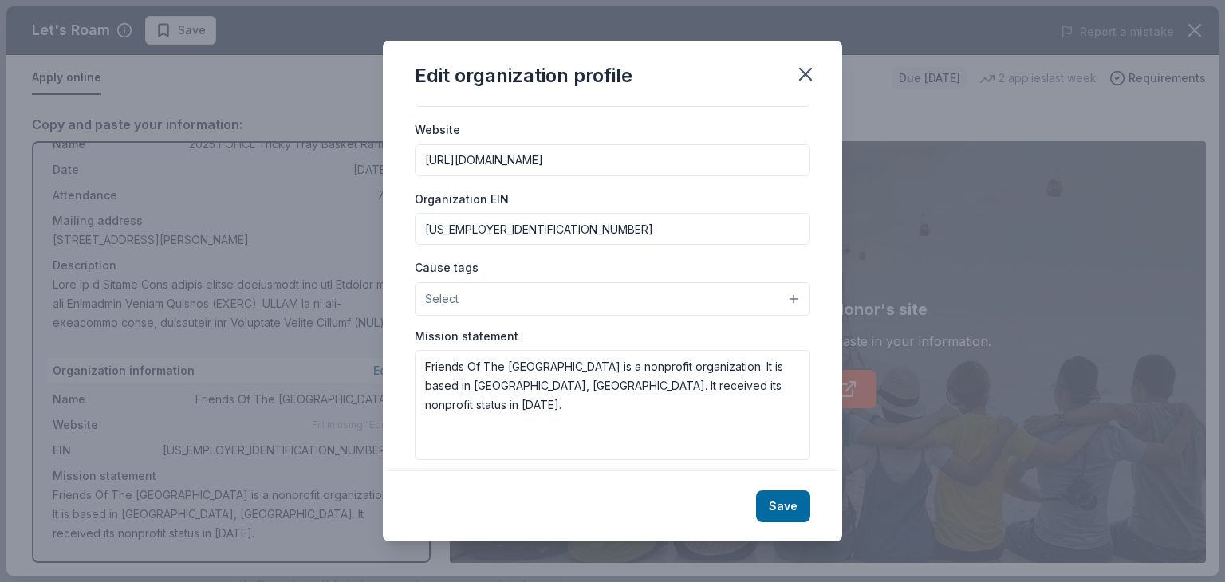
scroll to position [160, 0]
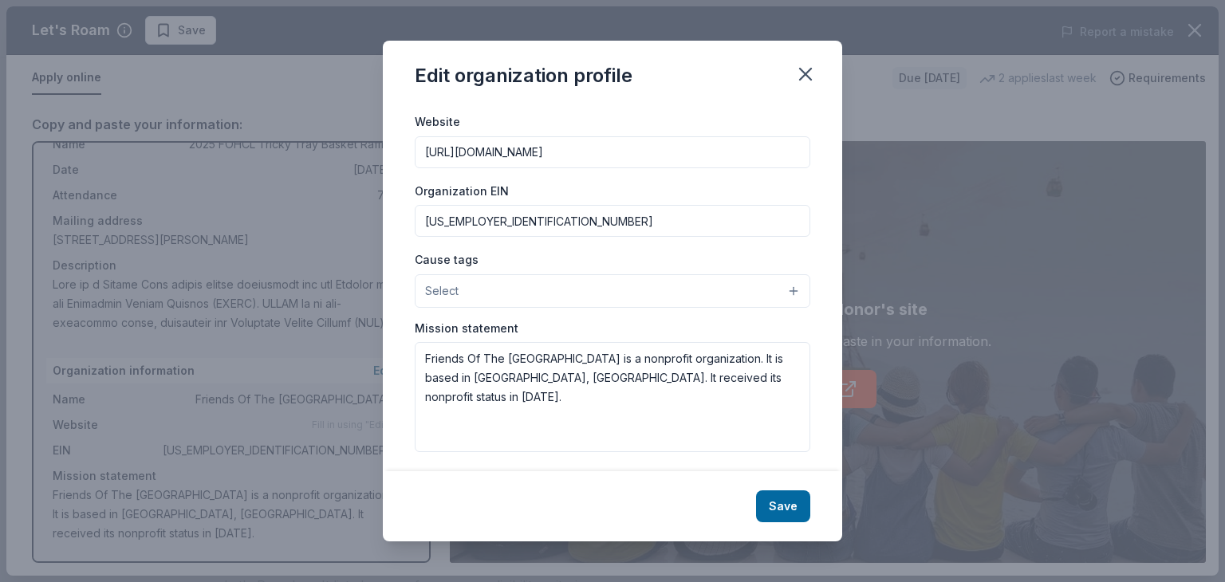
type input "[URL][DOMAIN_NAME]"
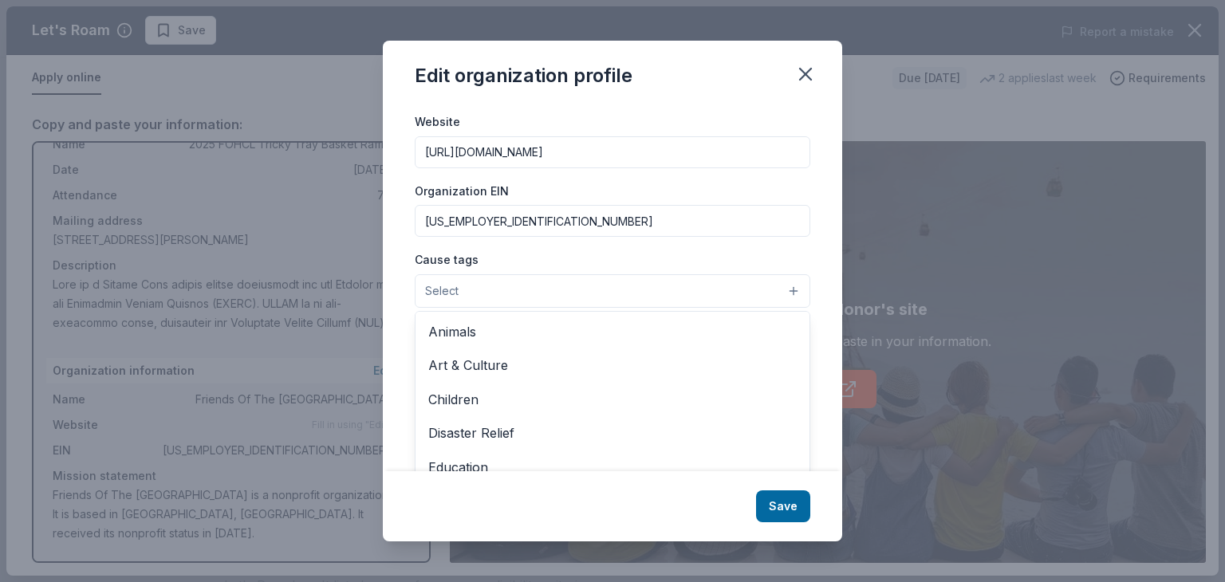
click at [635, 294] on button "Select" at bounding box center [613, 291] width 396 height 34
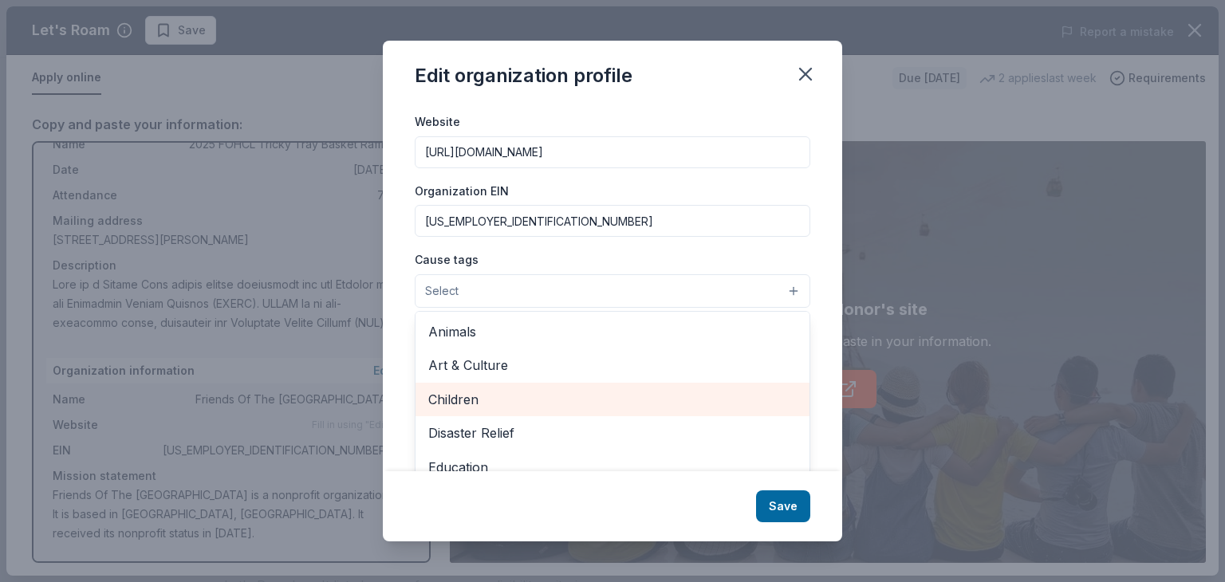
scroll to position [0, 0]
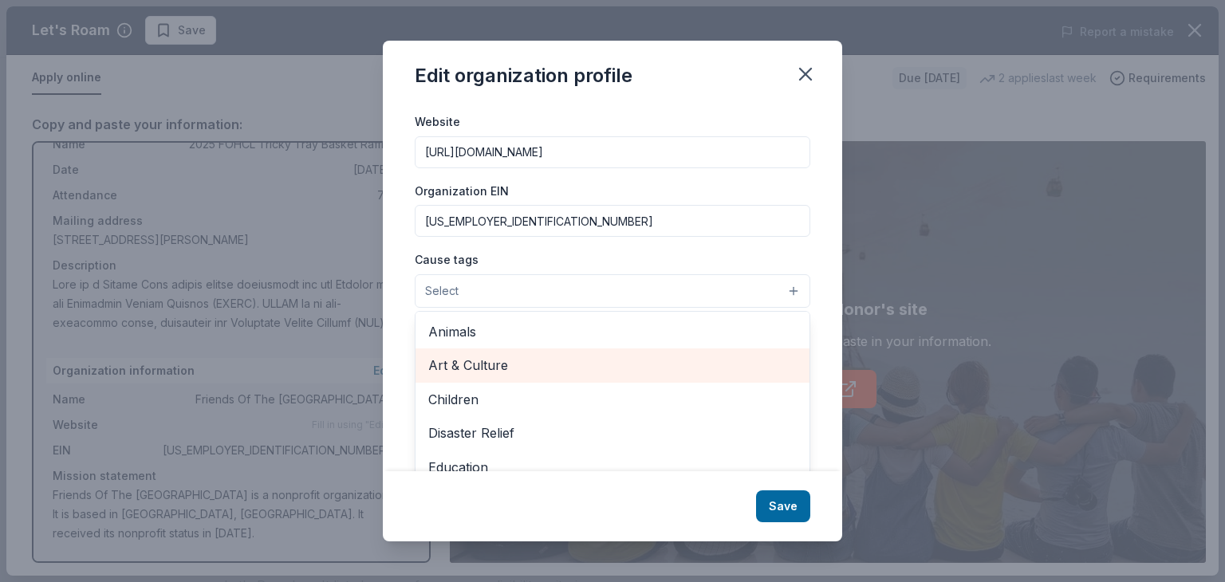
click at [483, 356] on span "Art & Culture" at bounding box center [612, 365] width 369 height 21
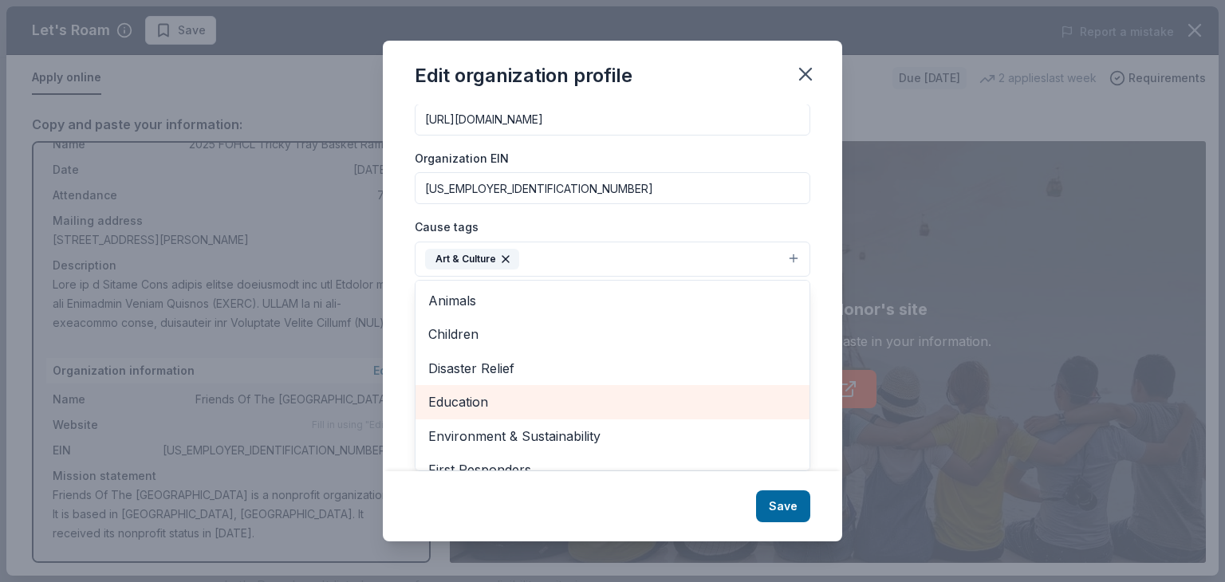
click at [471, 406] on span "Education" at bounding box center [612, 402] width 369 height 21
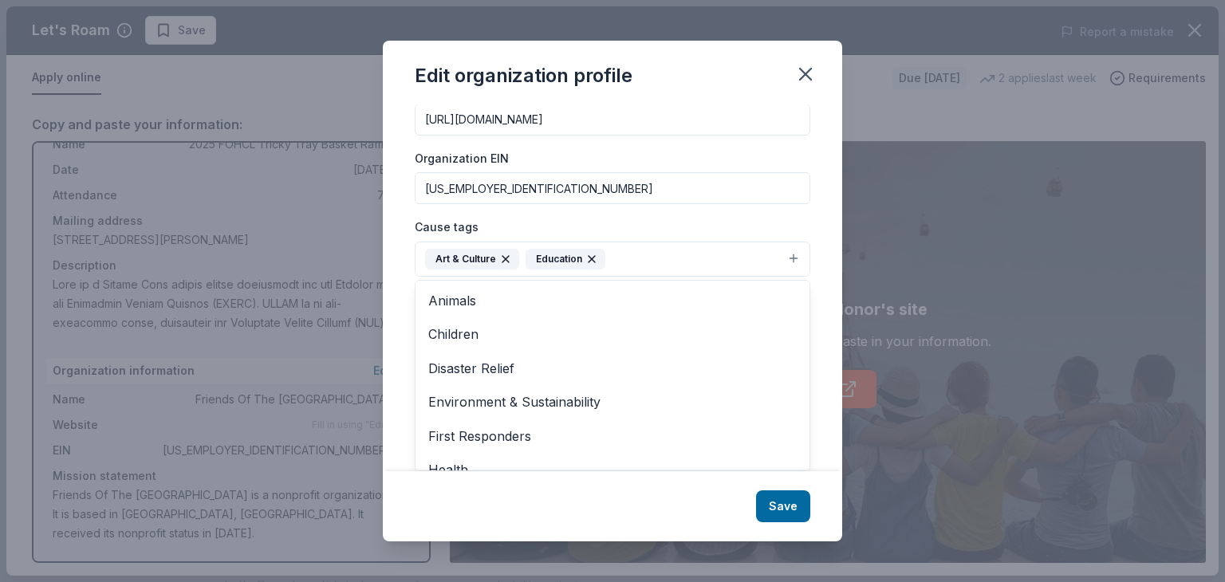
drag, startPoint x: 782, startPoint y: 508, endPoint x: 755, endPoint y: 493, distance: 30.4
click at [779, 507] on div "Edit organization profile Changes made here will be reflected on your Account. …" at bounding box center [612, 291] width 459 height 501
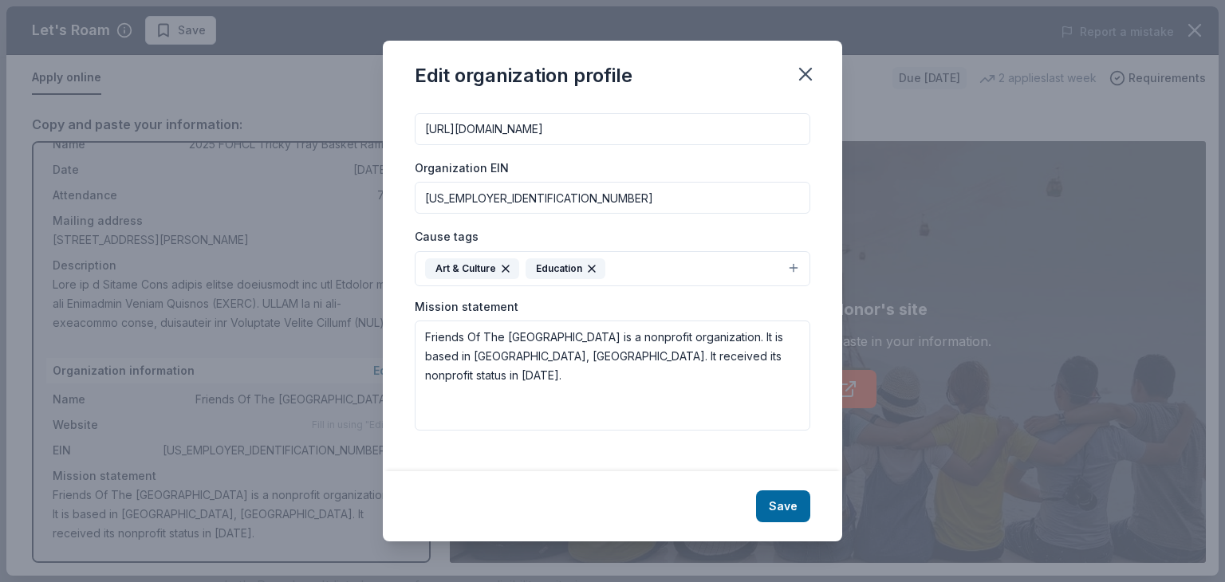
scroll to position [168, 0]
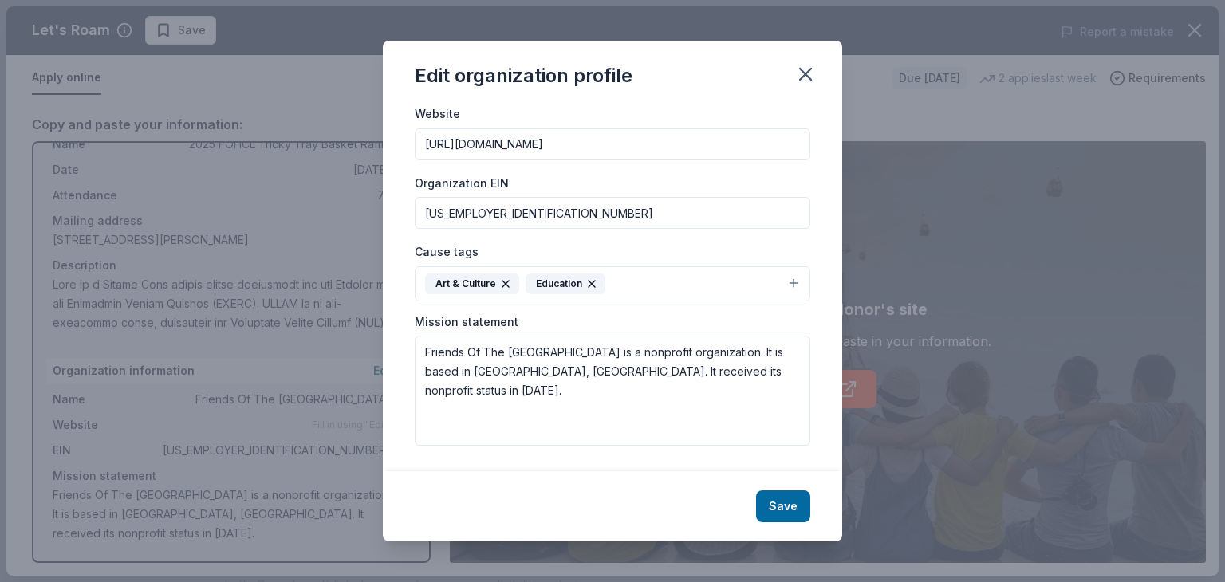
drag, startPoint x: 784, startPoint y: 505, endPoint x: 775, endPoint y: 500, distance: 10.0
click at [784, 506] on button "Save" at bounding box center [783, 507] width 54 height 32
click at [803, 73] on icon "button" at bounding box center [806, 74] width 22 height 22
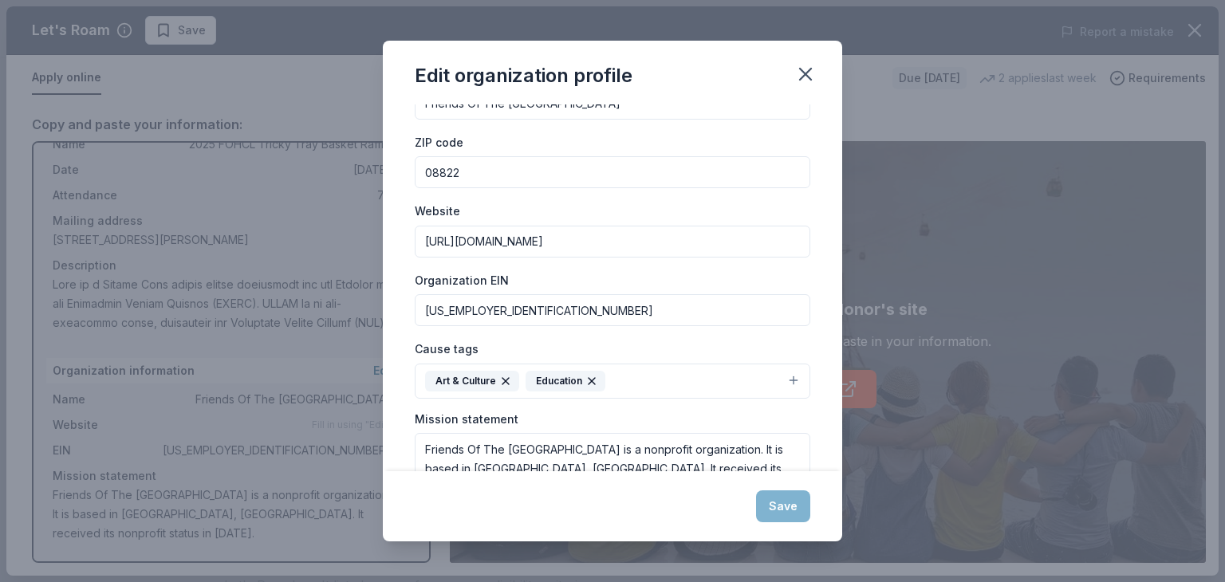
scroll to position [0, 0]
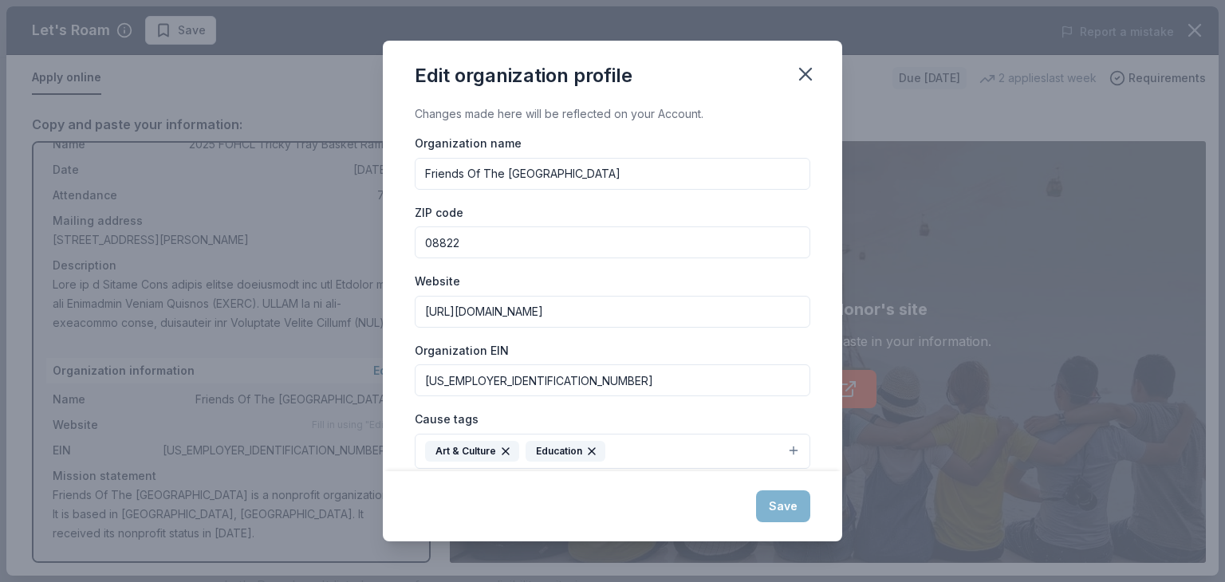
click at [784, 507] on div "Save" at bounding box center [612, 506] width 459 height 70
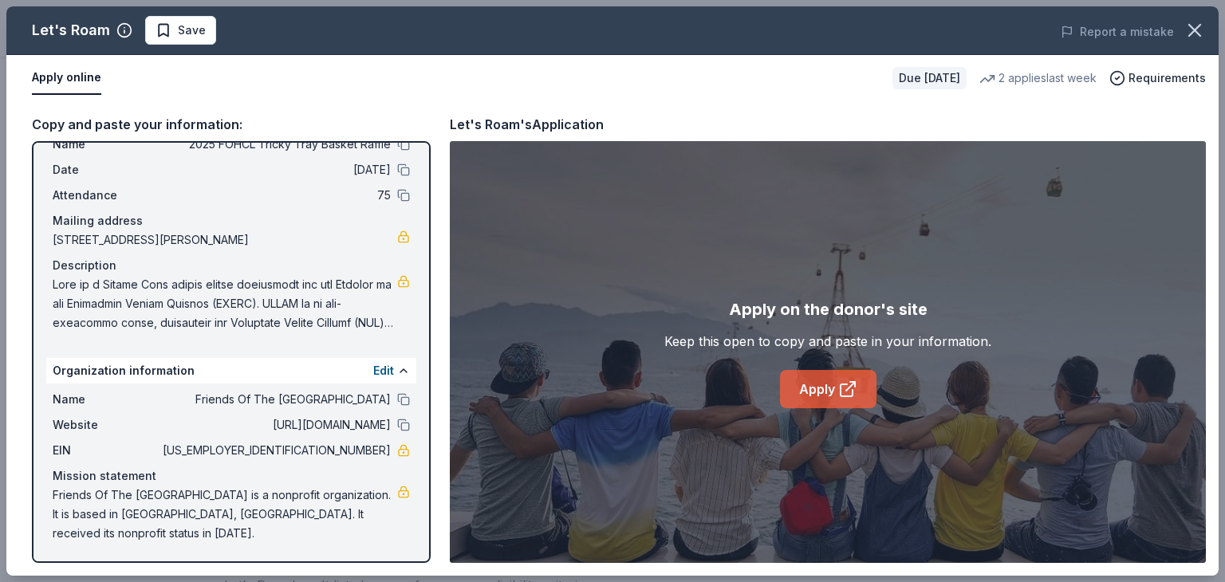
click at [820, 387] on link "Apply" at bounding box center [828, 389] width 97 height 38
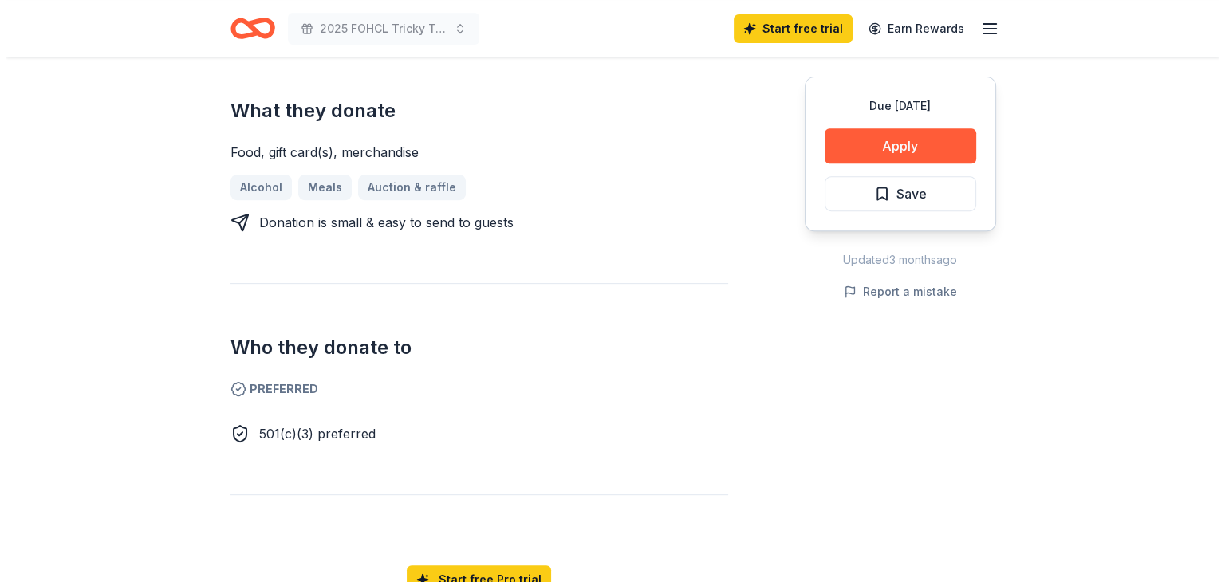
scroll to position [479, 0]
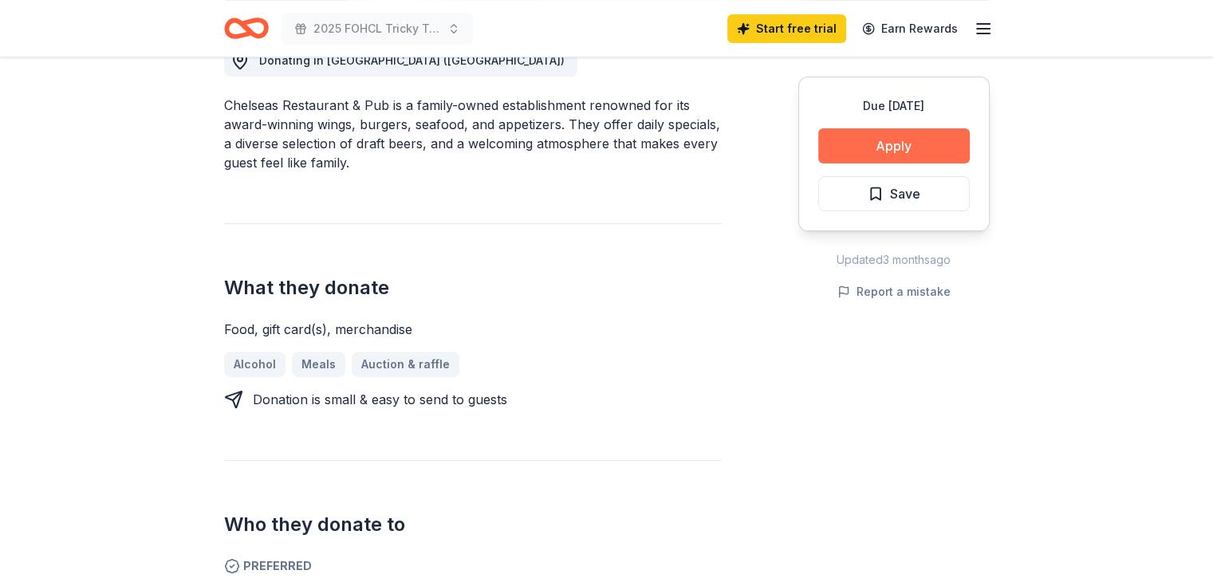
click at [893, 138] on button "Apply" at bounding box center [894, 145] width 152 height 35
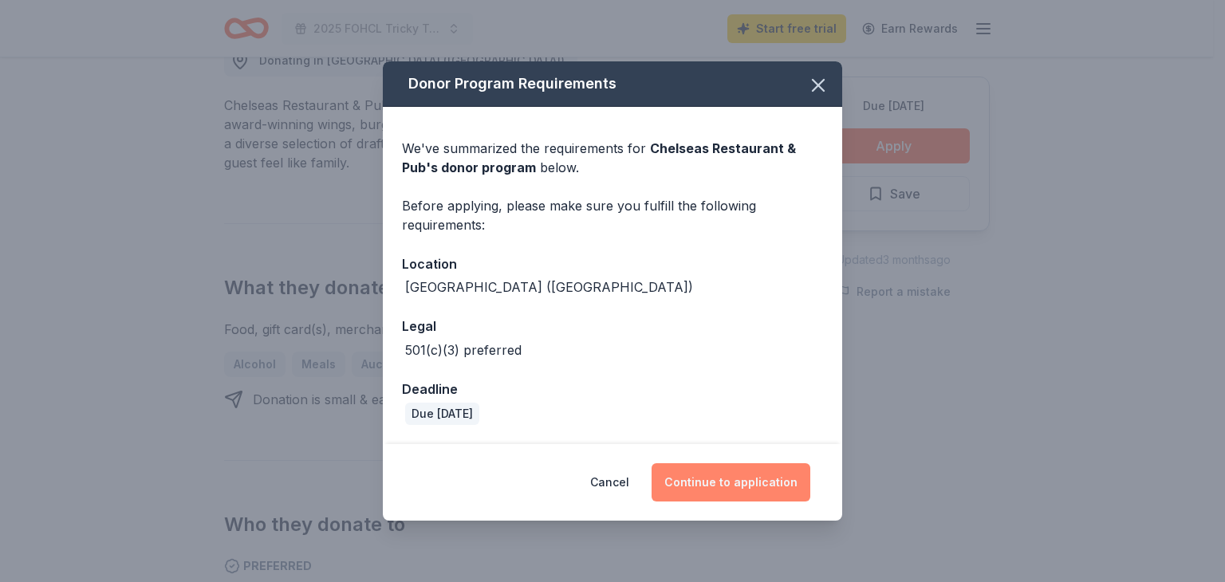
click at [740, 483] on button "Continue to application" at bounding box center [731, 482] width 159 height 38
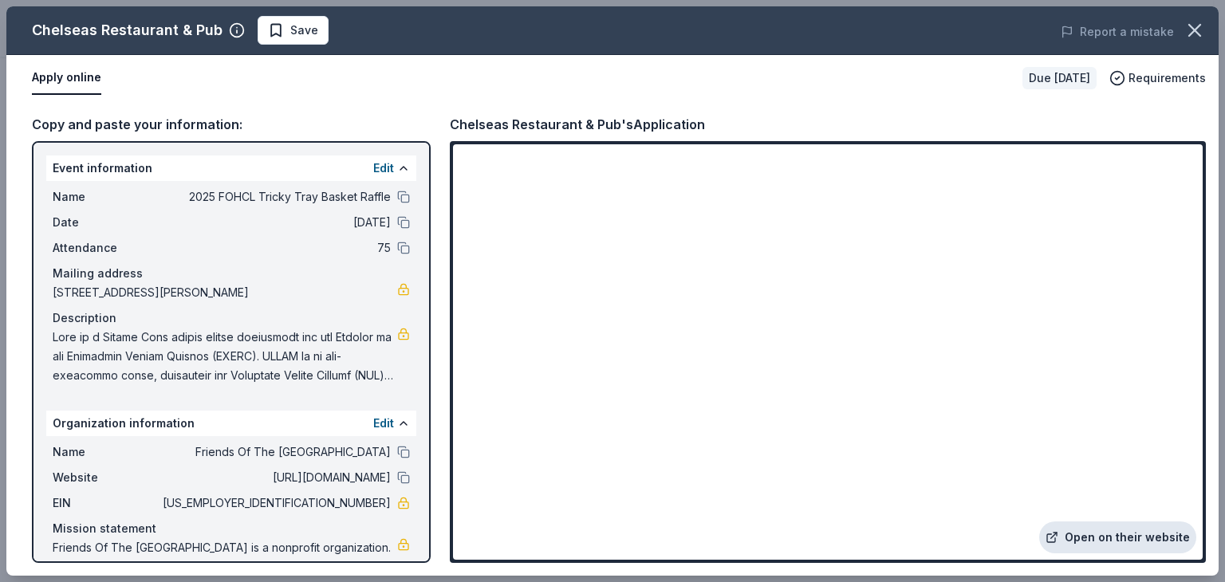
click at [1101, 534] on link "Open on their website" at bounding box center [1117, 538] width 157 height 32
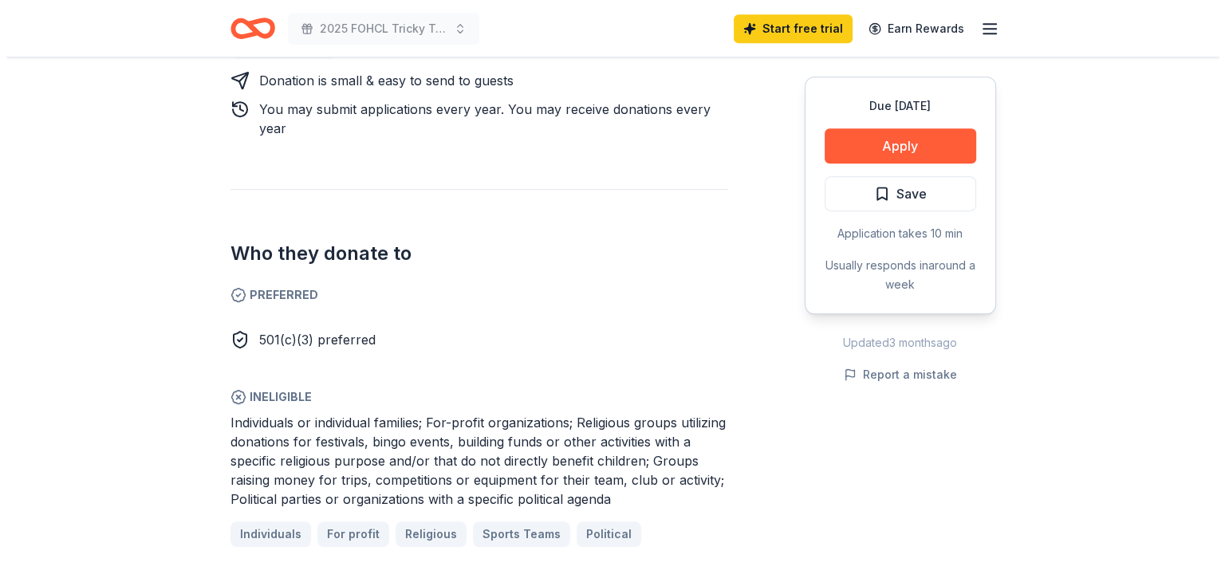
scroll to position [718, 0]
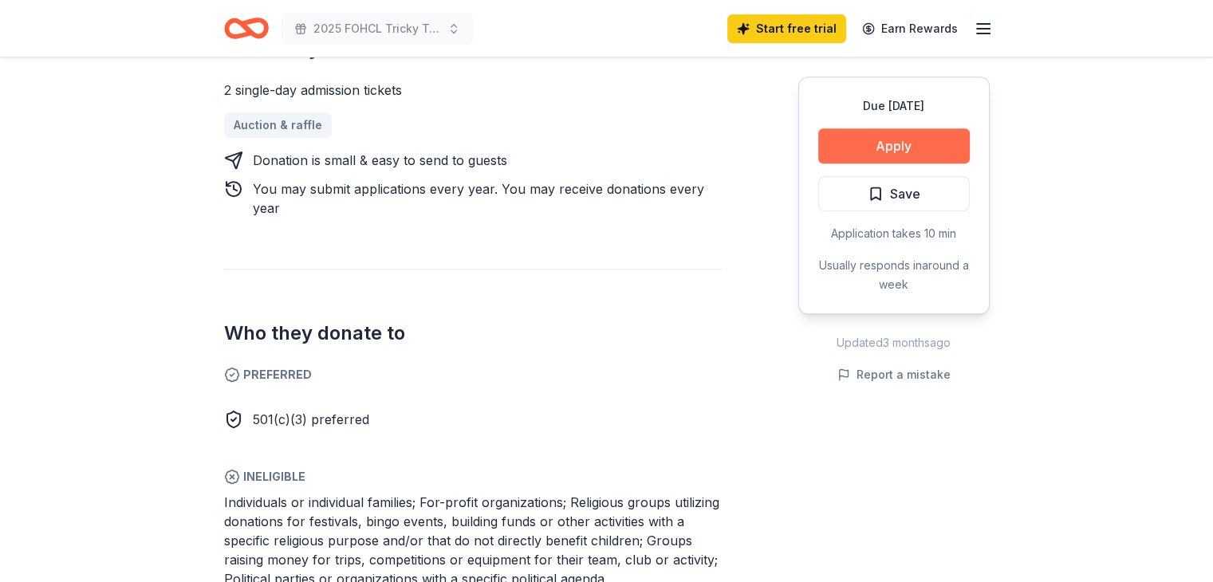
click at [900, 144] on button "Apply" at bounding box center [894, 145] width 152 height 35
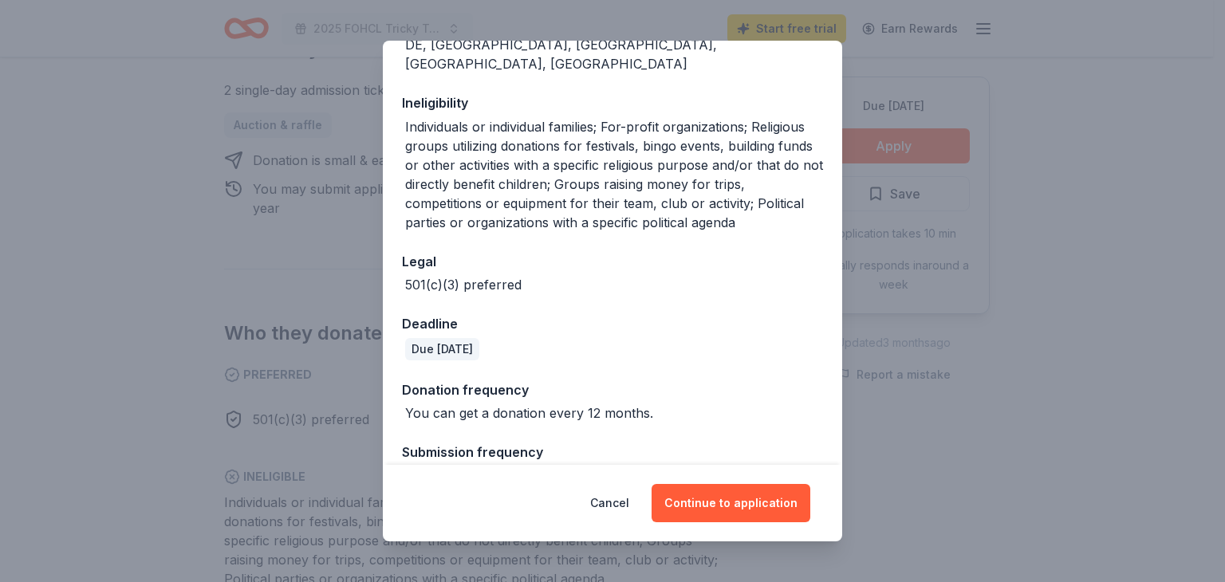
scroll to position [242, 0]
click at [734, 504] on button "Continue to application" at bounding box center [731, 503] width 159 height 38
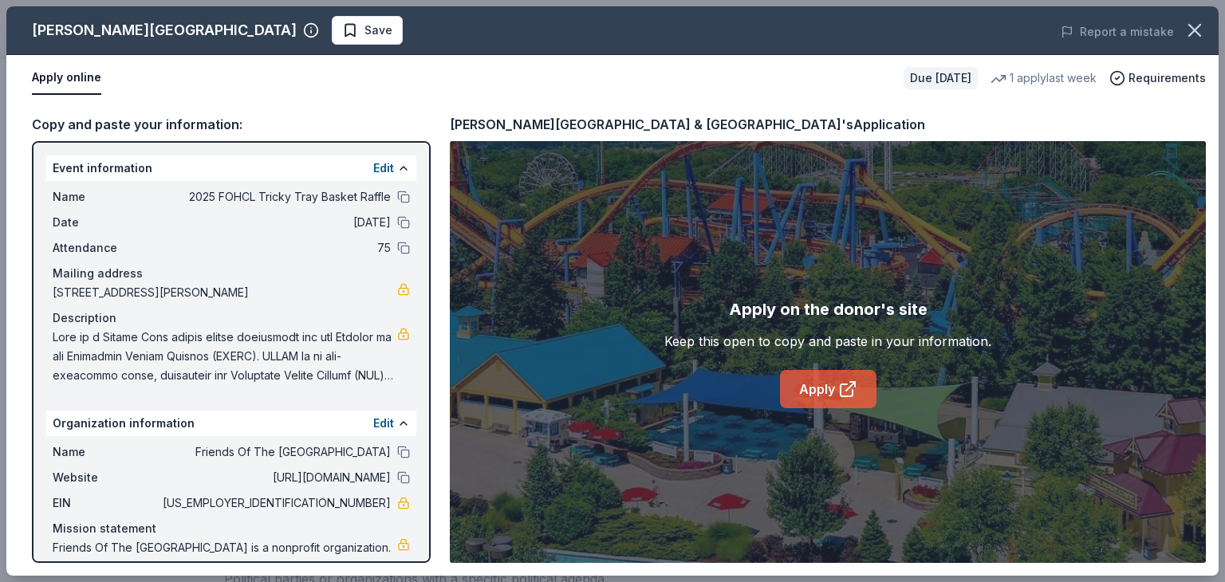
click at [811, 388] on link "Apply" at bounding box center [828, 389] width 97 height 38
click at [822, 393] on link "Apply" at bounding box center [828, 389] width 97 height 38
click at [1150, 78] on span "Requirements" at bounding box center [1167, 78] width 77 height 19
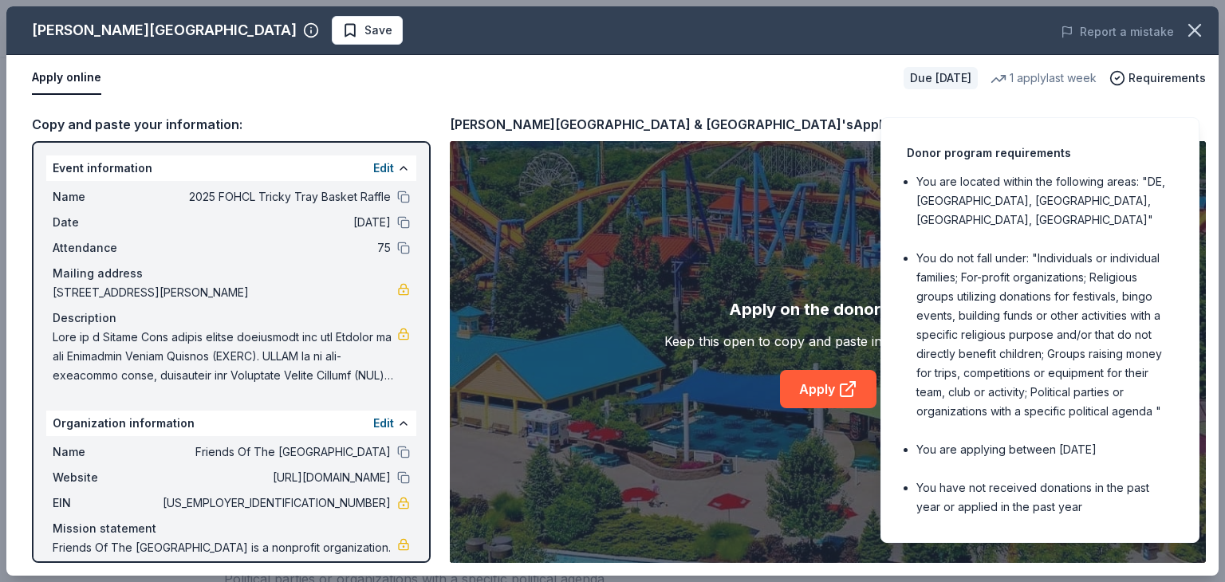
click at [782, 260] on div "Apply on the donor's site Keep this open to copy and paste in your information.…" at bounding box center [828, 352] width 756 height 422
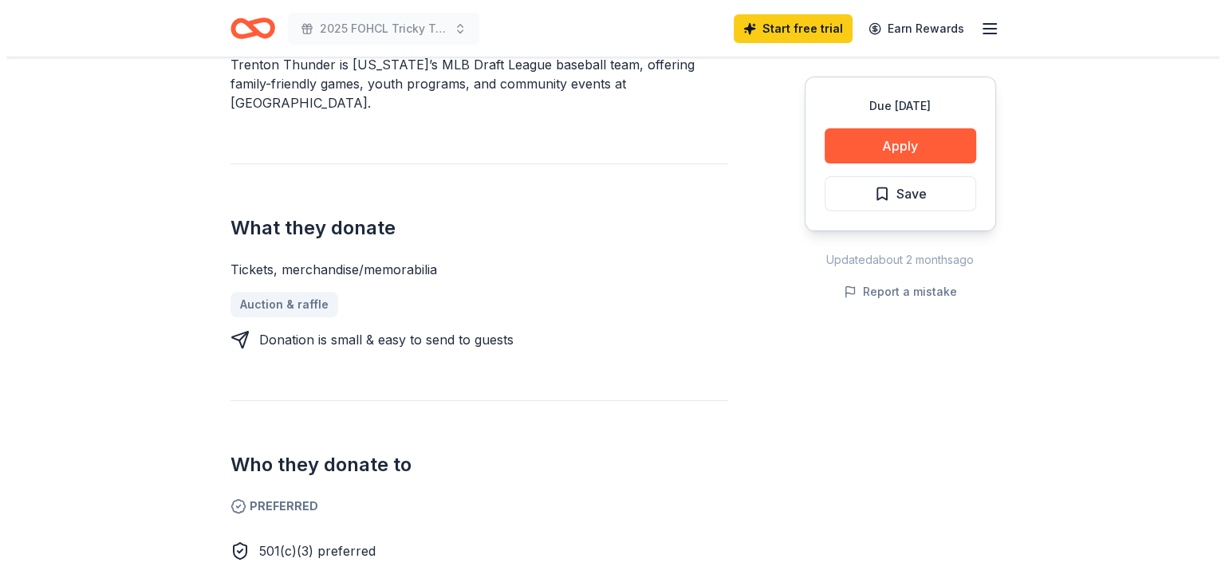
scroll to position [558, 0]
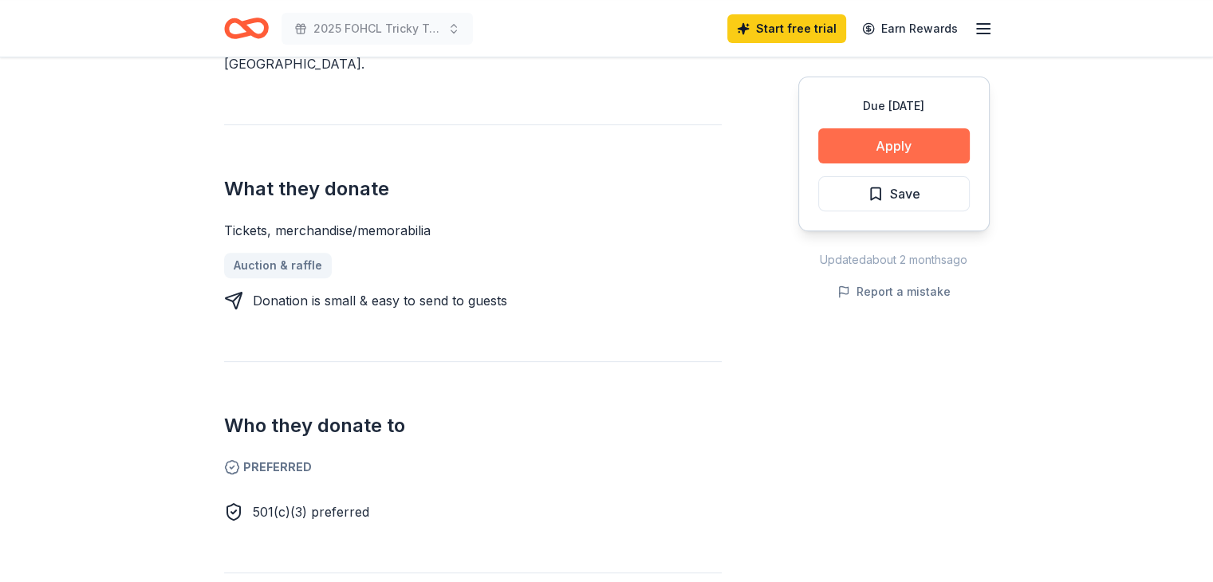
click at [892, 140] on button "Apply" at bounding box center [894, 145] width 152 height 35
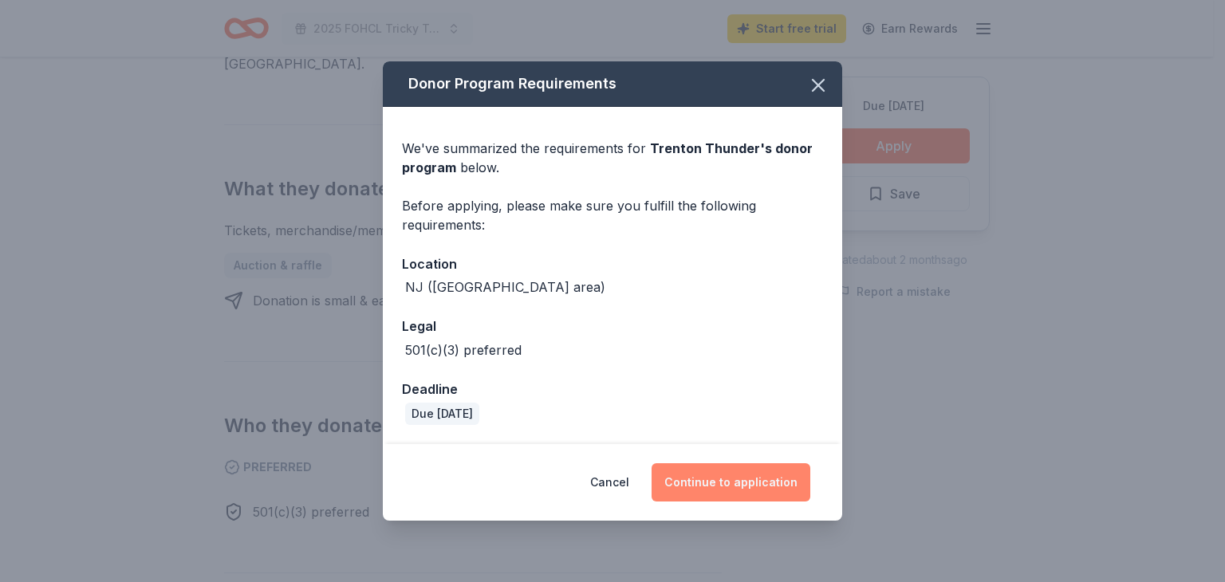
click at [728, 483] on button "Continue to application" at bounding box center [731, 482] width 159 height 38
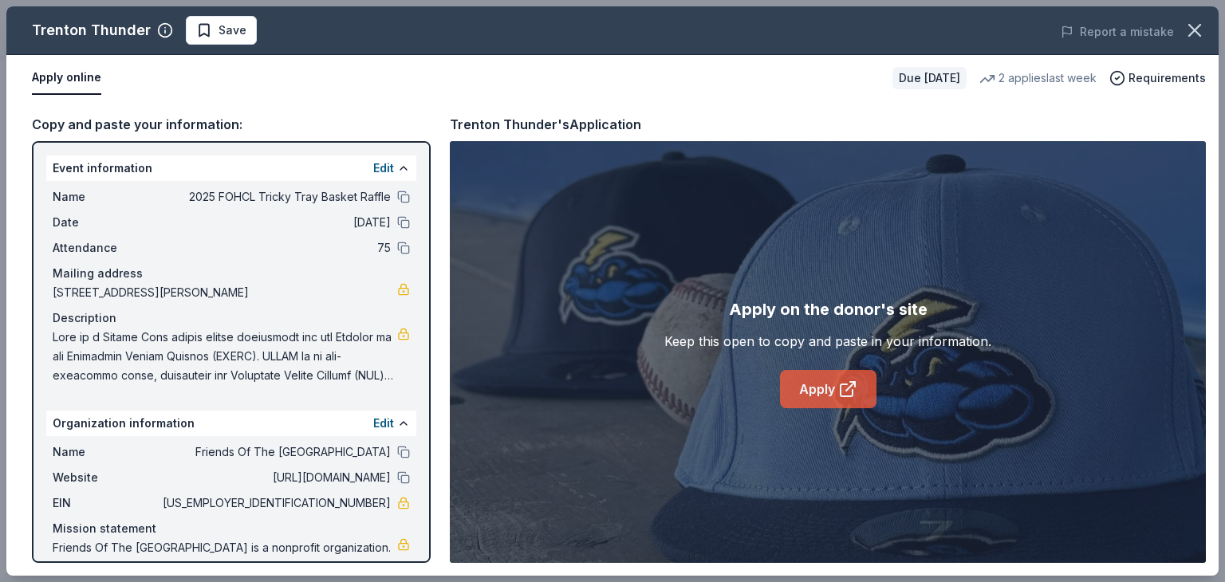
click at [818, 384] on link "Apply" at bounding box center [828, 389] width 97 height 38
